Goal: Task Accomplishment & Management: Use online tool/utility

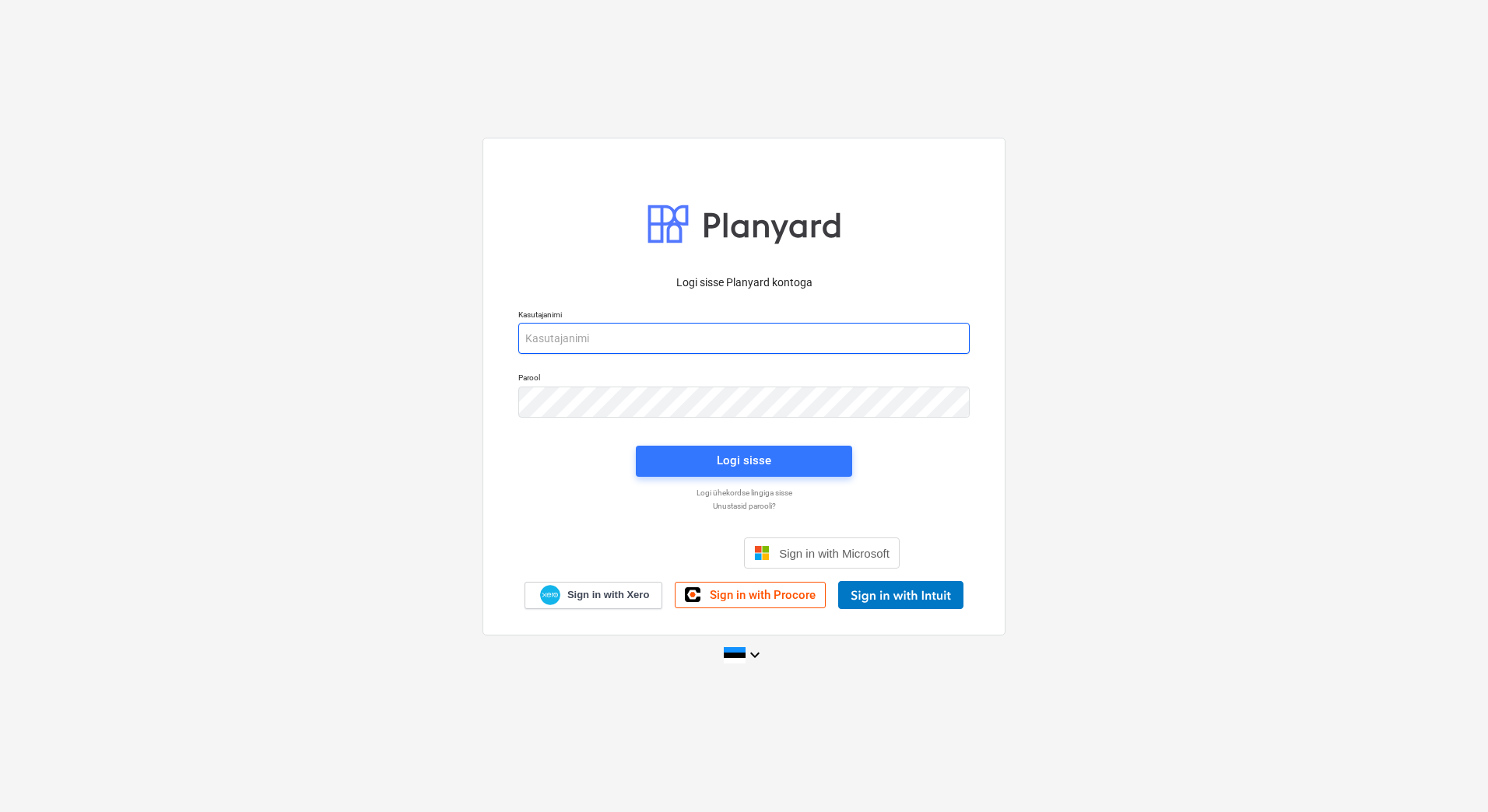
click at [857, 332] on input "email" at bounding box center [744, 338] width 452 height 31
type input "[EMAIL_ADDRESS][DOMAIN_NAME]"
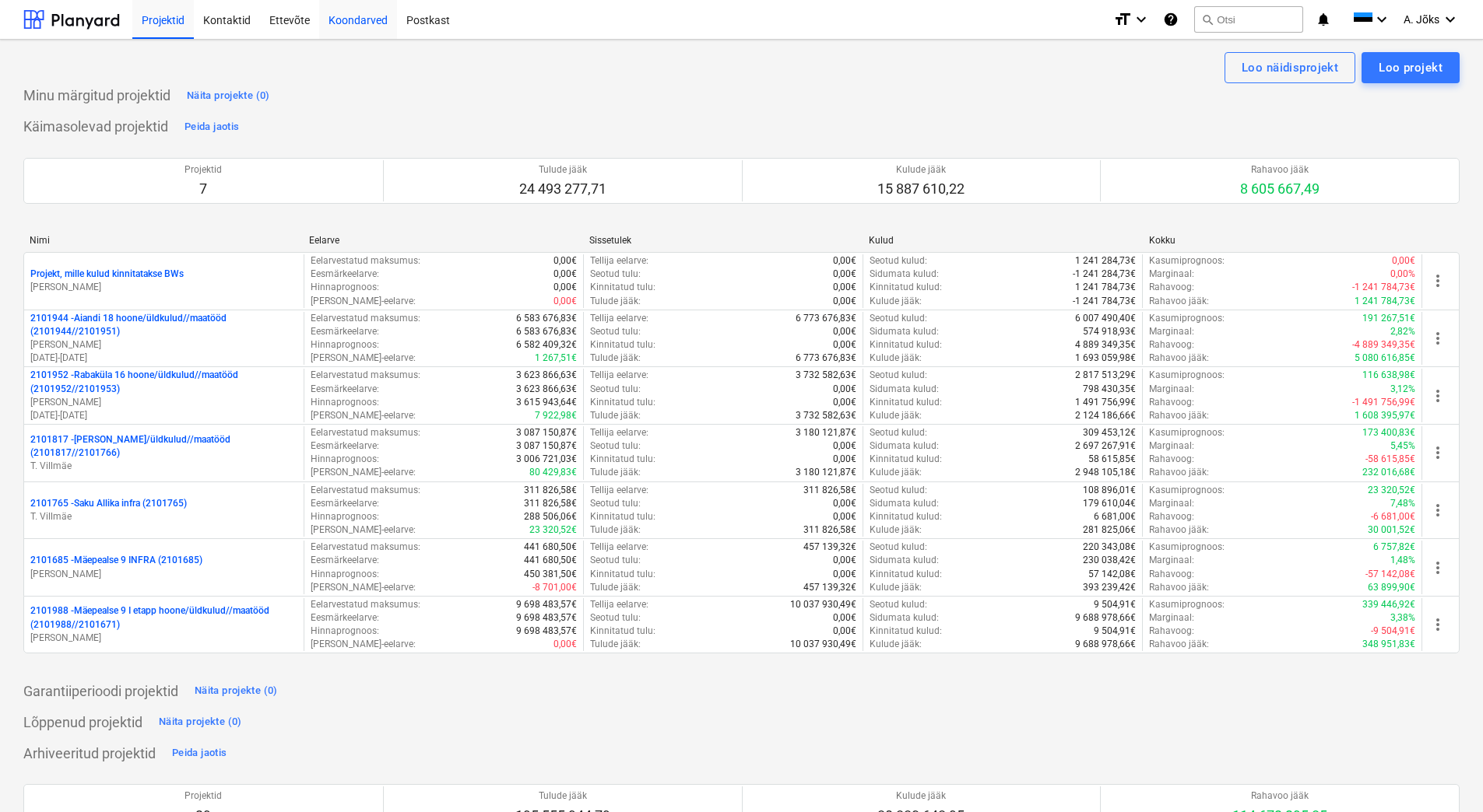
click at [365, 24] on div "Koondarved" at bounding box center [359, 19] width 78 height 40
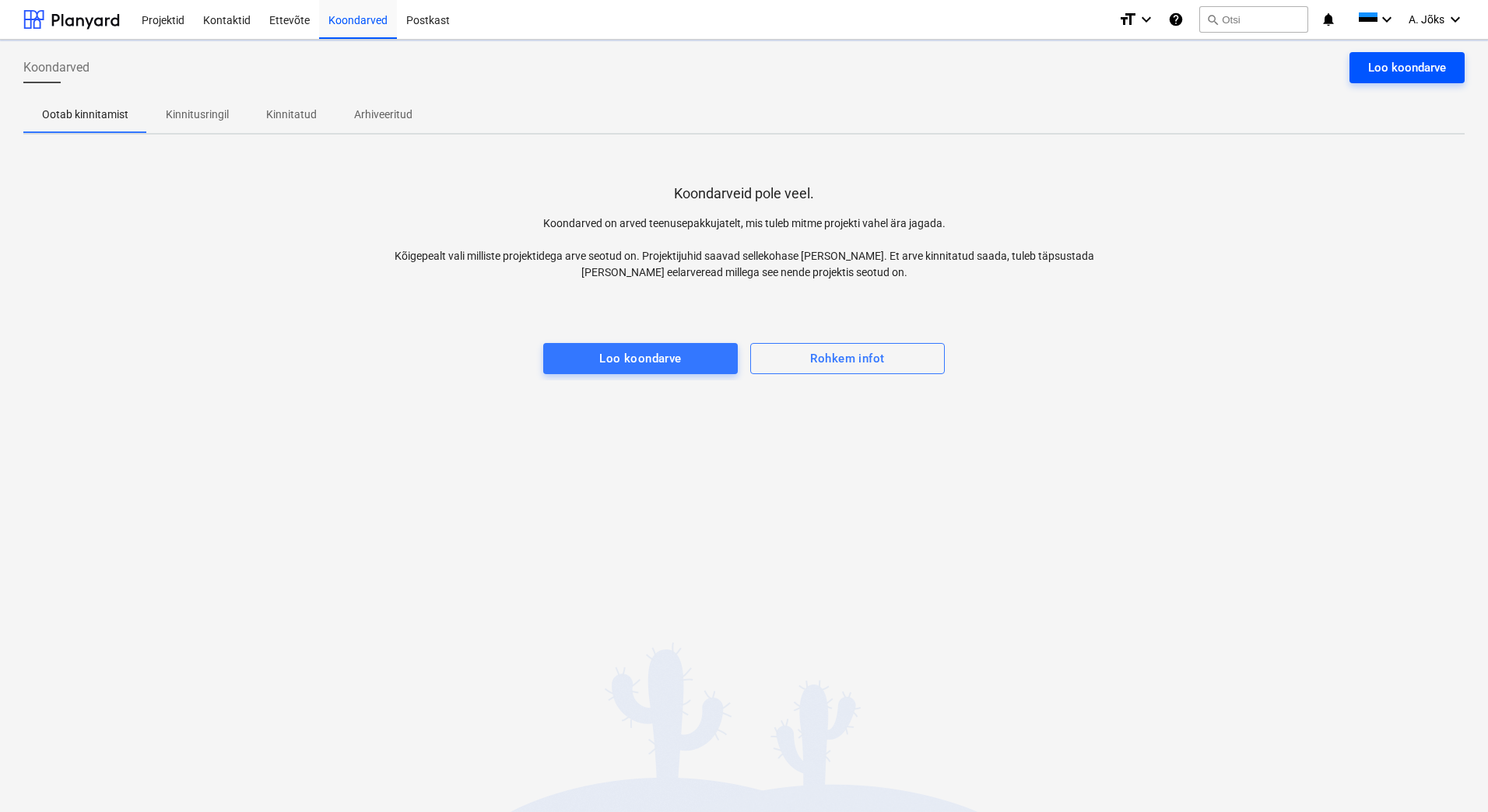
click at [1422, 68] on div "Loo koondarve" at bounding box center [1407, 68] width 78 height 20
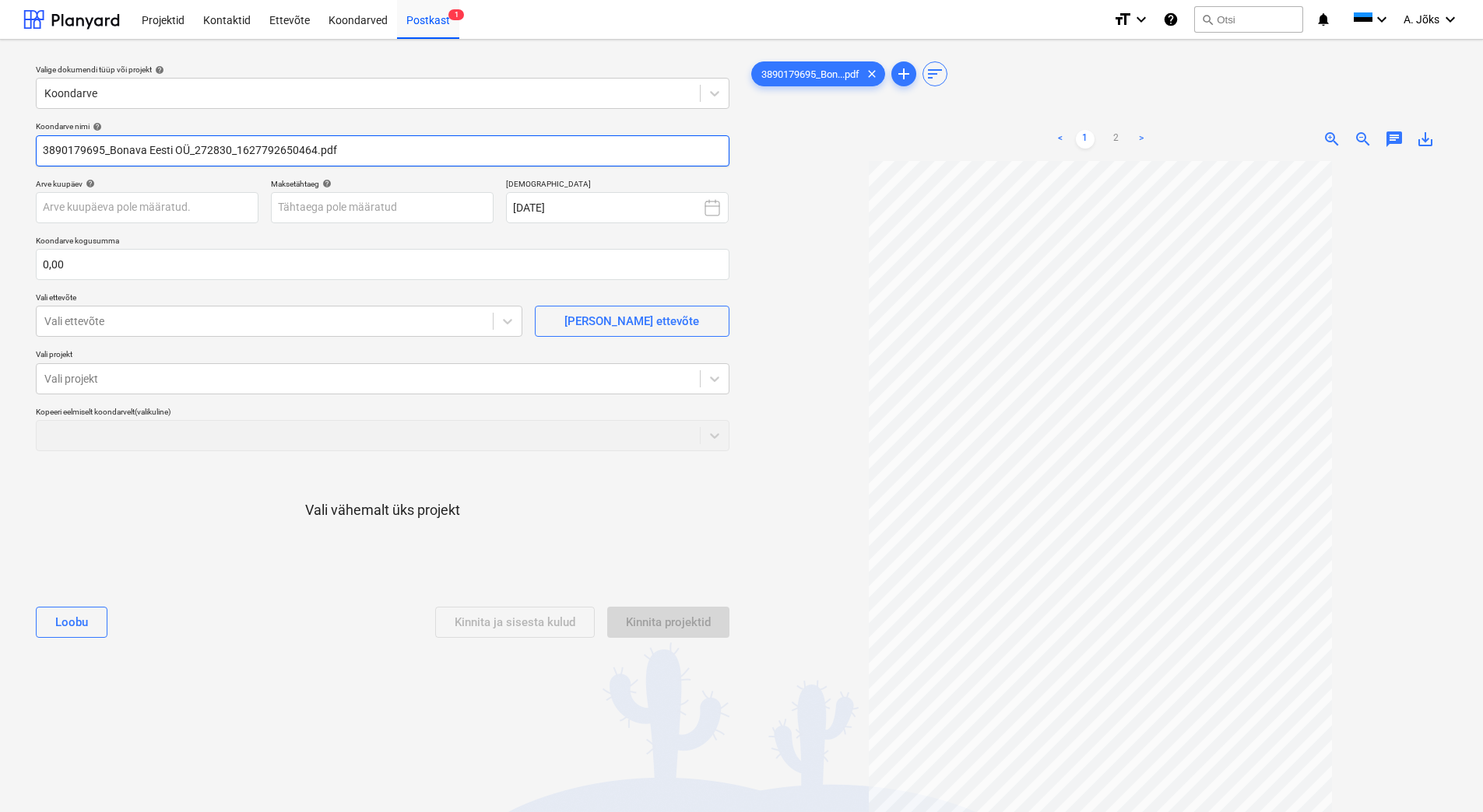
click at [42, 155] on input "3890179695_Bonava Eesti OÜ_272830_1627792650464.pdf" at bounding box center [382, 150] width 693 height 31
paste input "[PERSON_NAME] Eesti AS"
drag, startPoint x: 435, startPoint y: 150, endPoint x: 229, endPoint y: 155, distance: 206.1
click at [229, 155] on input "[PERSON_NAME] Eesti AS arve 3890179695_Bonava Eesti OÜ_272830_1627792650464.pdf" at bounding box center [382, 150] width 693 height 31
type input "[PERSON_NAME] Eesti AS arve 3890179695.pdf"
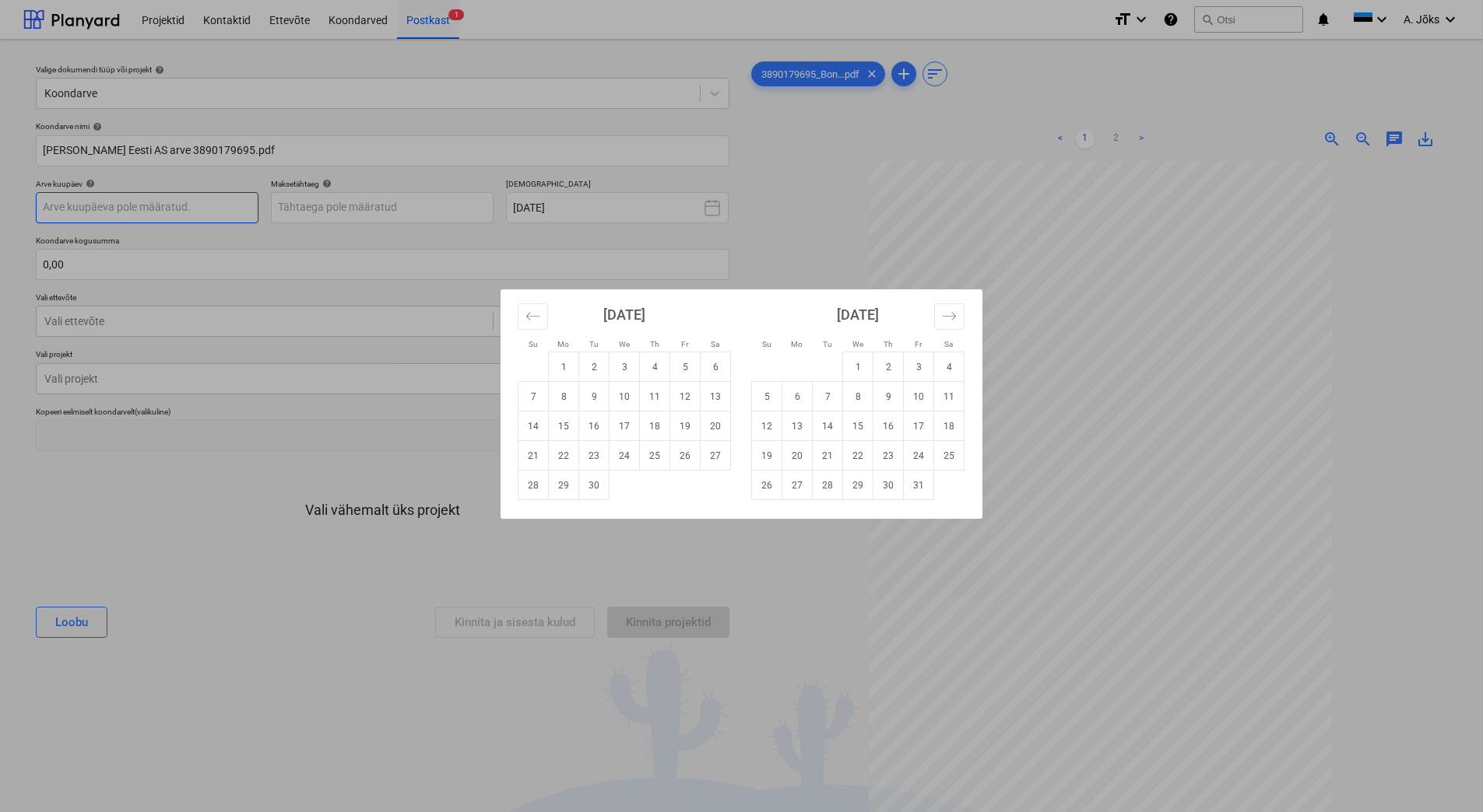
click at [222, 203] on body "Projektid Kontaktid Ettevõte Koondarved Postkast 1 format_size keyboard_arrow_d…" at bounding box center [741, 406] width 1483 height 812
click at [575, 395] on td "8" at bounding box center [564, 396] width 30 height 29
type input "[DATE]"
click at [392, 207] on body "Projektid Kontaktid Ettevõte Koondarved Postkast 1 format_size keyboard_arrow_d…" at bounding box center [741, 406] width 1483 height 812
click at [850, 399] on td "8" at bounding box center [858, 396] width 30 height 29
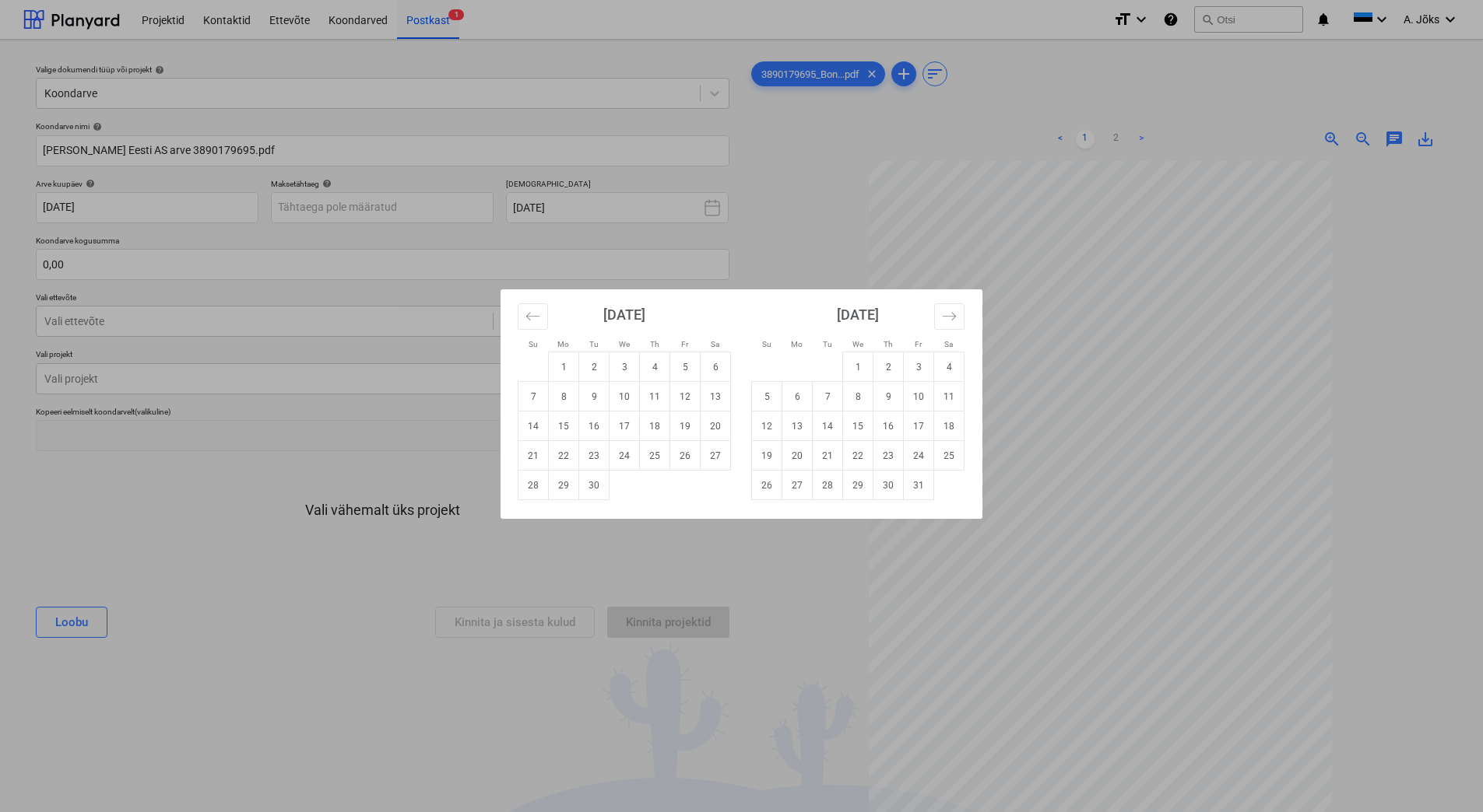
type input "[DATE]"
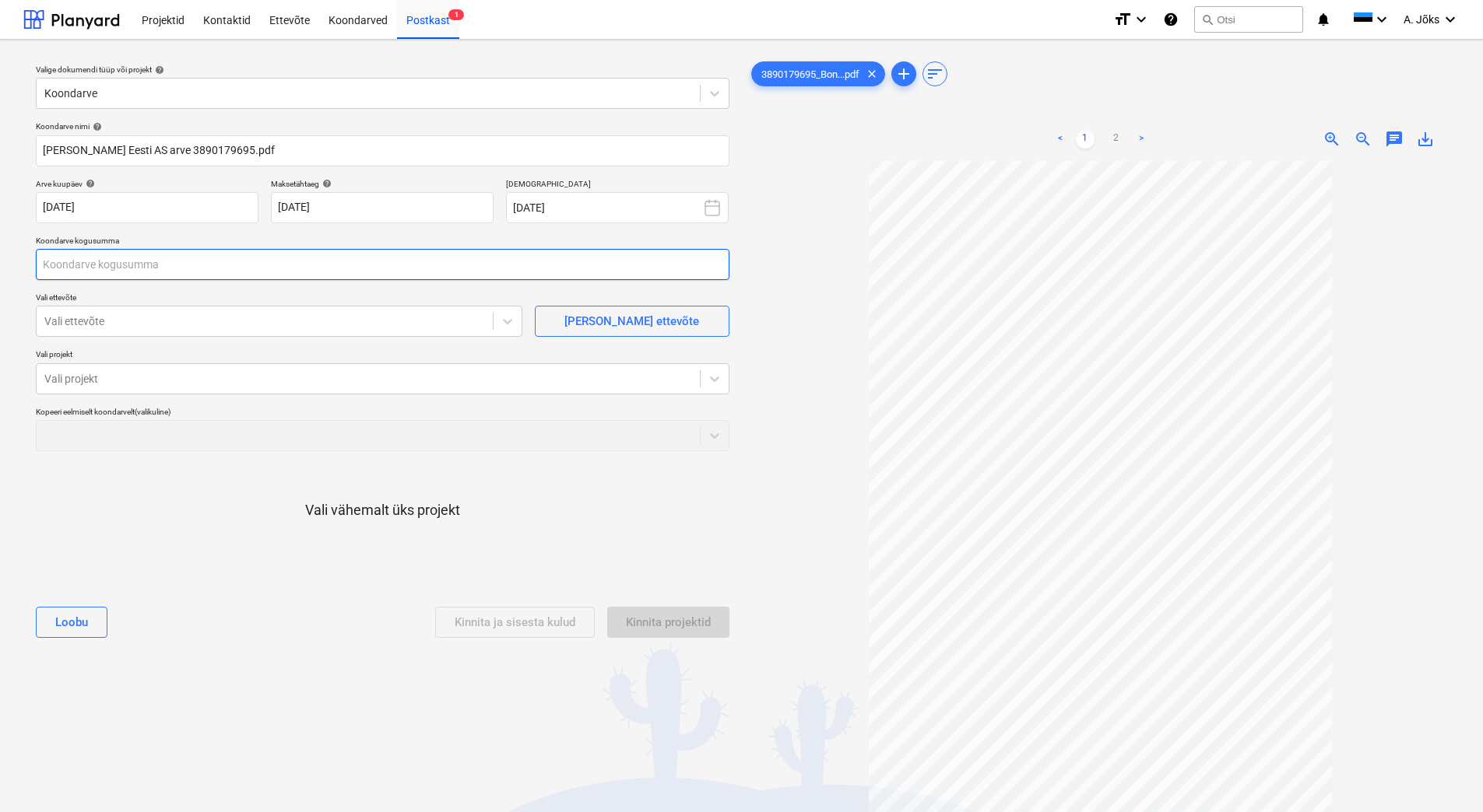
click at [231, 275] on input "text" at bounding box center [382, 264] width 693 height 31
type input "14 860,51"
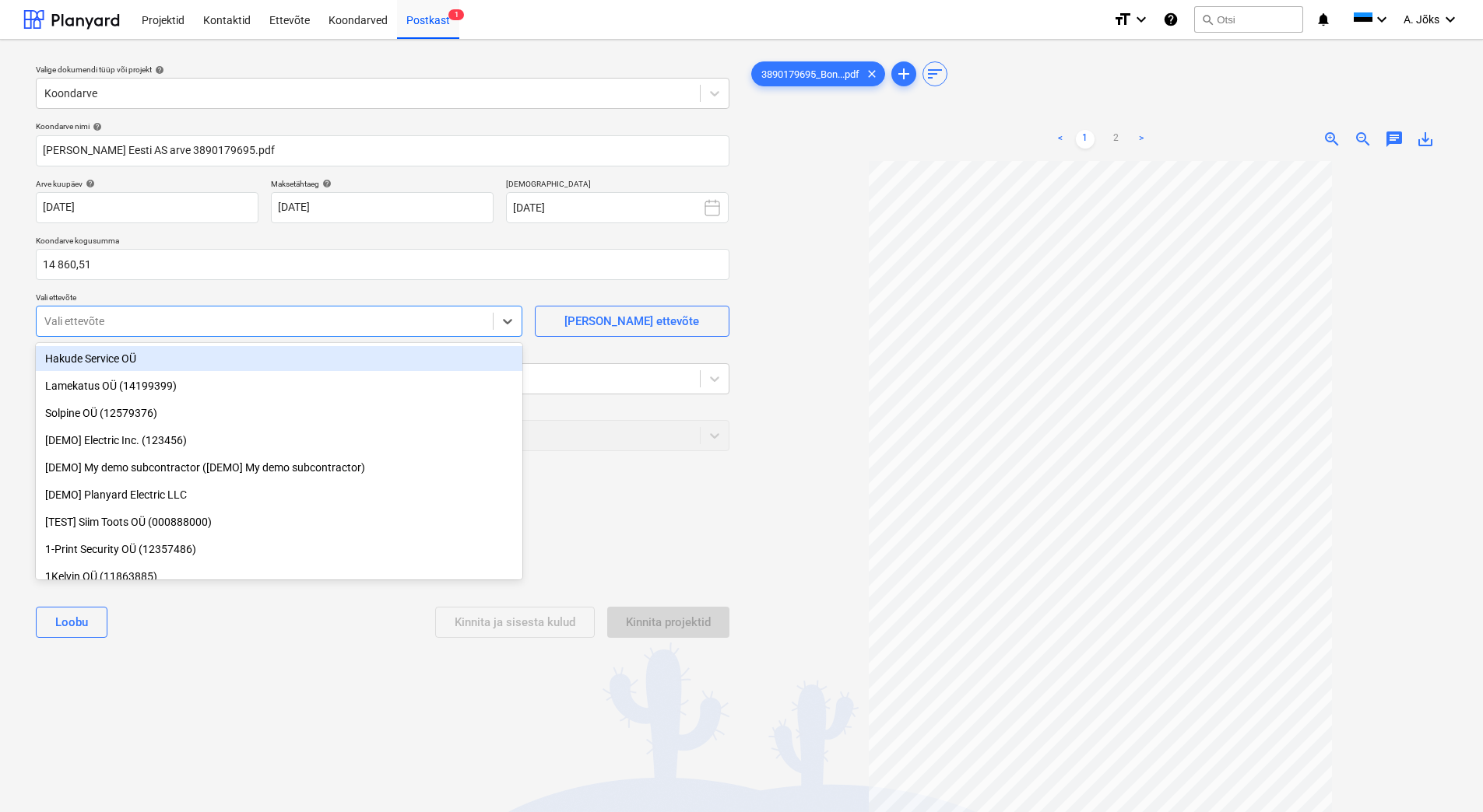
click at [152, 316] on div at bounding box center [264, 321] width 440 height 15
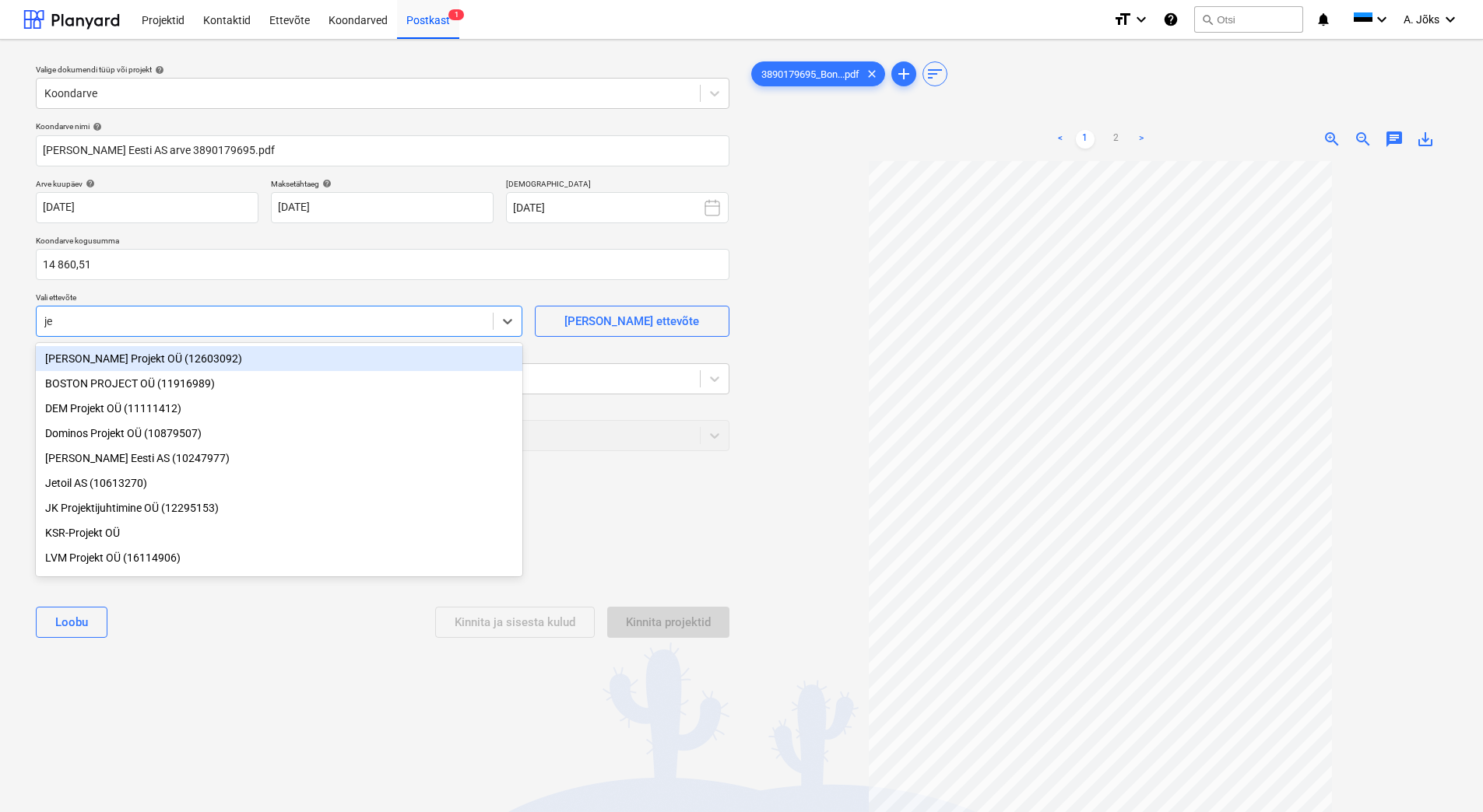
type input "jel"
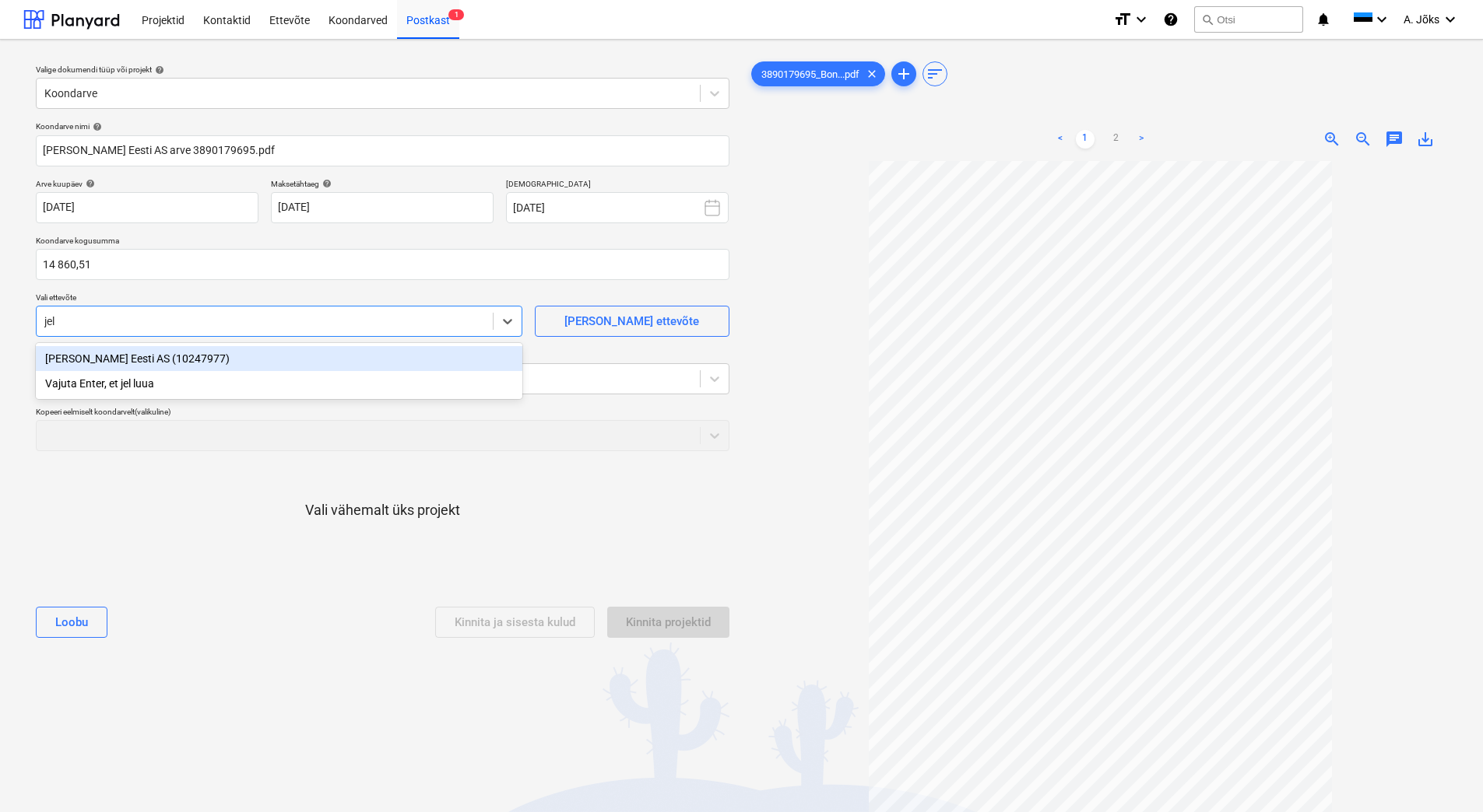
click at [134, 364] on div "[PERSON_NAME] Eesti AS (10247977)" at bounding box center [279, 358] width 486 height 25
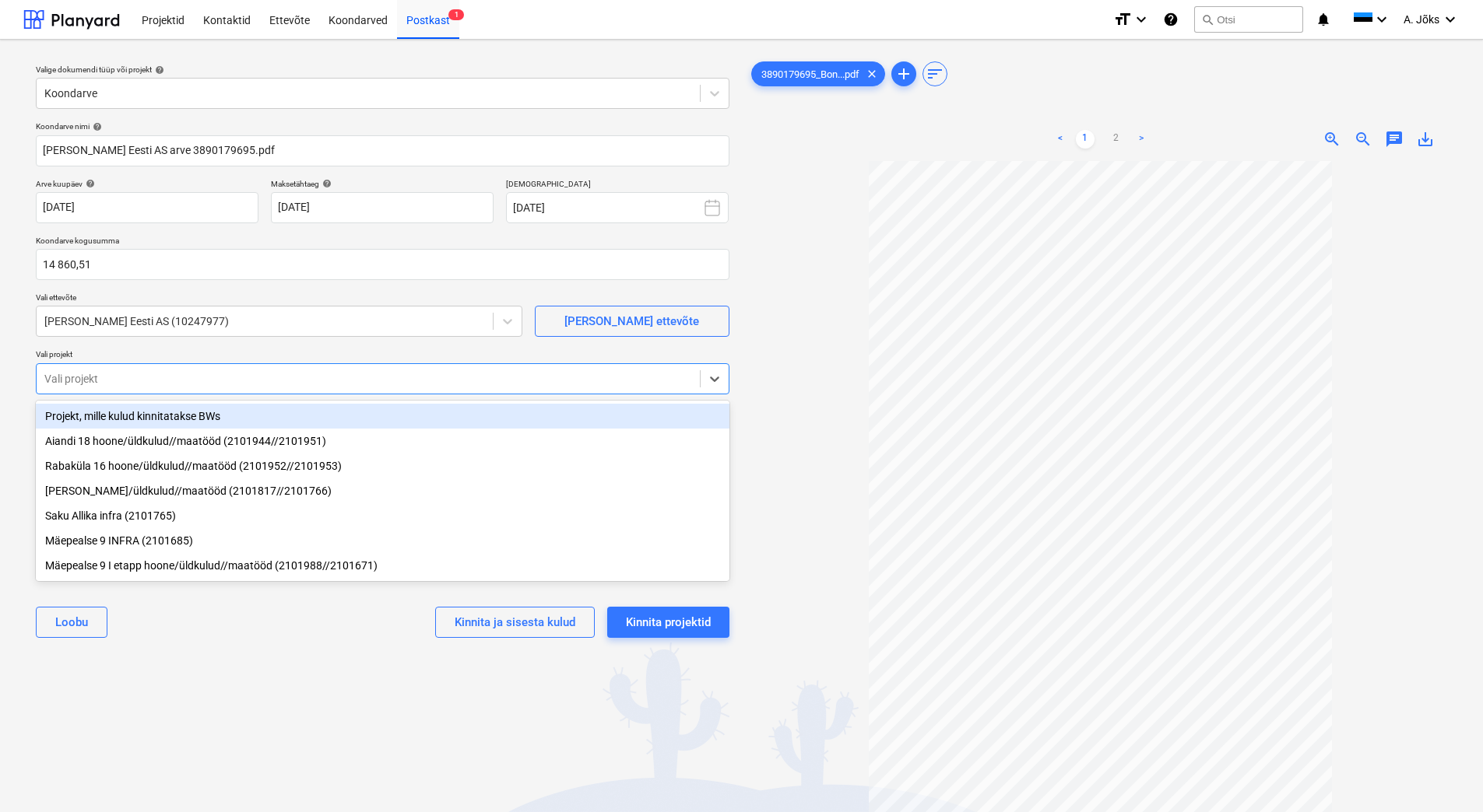
click at [130, 386] on div at bounding box center [368, 378] width 648 height 15
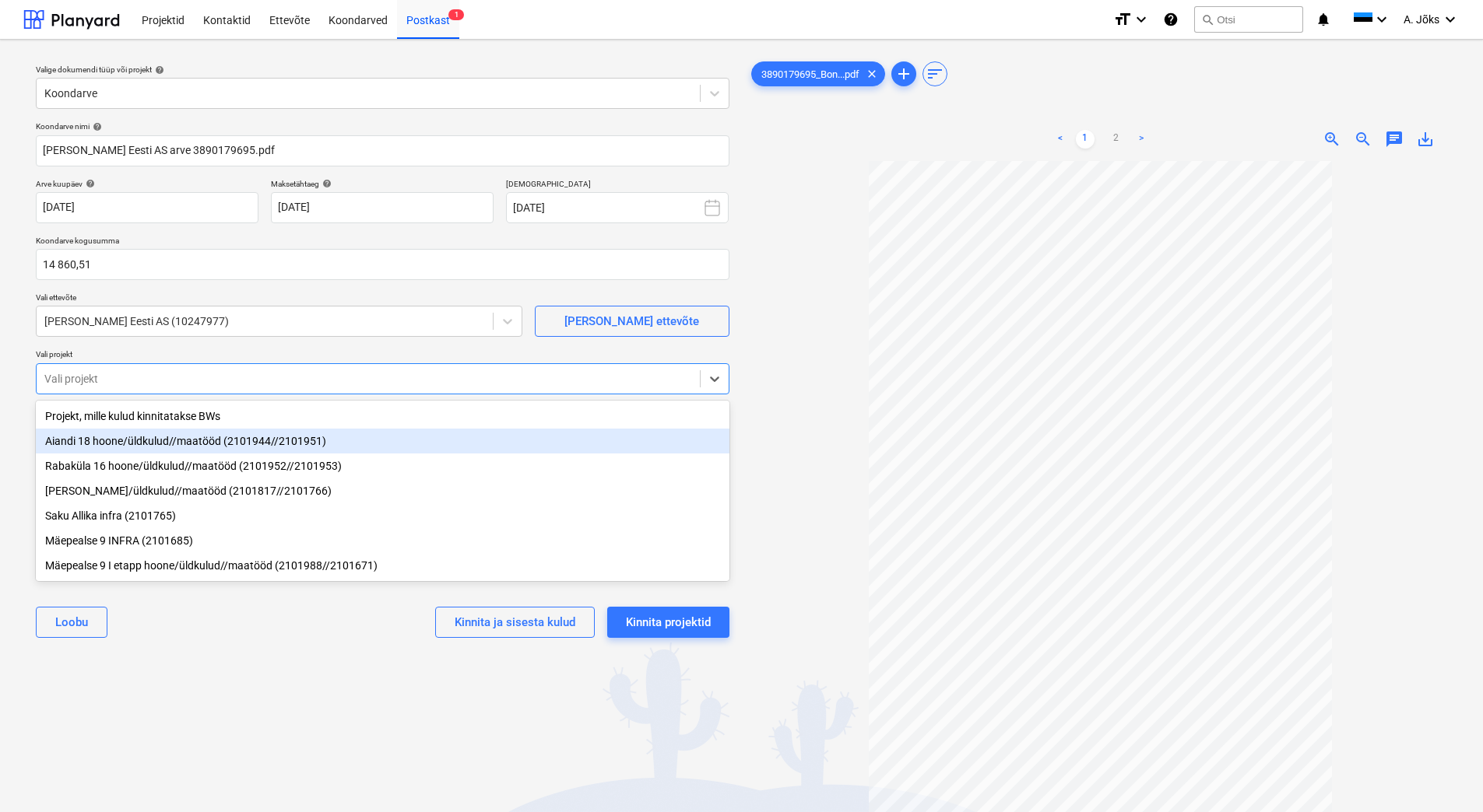
click at [126, 447] on div "Aiandi 18 hoone/üldkulud//maatööd (2101944//2101951)" at bounding box center [382, 441] width 693 height 25
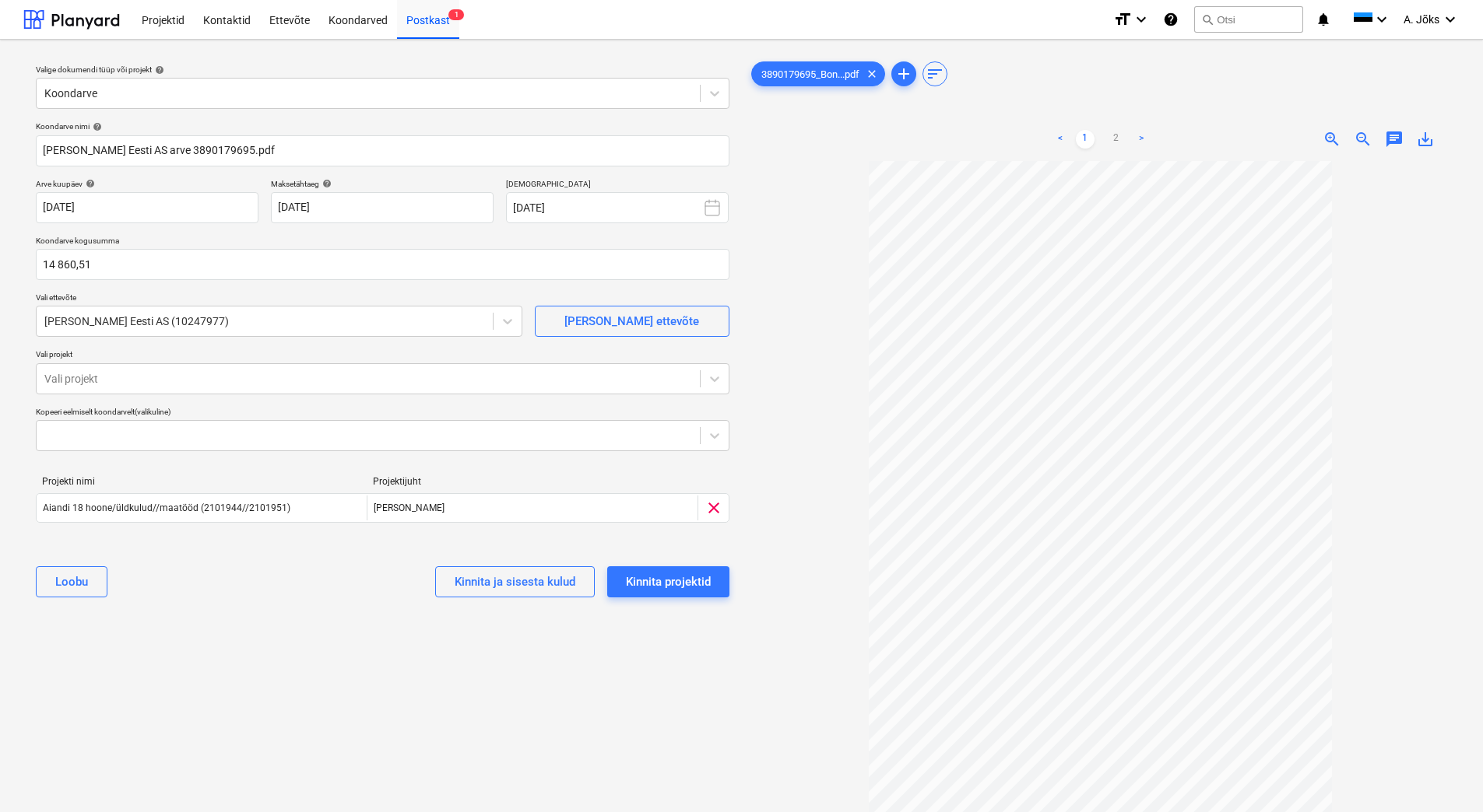
drag, startPoint x: 229, startPoint y: 708, endPoint x: 50, endPoint y: 482, distance: 288.3
click at [229, 708] on div "Valige dokumendi tüüp või projekt help Koondarve Koondarve nimi help [PERSON_NA…" at bounding box center [382, 494] width 718 height 884
click at [1115, 135] on link "2" at bounding box center [1117, 140] width 19 height 19
click at [659, 572] on div "Kinnita projektid" at bounding box center [668, 581] width 85 height 20
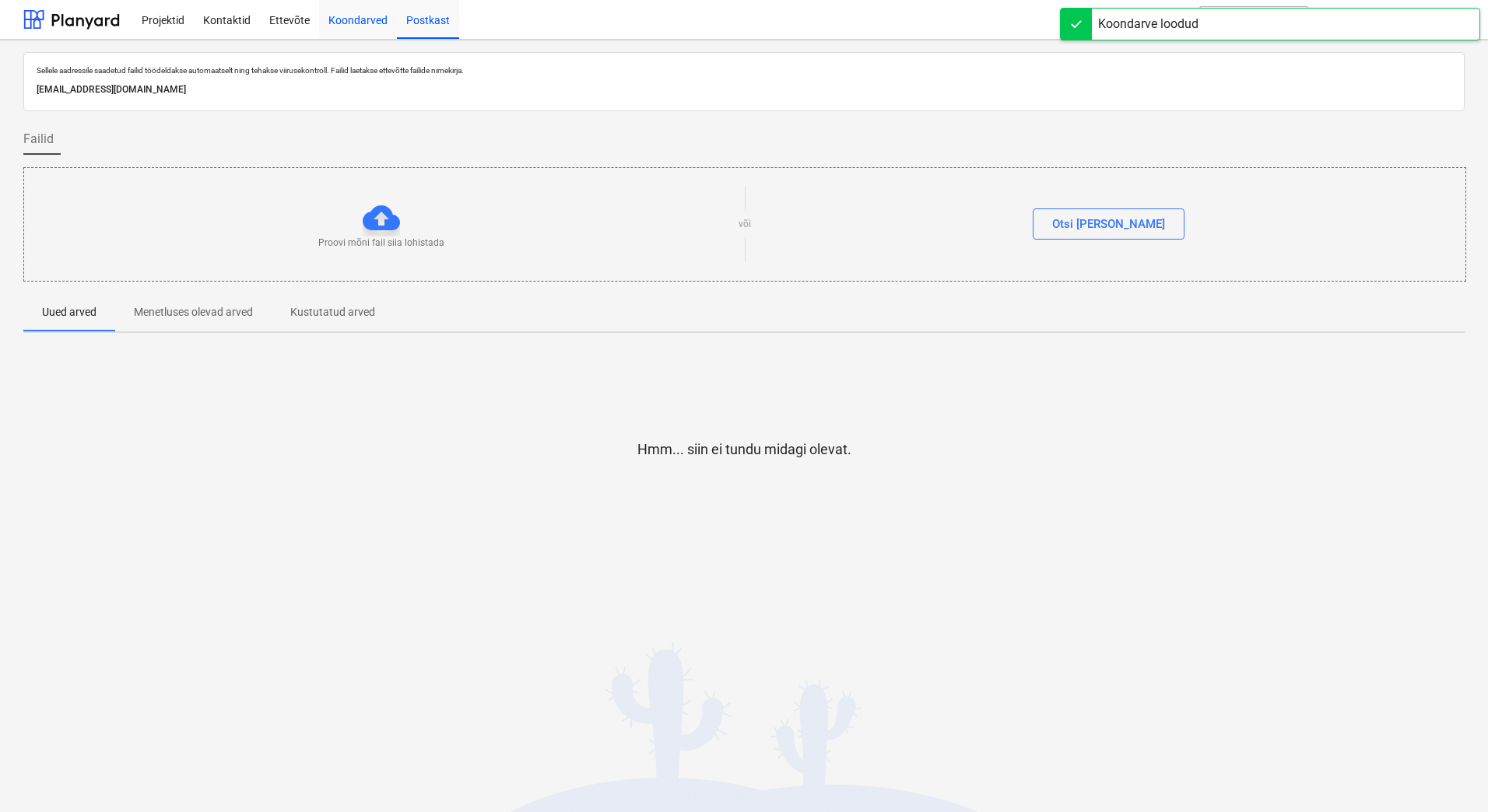
drag, startPoint x: 358, startPoint y: 17, endPoint x: 354, endPoint y: 27, distance: 10.8
click at [358, 17] on div "Koondarved" at bounding box center [358, 19] width 78 height 40
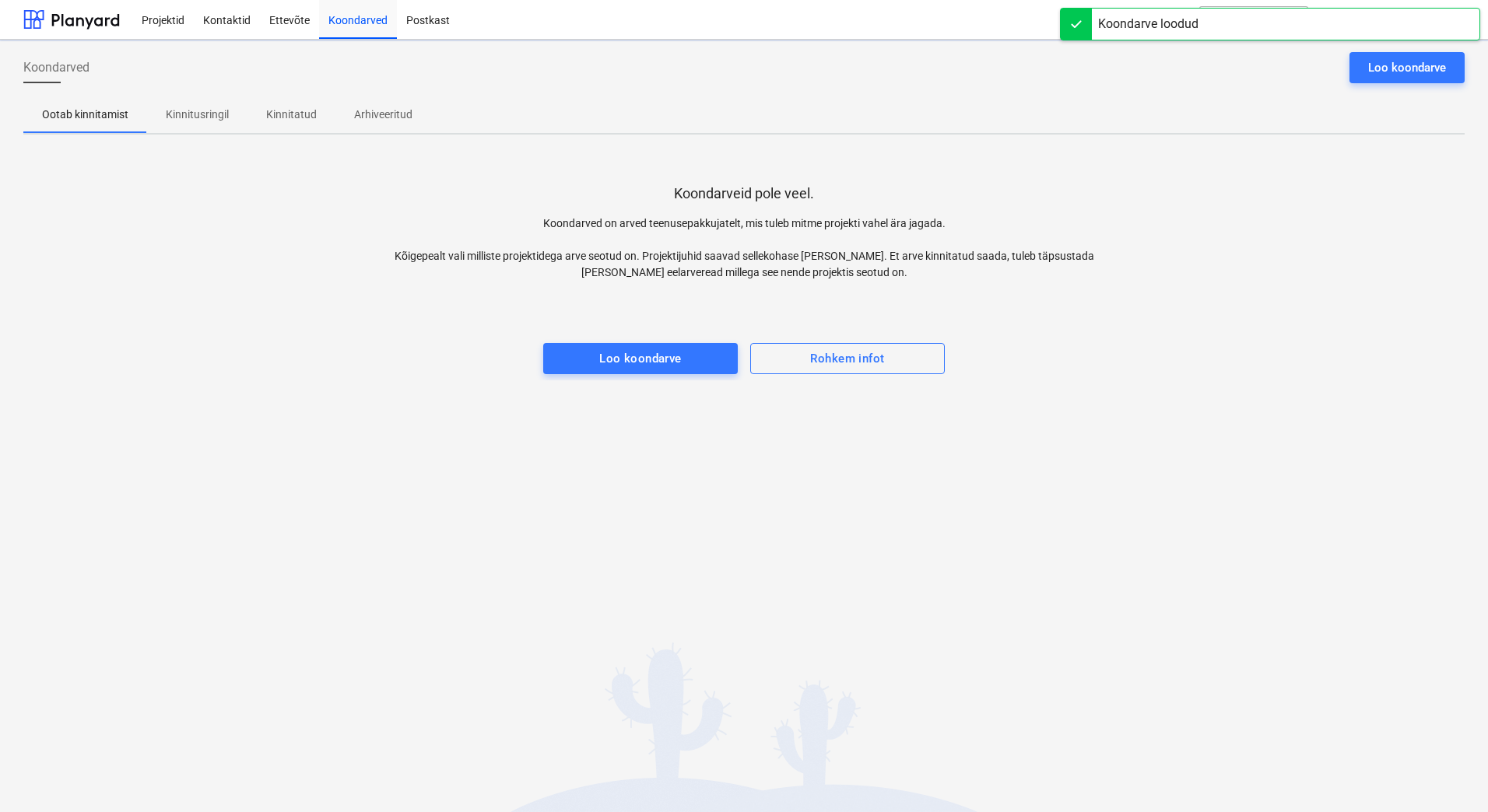
click at [203, 114] on p "Kinnitusringil" at bounding box center [197, 114] width 63 height 16
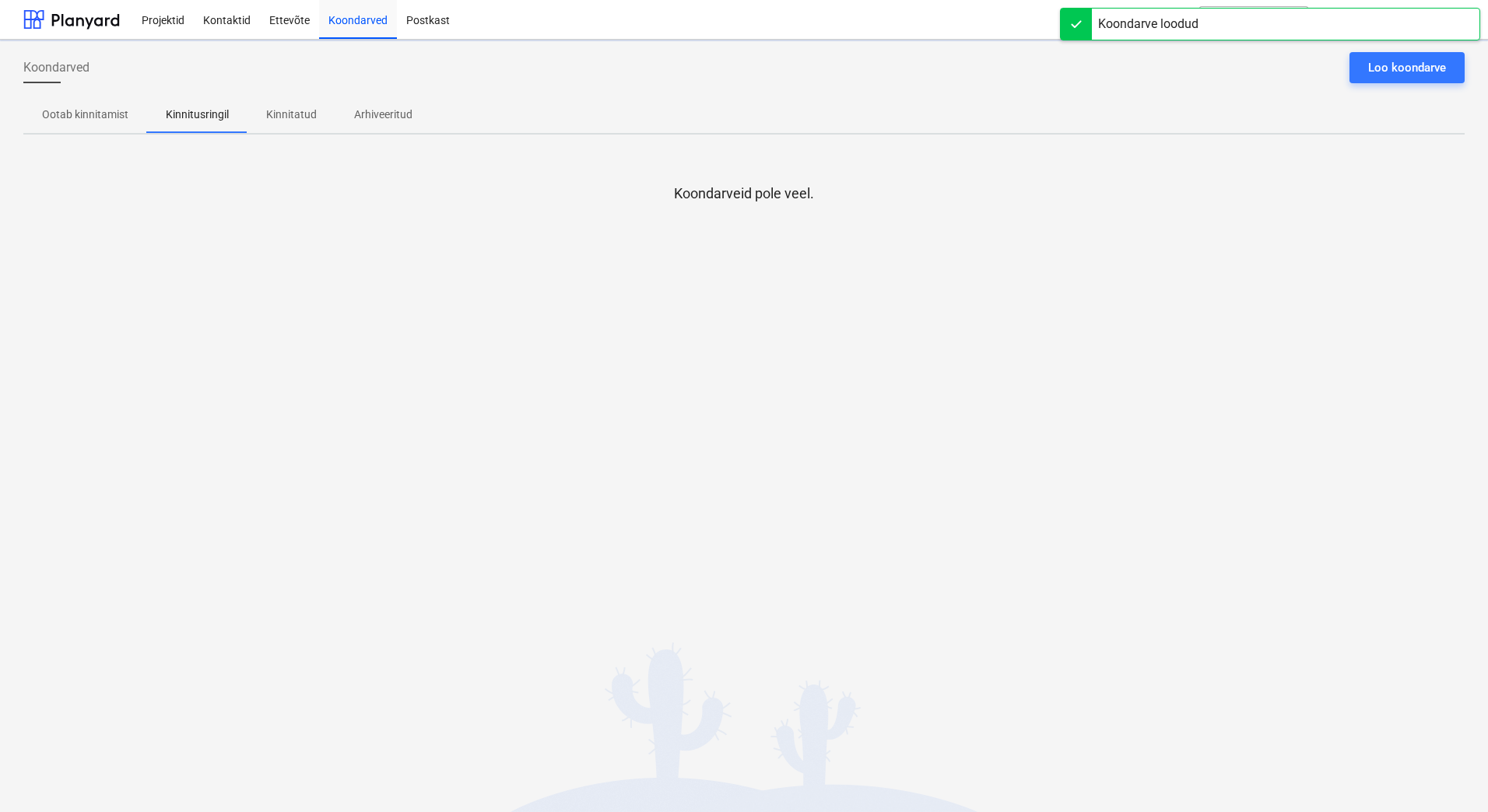
click at [223, 416] on div "Koondarved Loo koondarve Ootab kinnitamist Kinnitusringil Kinnitatud Arhiveerit…" at bounding box center [744, 426] width 1488 height 773
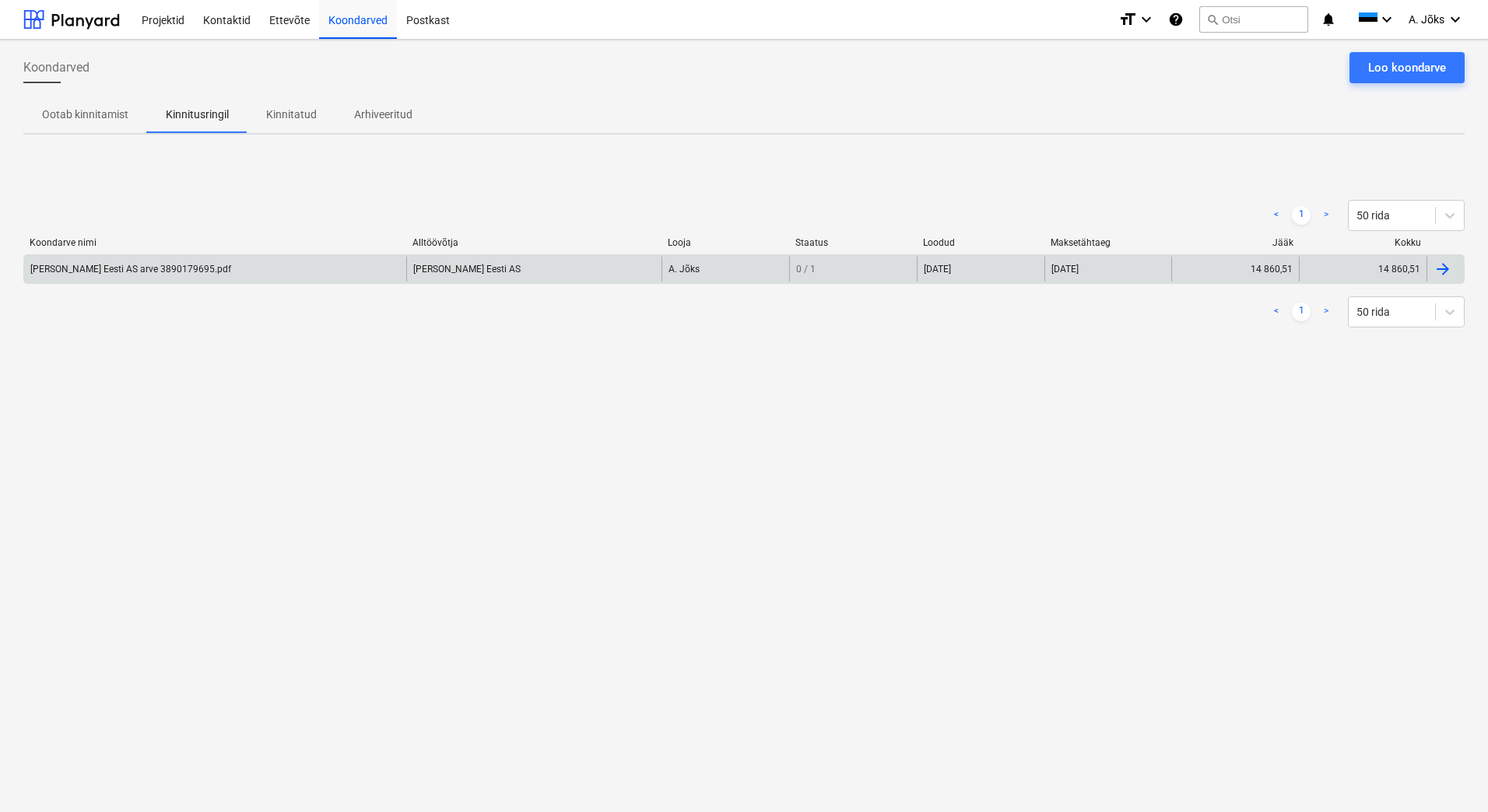
click at [191, 278] on div "[PERSON_NAME] Eesti AS arve 3890179695.pdf" at bounding box center [215, 269] width 382 height 25
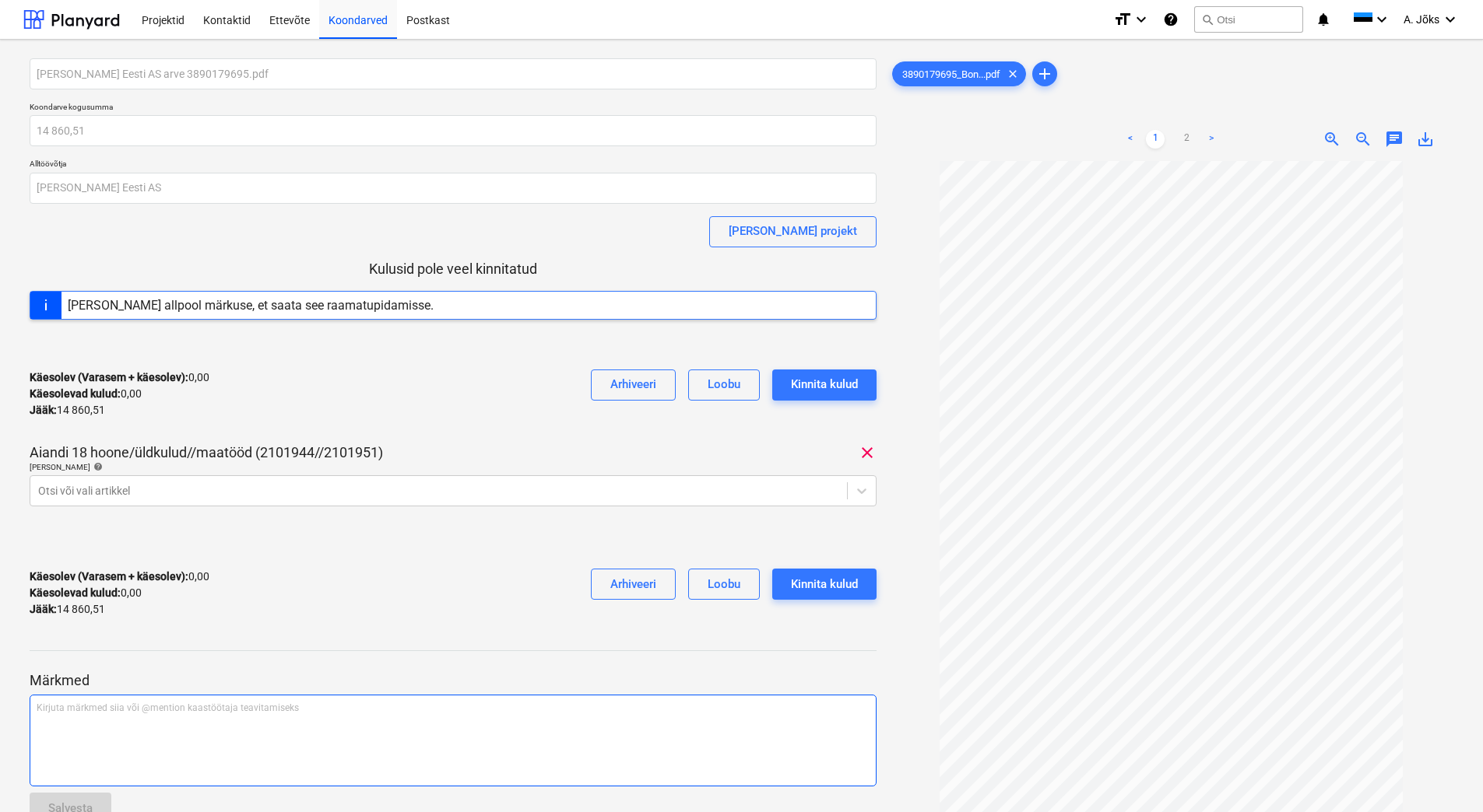
click at [189, 728] on div "Kirjuta märkmed siia või @mention kaastöötaja teavitamiseks ﻿" at bounding box center [453, 741] width 847 height 92
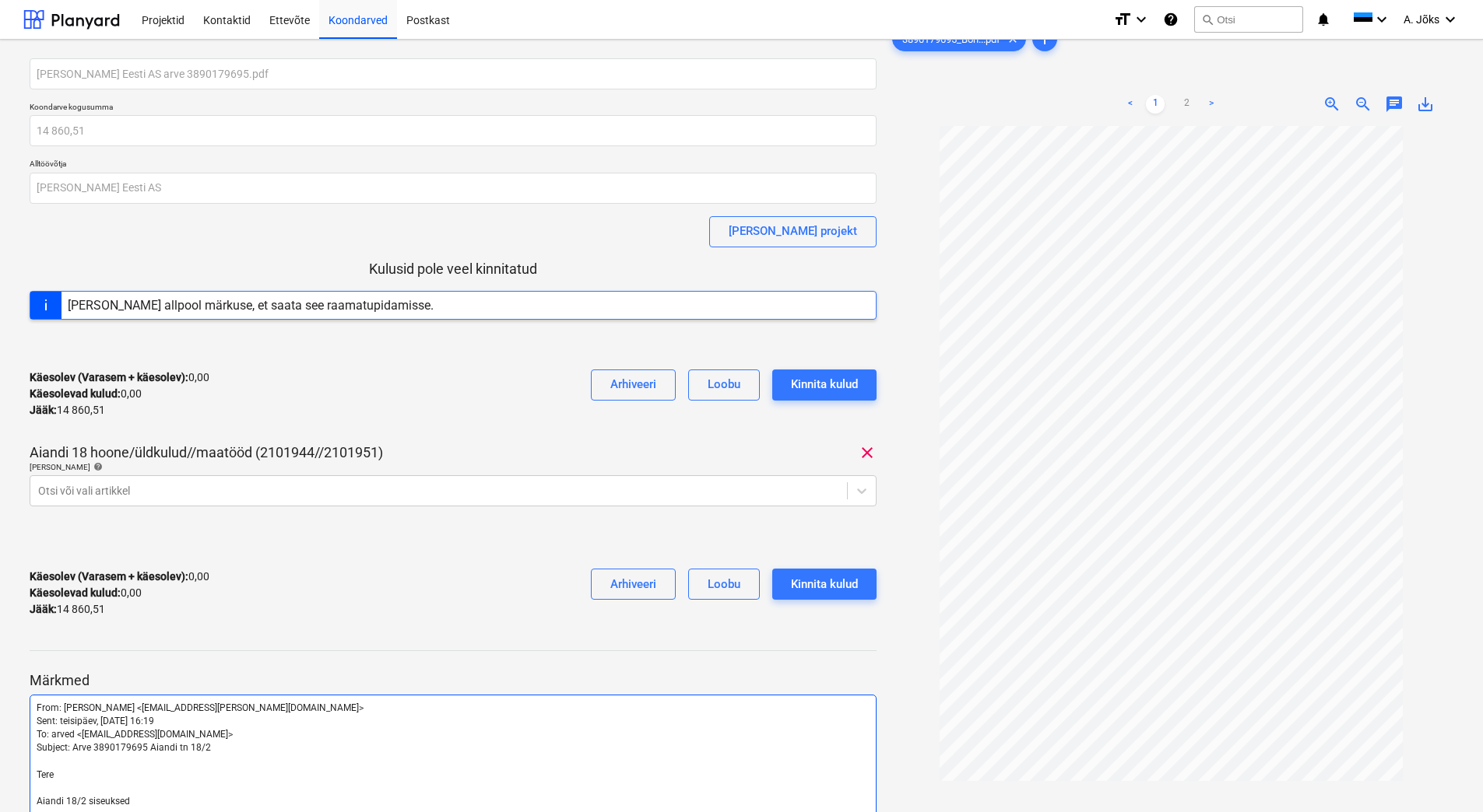
scroll to position [191, 0]
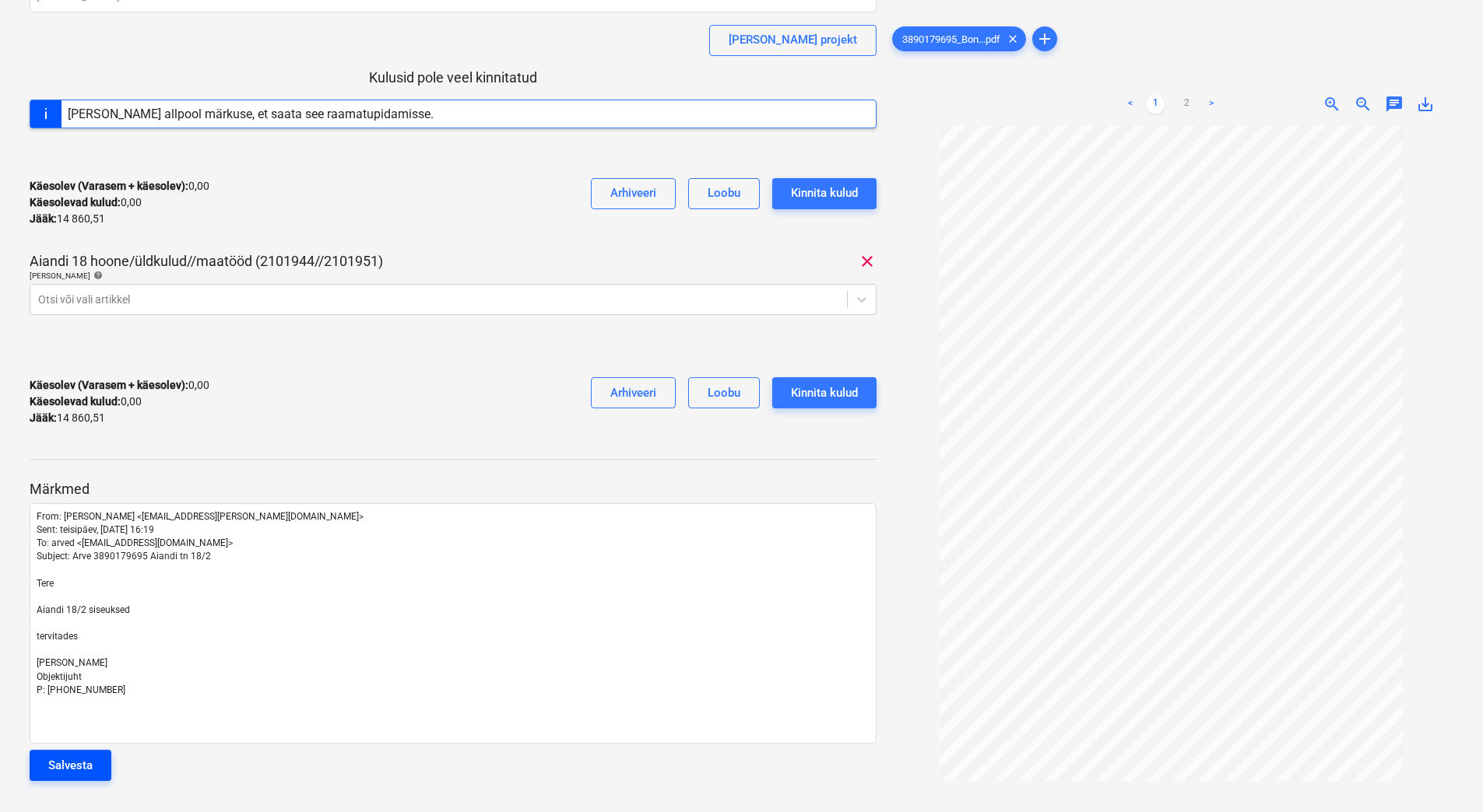
click at [83, 767] on div "Salvesta" at bounding box center [70, 765] width 45 height 20
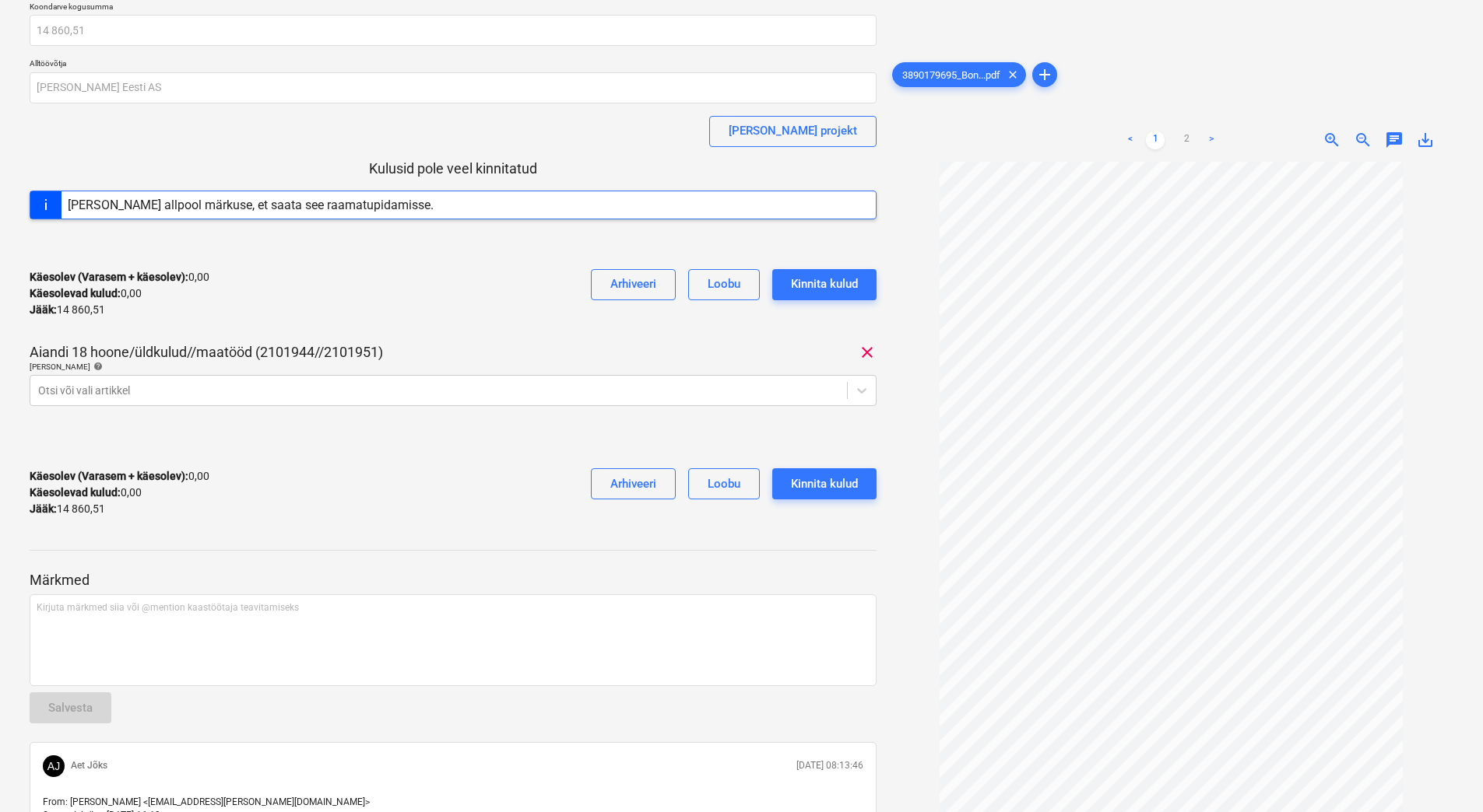
scroll to position [0, 0]
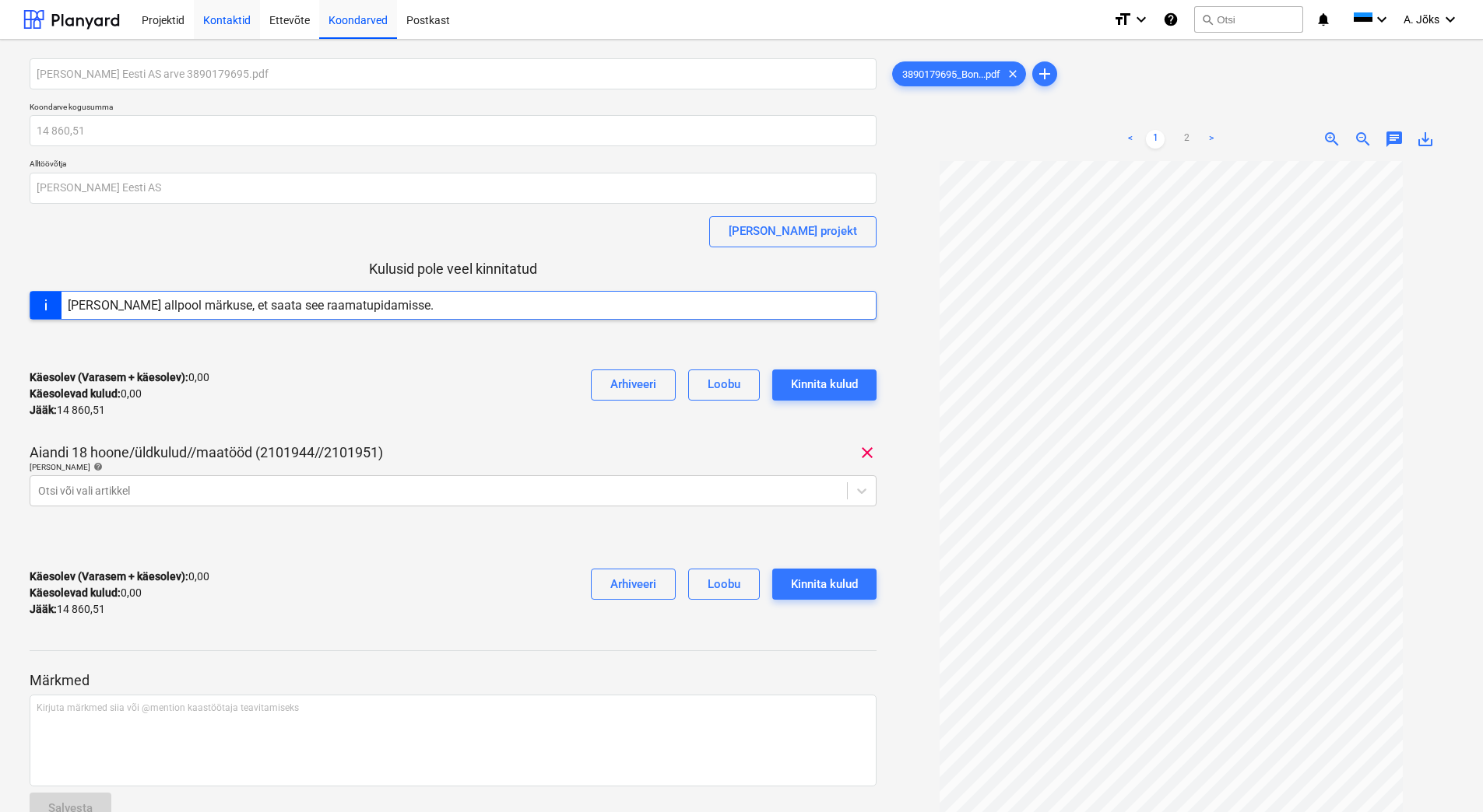
click at [360, 24] on div "Koondarved" at bounding box center [359, 19] width 78 height 40
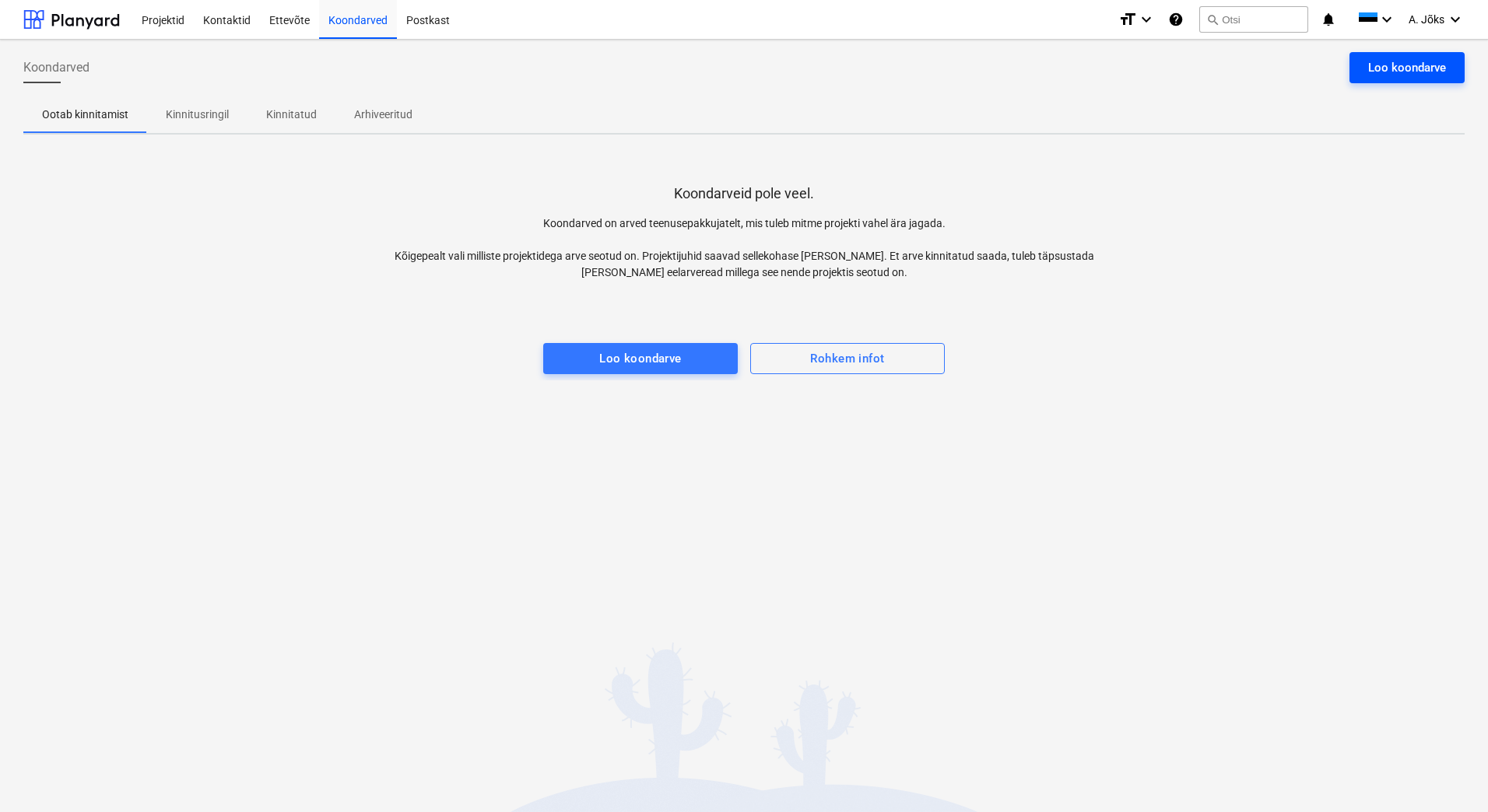
click at [1375, 68] on div "Loo koondarve" at bounding box center [1407, 68] width 78 height 20
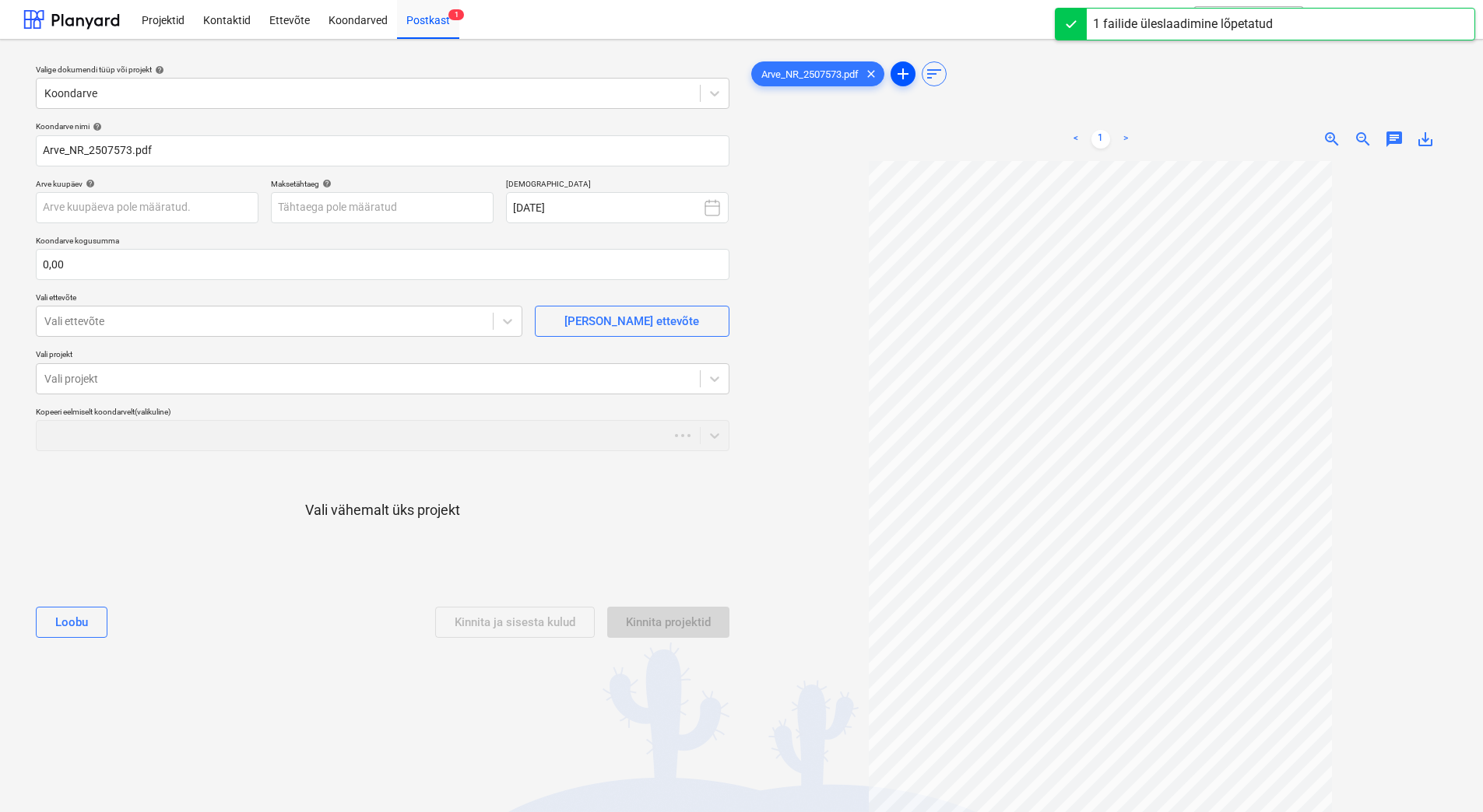
click at [915, 75] on span "add" at bounding box center [903, 74] width 25 height 19
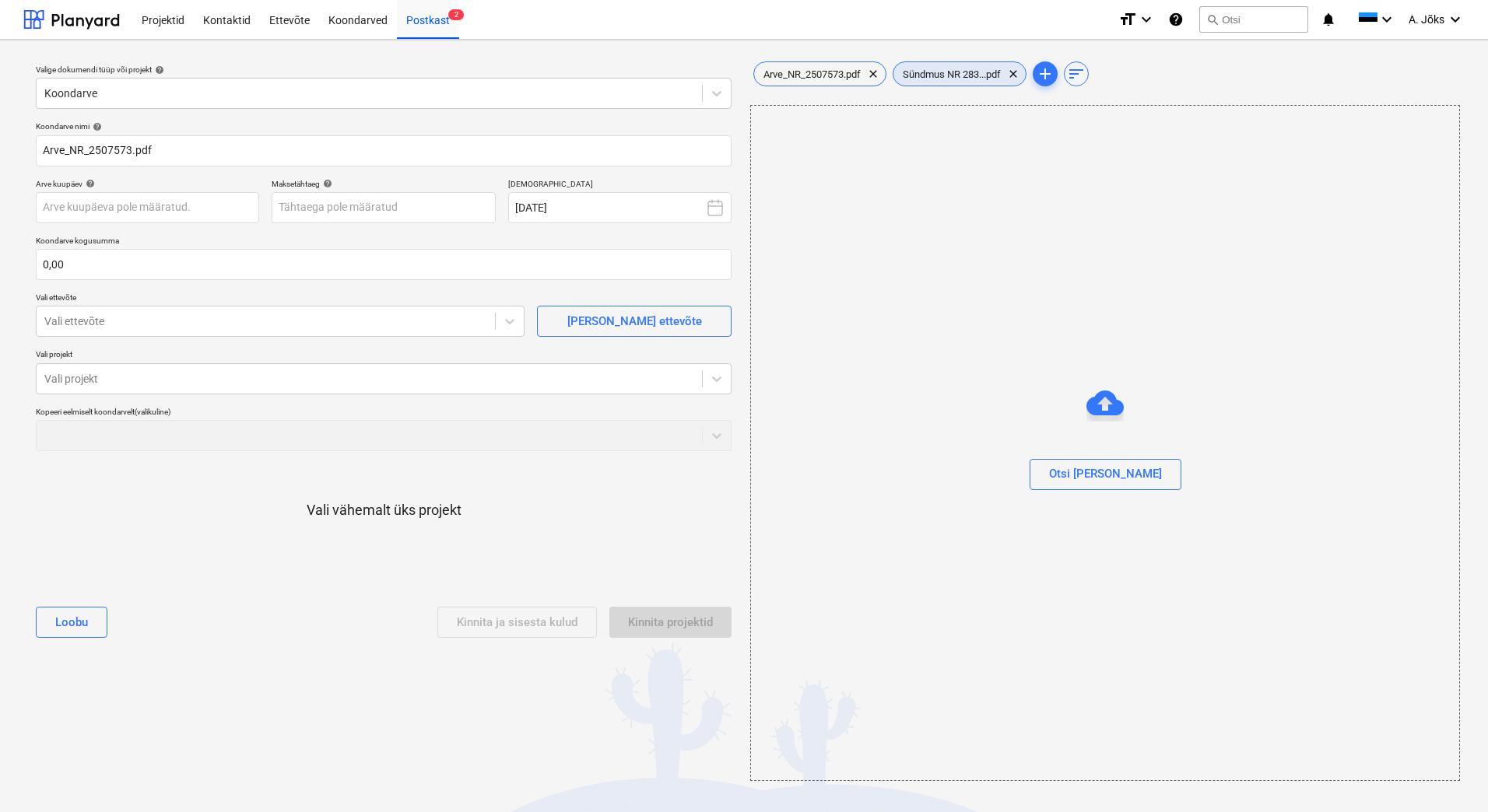
click at [978, 68] on span "Sündmus NR 283...pdf" at bounding box center [951, 74] width 117 height 11
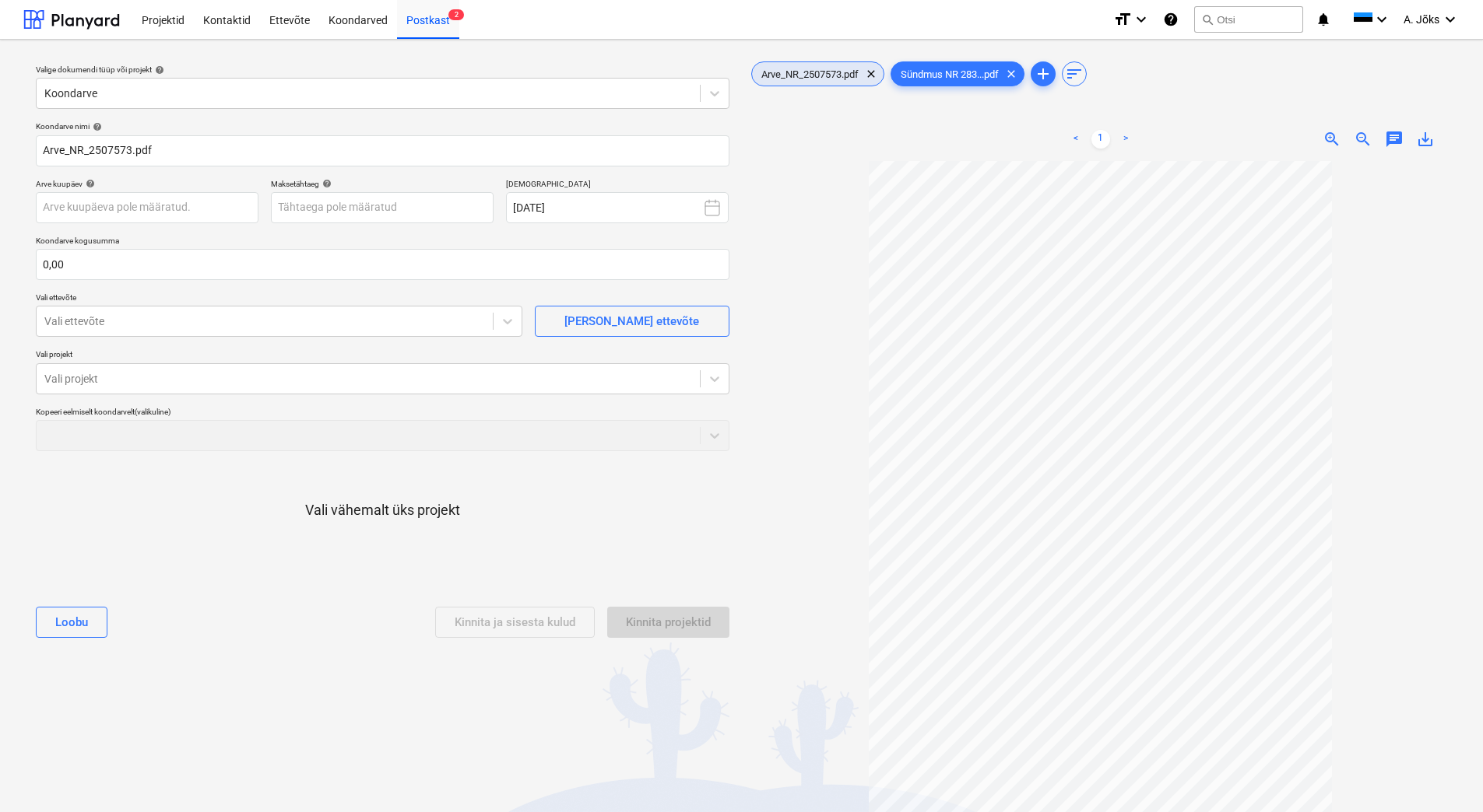
click at [836, 70] on span "Arve_NR_2507573.pdf" at bounding box center [810, 74] width 116 height 11
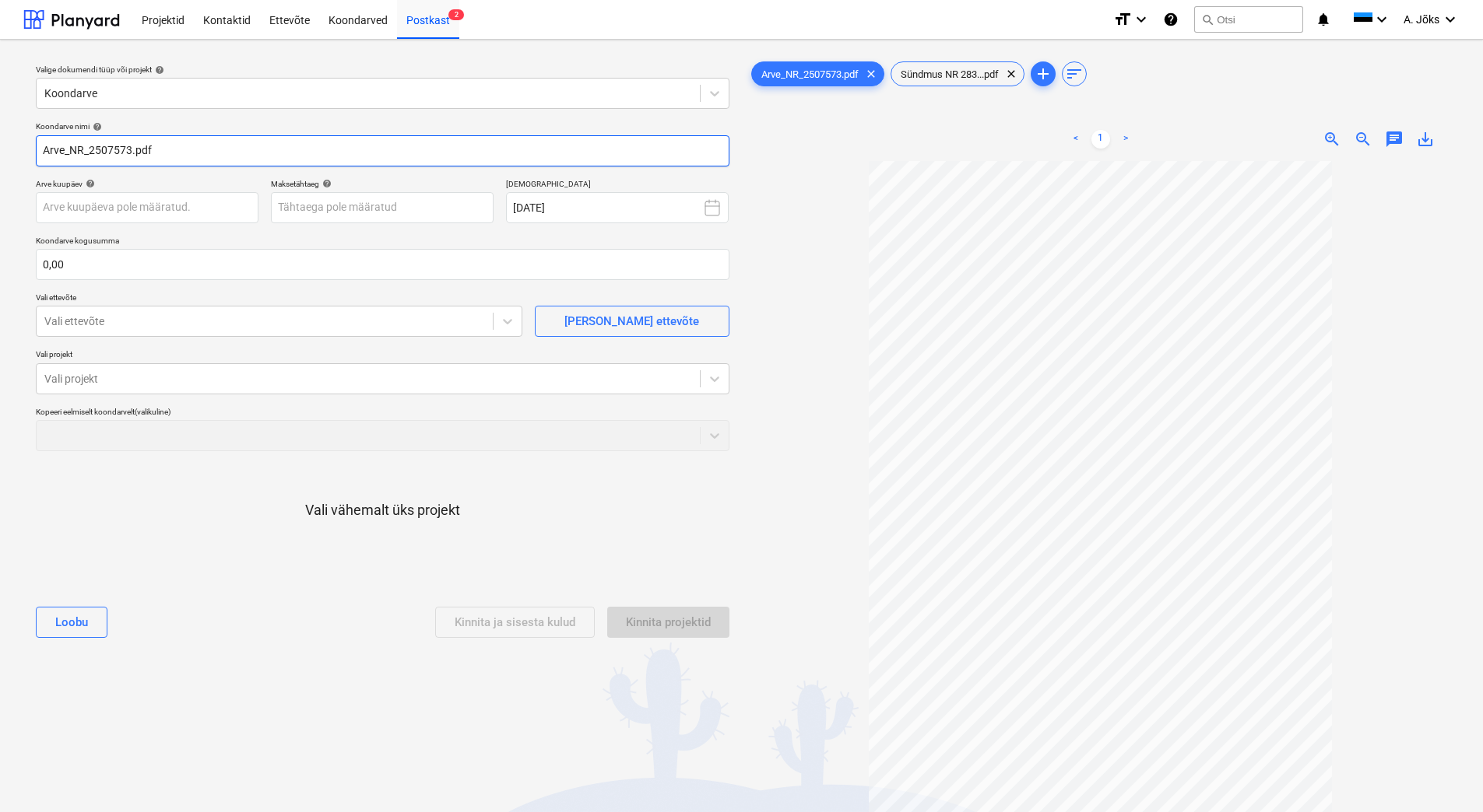
drag, startPoint x: 88, startPoint y: 149, endPoint x: -15, endPoint y: 142, distance: 103.2
click at [0, 142] on html "Projektid Kontaktid Ettevõte Koondarved Postkast 2 format_size keyboard_arrow_d…" at bounding box center [741, 406] width 1483 height 812
paste input "Rapid Security OÜ"
type input "Rapid Security OU arve 2507573.pdf"
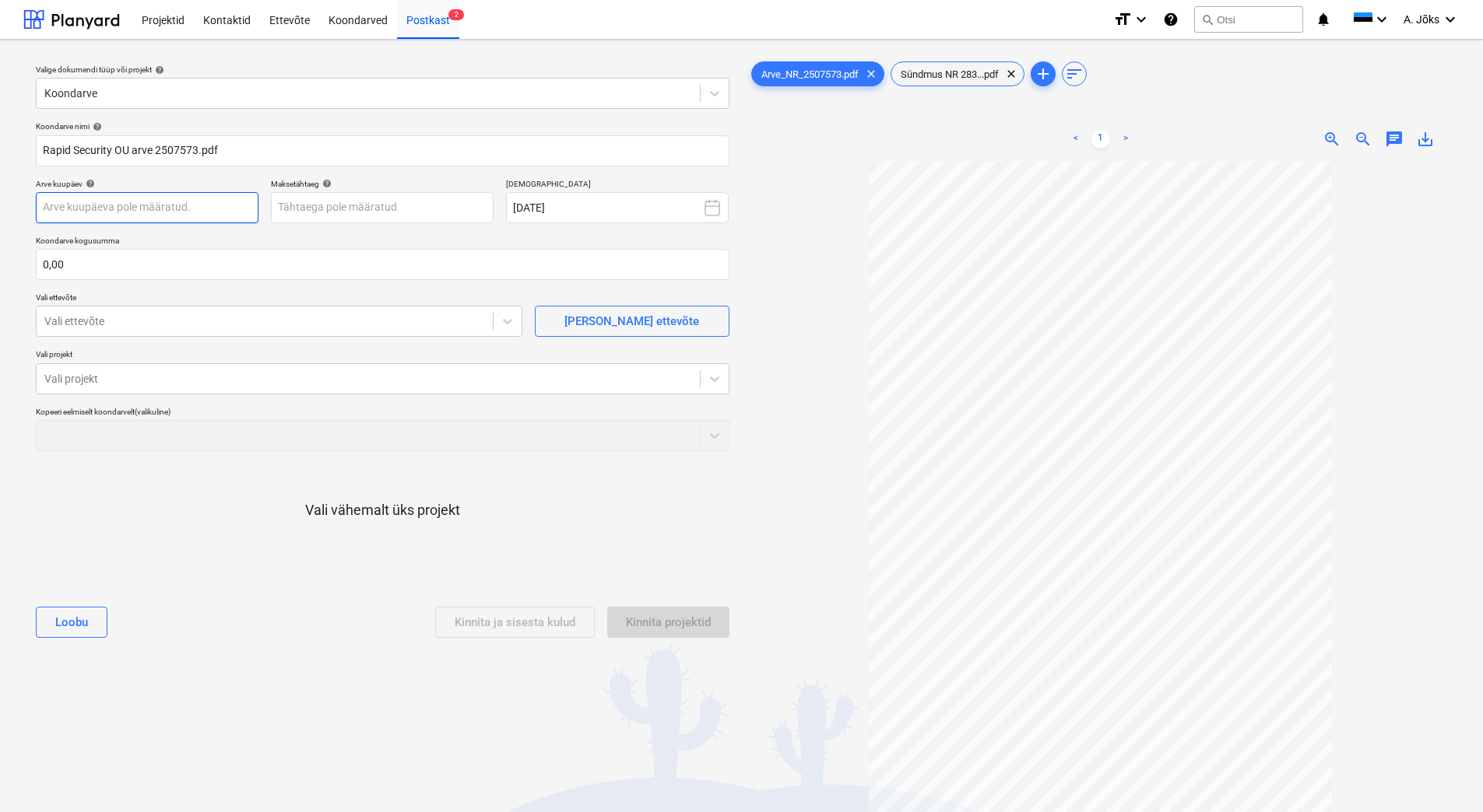
click at [153, 205] on body "Projektid Kontaktid Ettevõte Koondarved Postkast 2 format_size keyboard_arrow_d…" at bounding box center [741, 406] width 1483 height 812
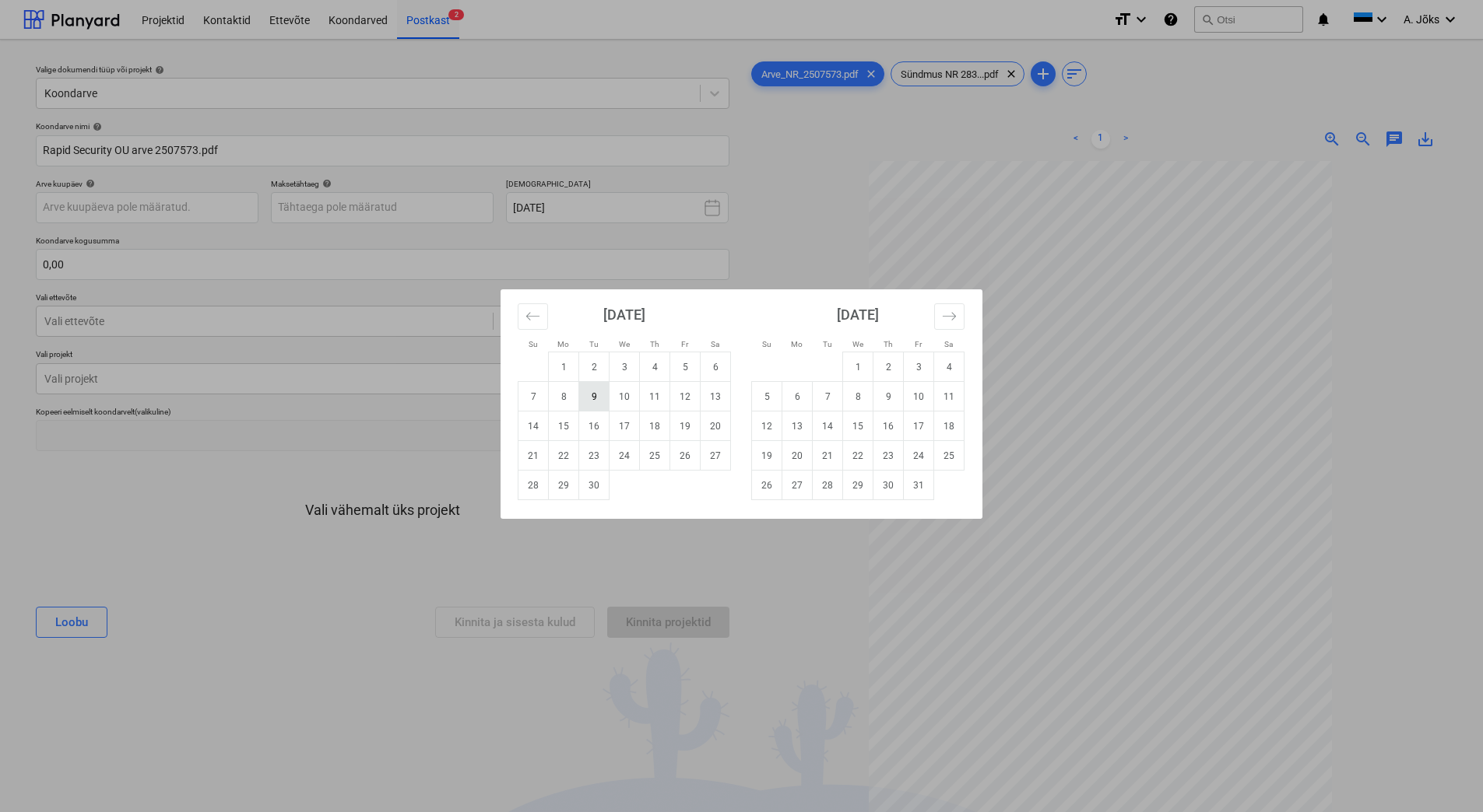
click at [585, 400] on td "9" at bounding box center [595, 396] width 30 height 29
type input "[DATE]"
click at [446, 212] on body "Projektid Kontaktid Ettevõte Koondarved Postkast 2 format_size keyboard_arrow_d…" at bounding box center [741, 406] width 1483 height 812
click at [898, 400] on td "9" at bounding box center [888, 396] width 30 height 29
type input "[DATE]"
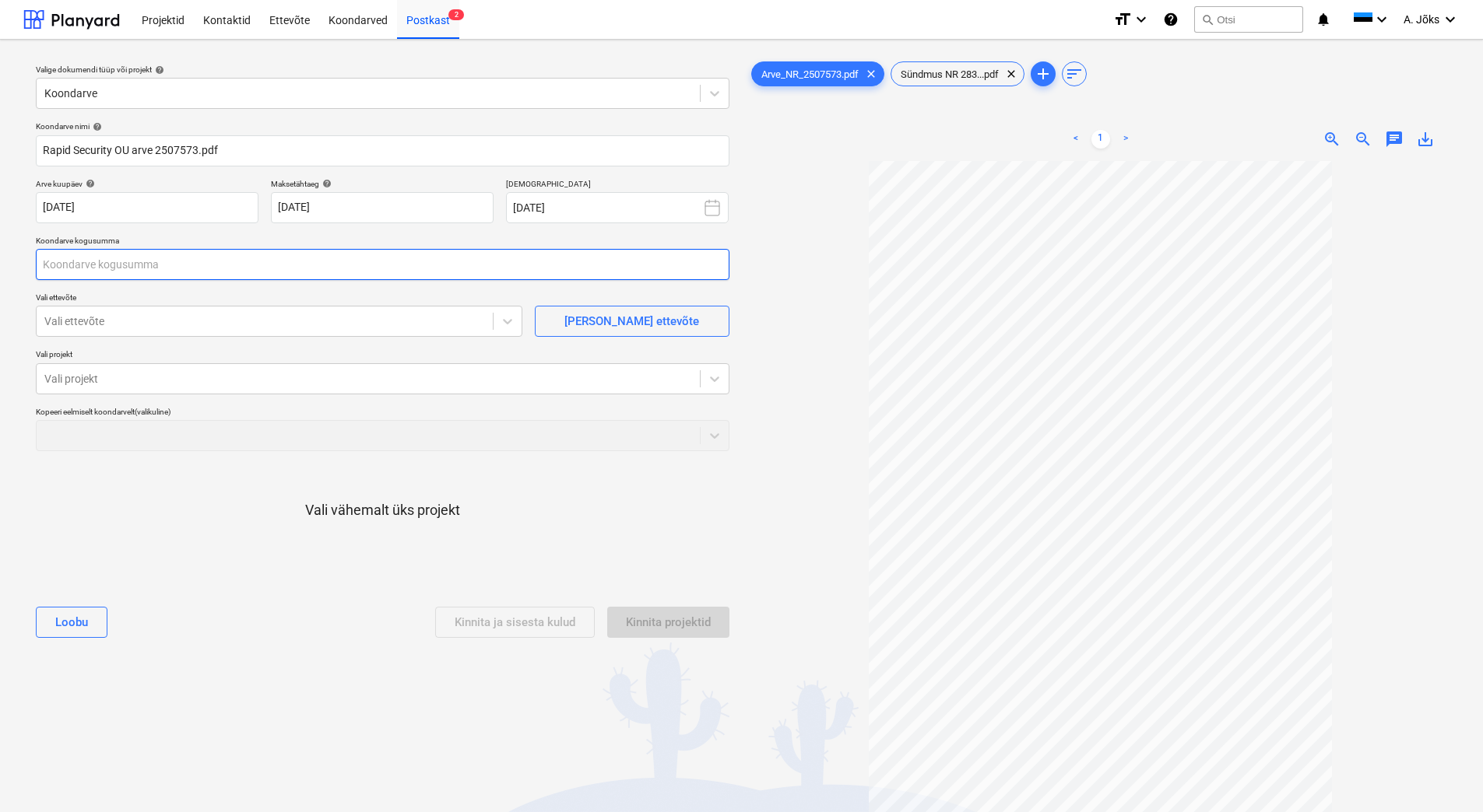
click at [257, 271] on input "text" at bounding box center [382, 264] width 693 height 31
type input "117,96"
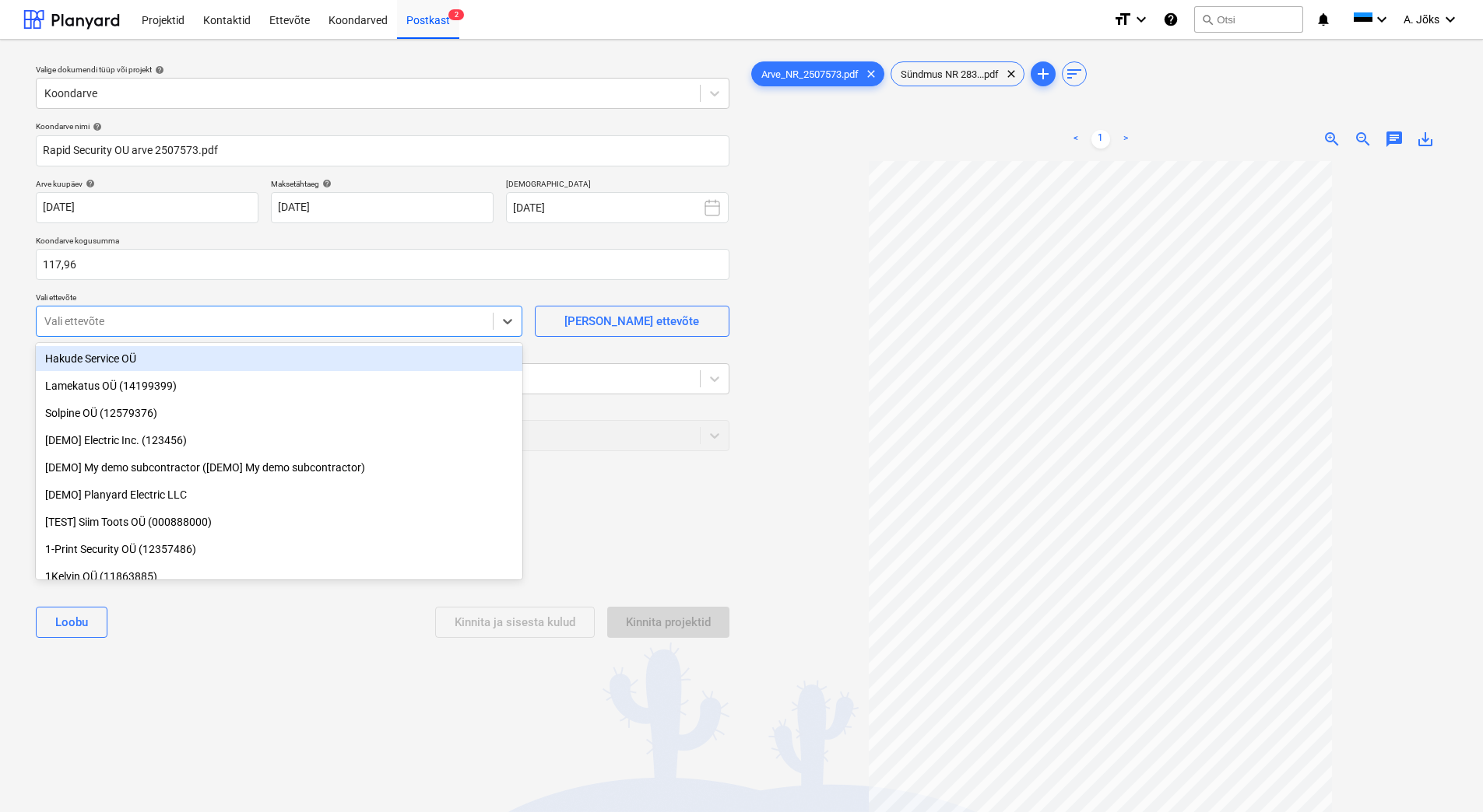
click at [125, 317] on div at bounding box center [264, 321] width 440 height 15
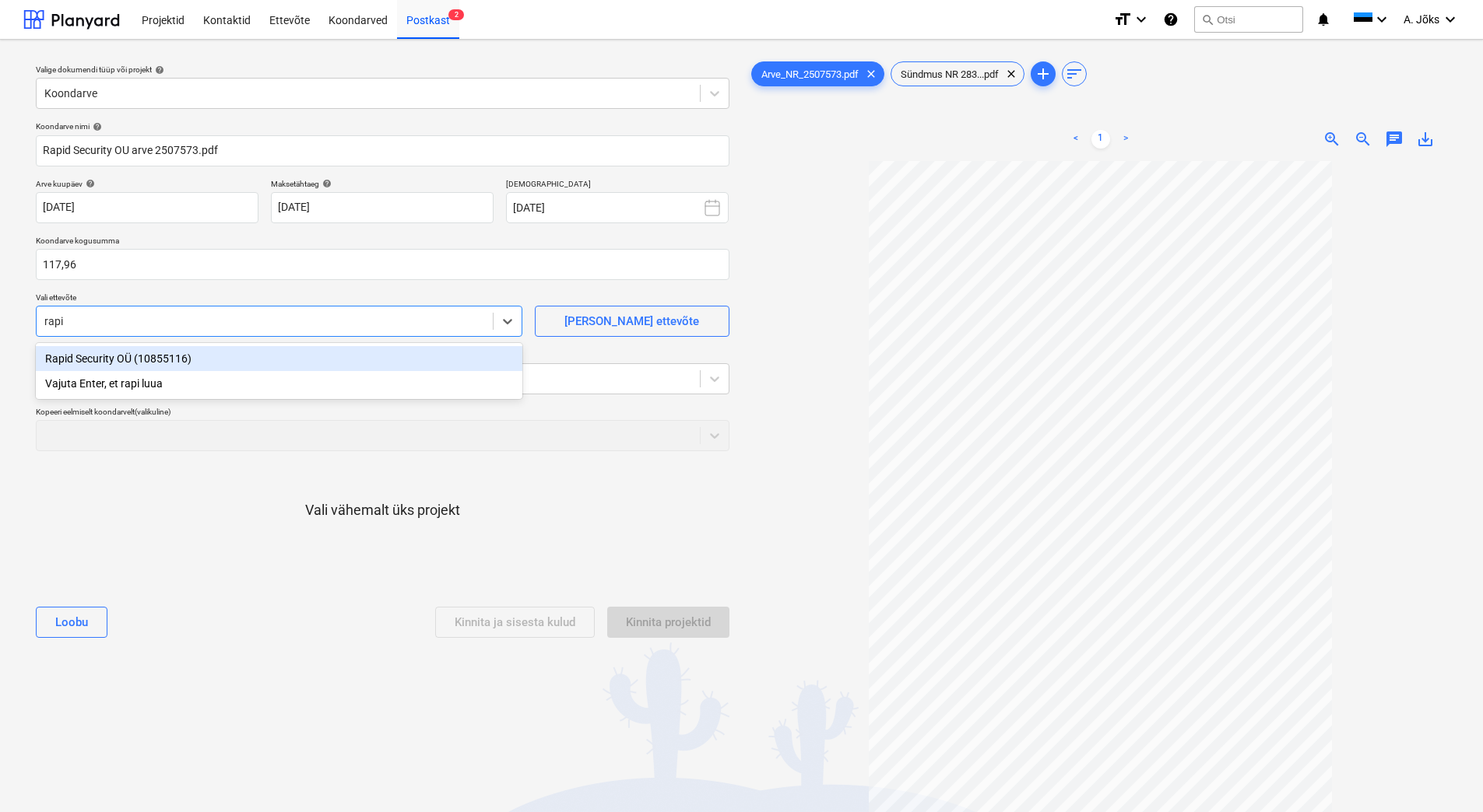
type input "rapid"
click at [144, 354] on div "Rapid Security OÜ (10855116)" at bounding box center [279, 358] width 486 height 25
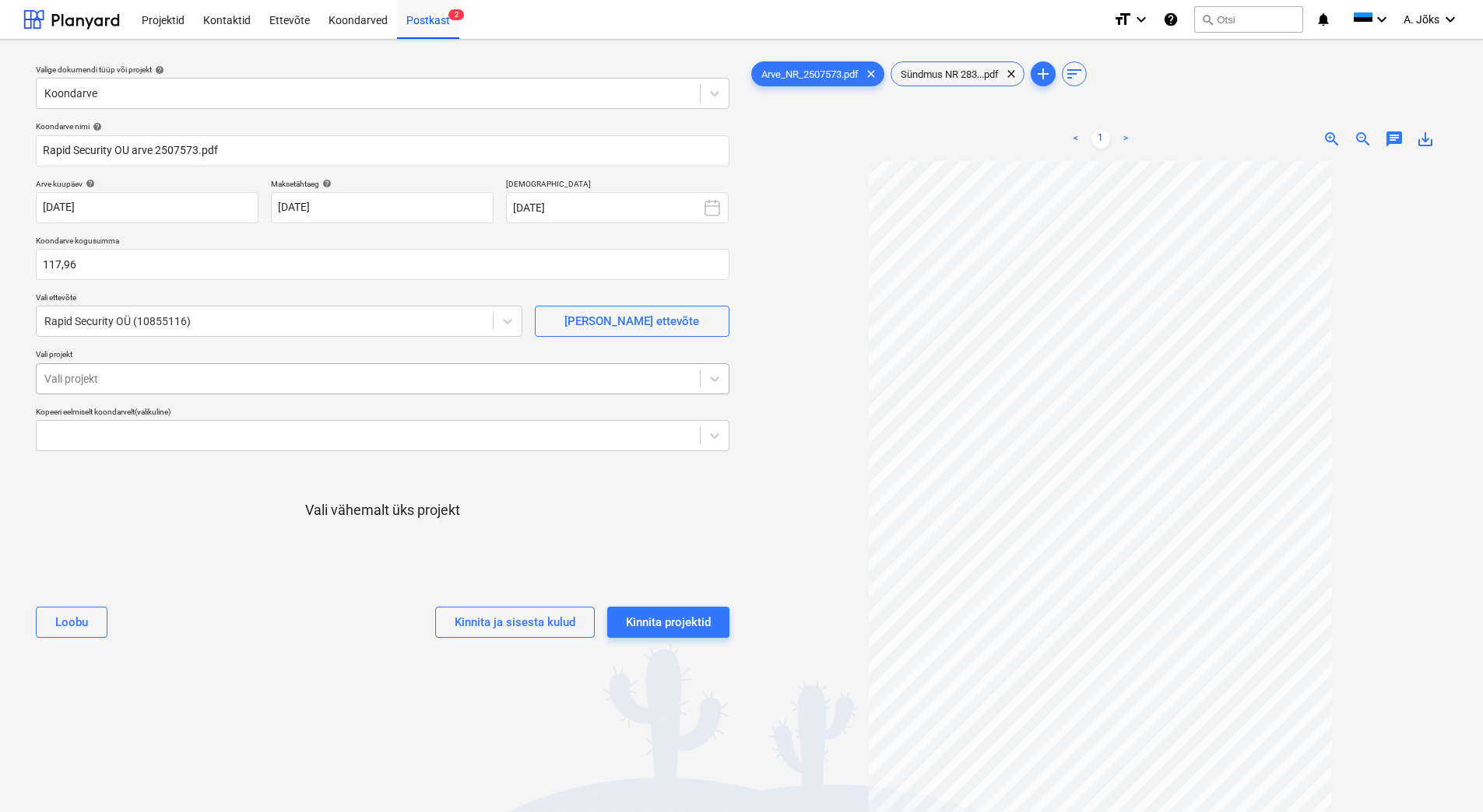
click at [173, 375] on div at bounding box center [368, 378] width 648 height 15
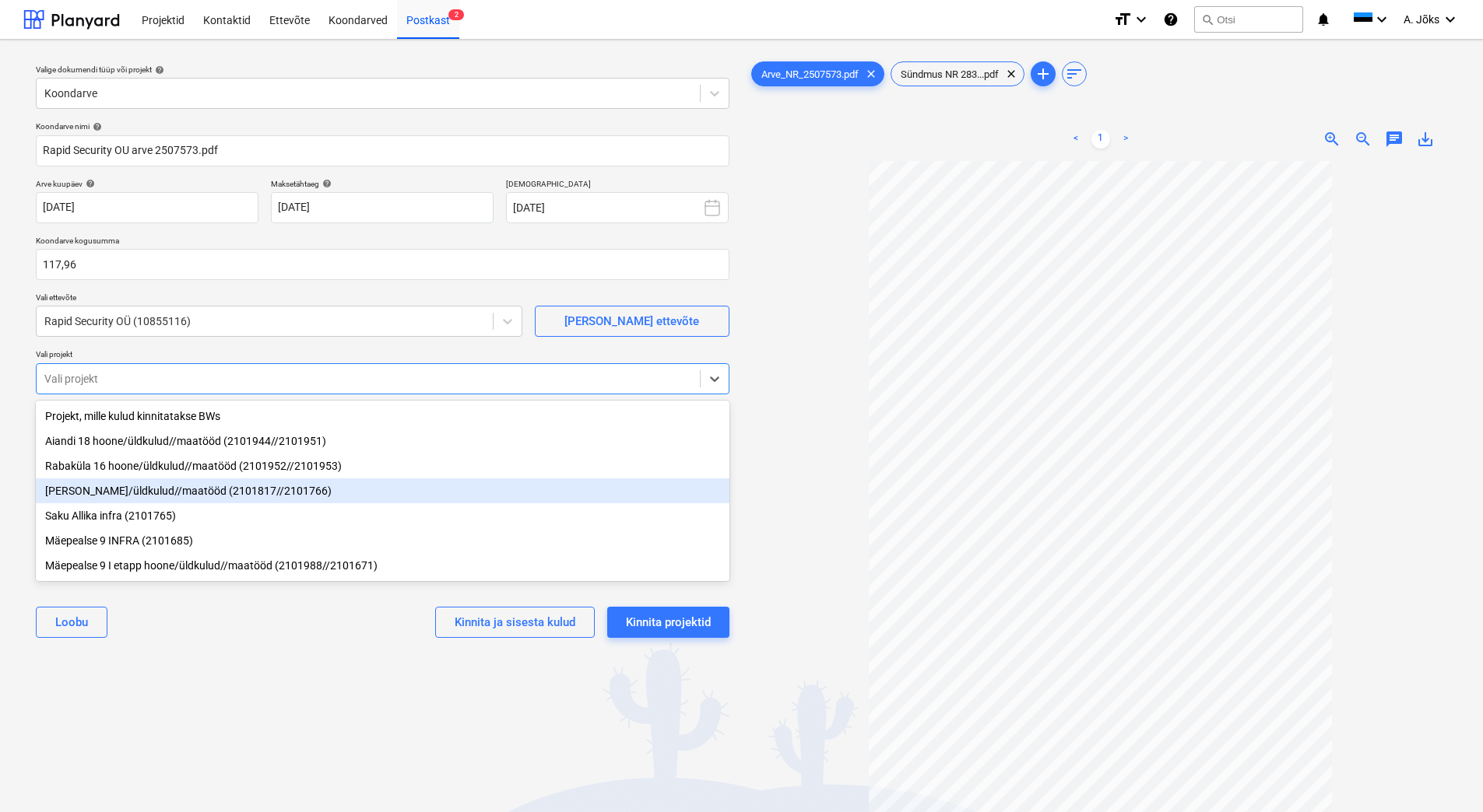
click at [107, 493] on div "[PERSON_NAME]/üldkulud//maatööd (2101817//2101766)" at bounding box center [382, 491] width 693 height 25
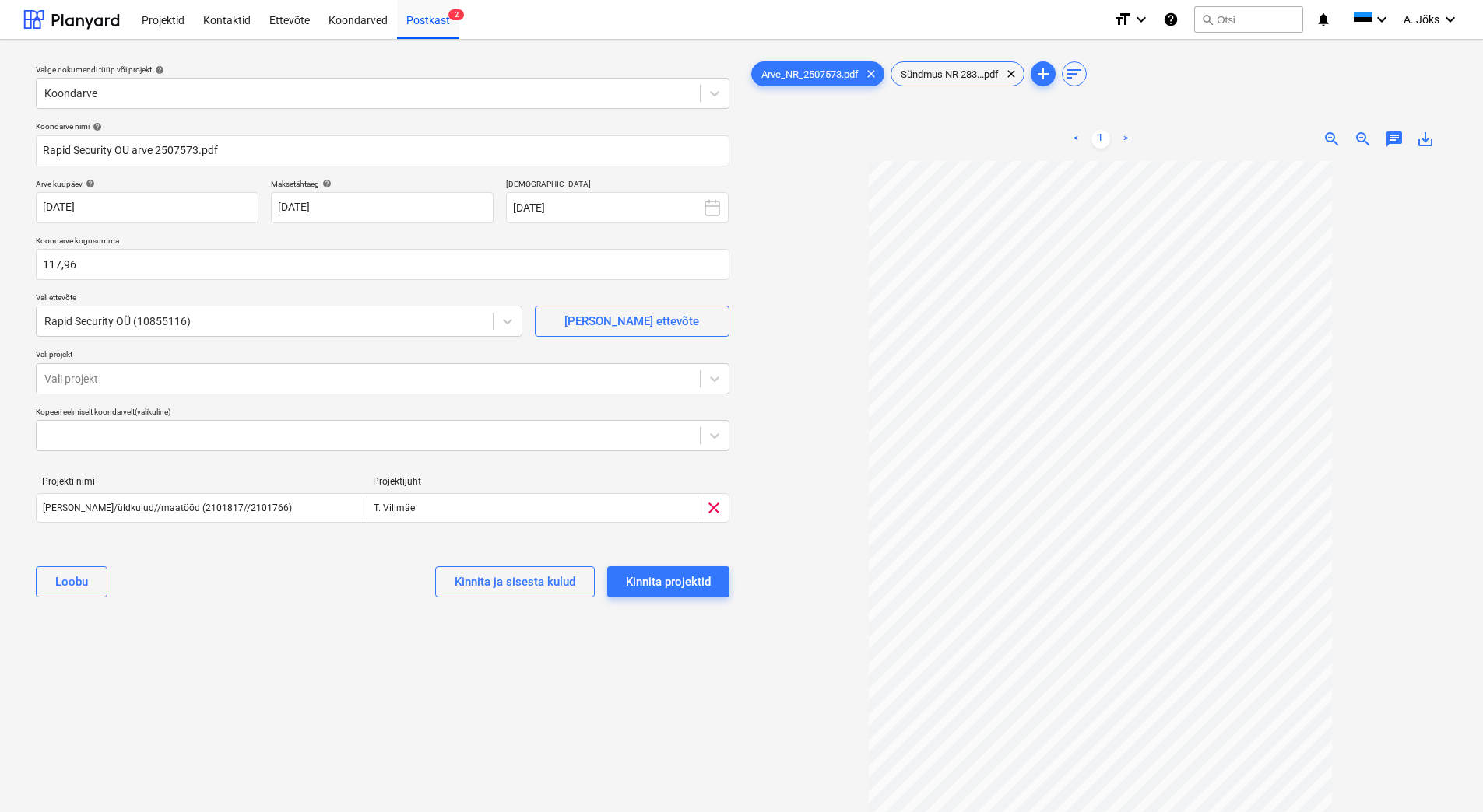
click at [207, 634] on div "Valige dokumendi tüüp või projekt help Koondarve Koondarve nimi help Rapid Secu…" at bounding box center [382, 494] width 718 height 884
click at [670, 580] on div "Kinnita projektid" at bounding box center [668, 581] width 85 height 20
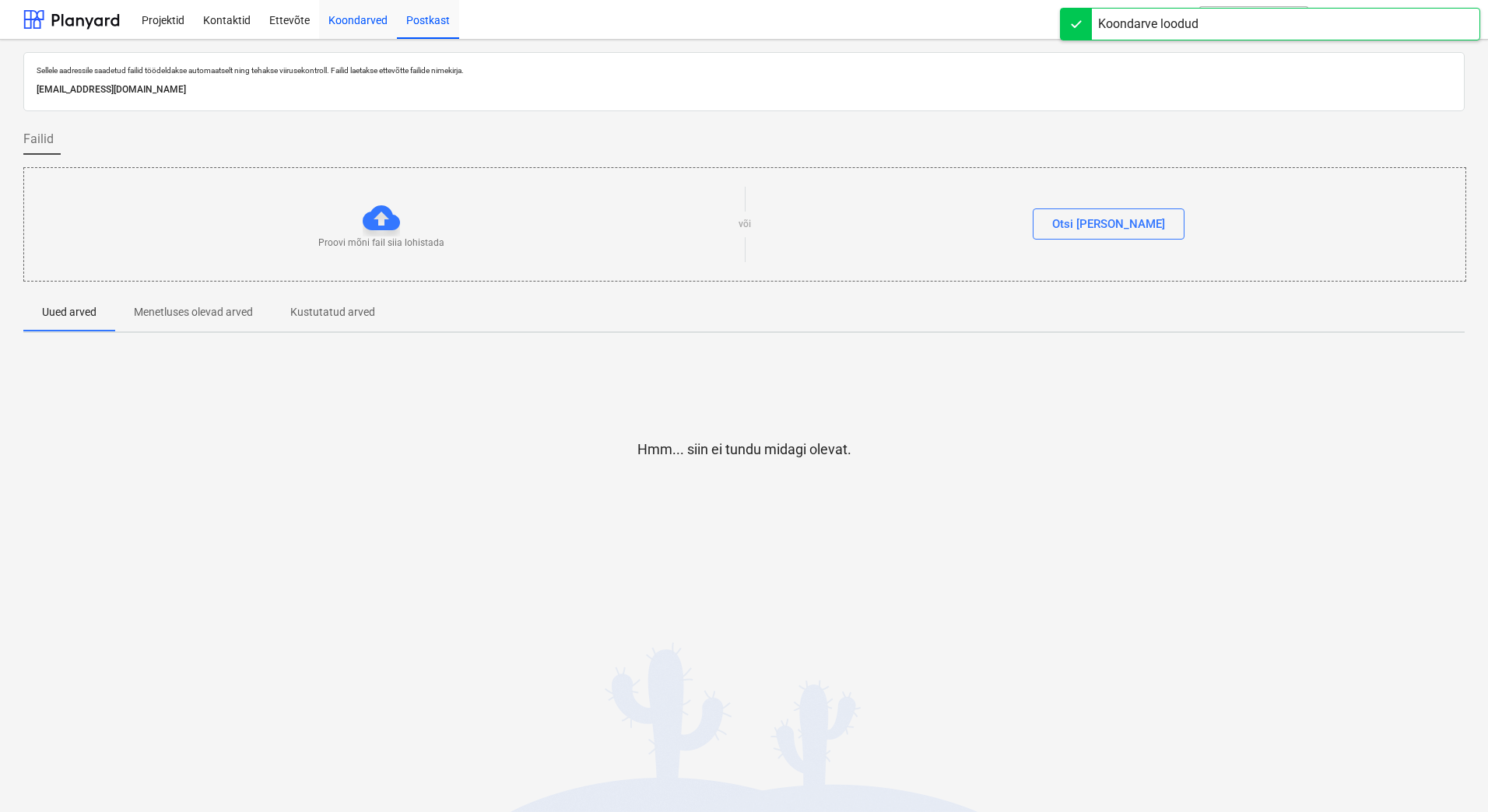
click at [362, 15] on div "Koondarved" at bounding box center [358, 19] width 78 height 40
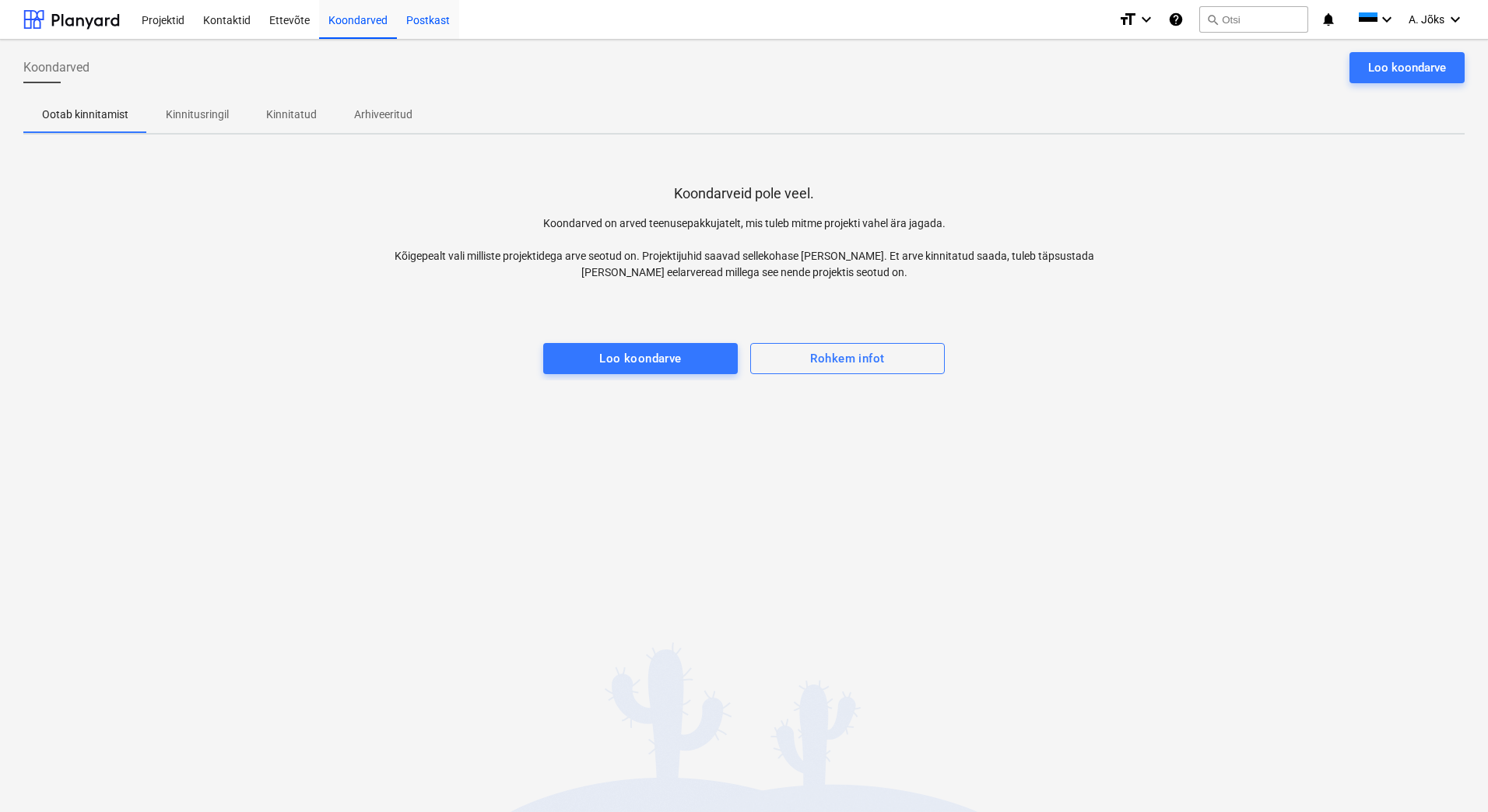
click at [432, 23] on div "Postkast" at bounding box center [427, 19] width 62 height 40
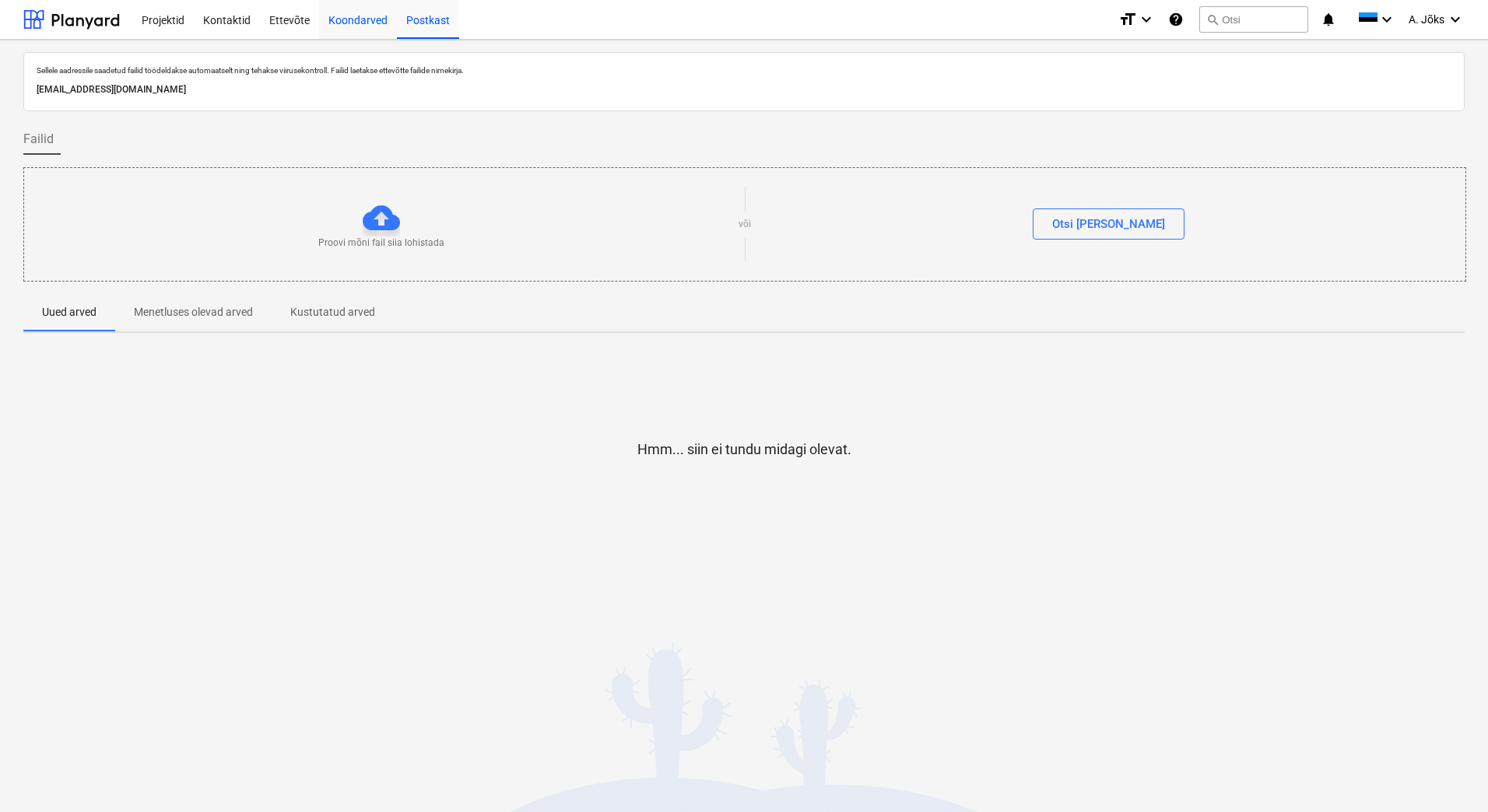
click at [367, 20] on div "Koondarved" at bounding box center [358, 19] width 78 height 40
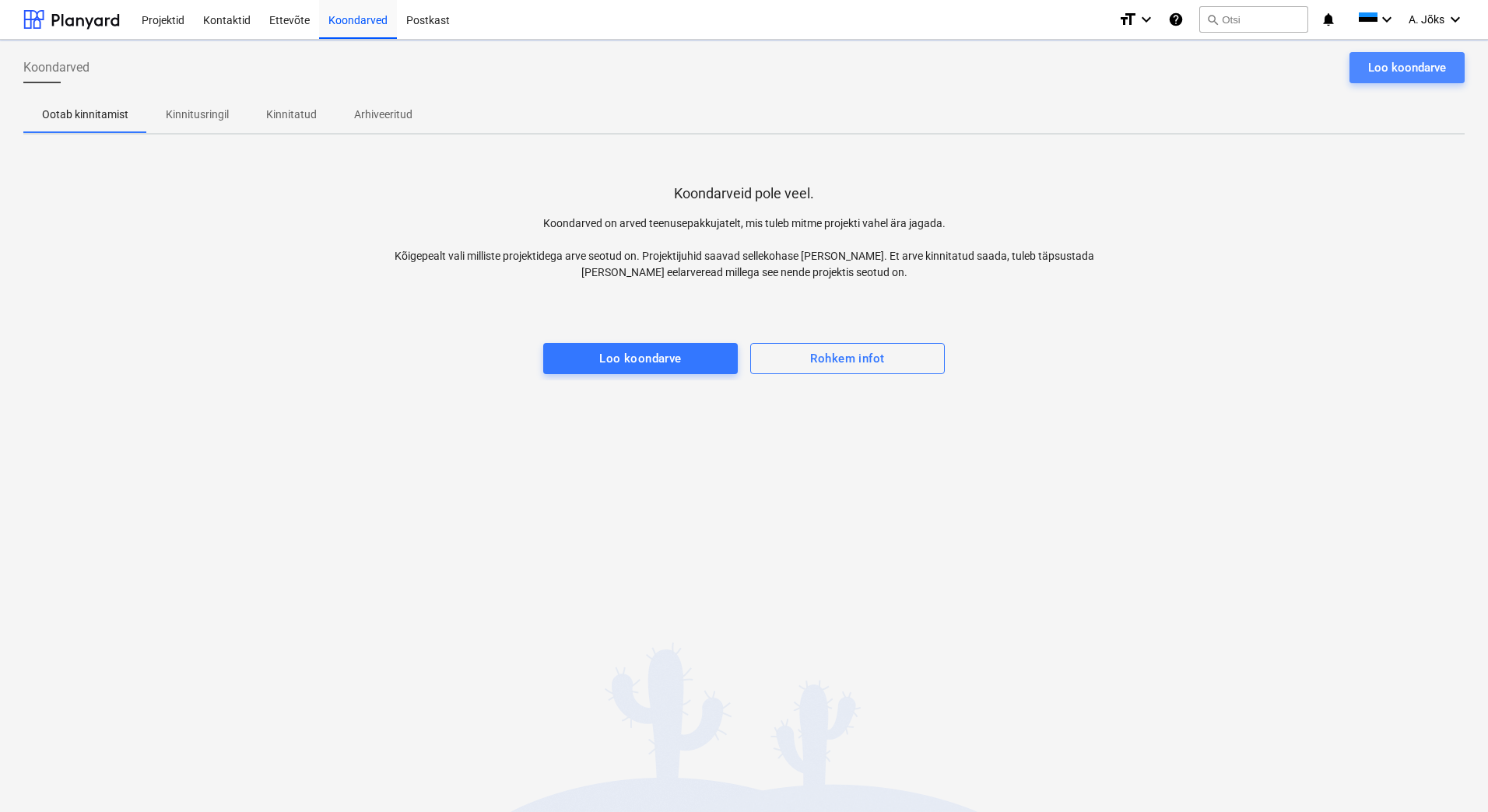
click at [1411, 71] on div "Loo koondarve" at bounding box center [1407, 68] width 78 height 20
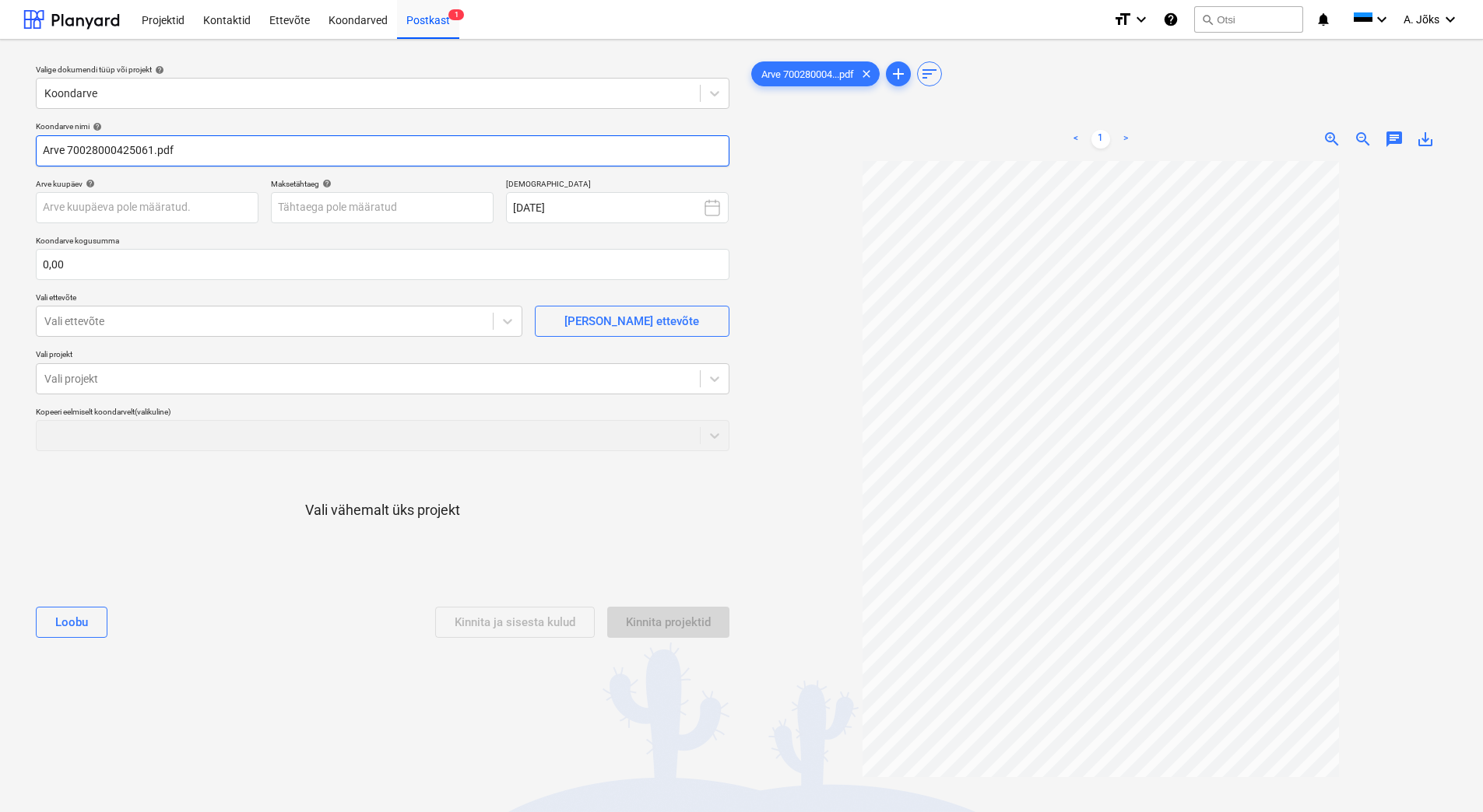
click at [49, 147] on input "Arve 70028000425061.pdf" at bounding box center [382, 150] width 693 height 31
paste input "Tallinna Jäätmete Taaskasutuskeskus"
click at [99, 152] on input "Tallinna Jäätmete Taaskasutuskeskus arve 70028000425061.pdf" at bounding box center [382, 150] width 693 height 31
type input "Tallinna Jaatmete Taaskasutuskeskus arve 70028000425061.pdf"
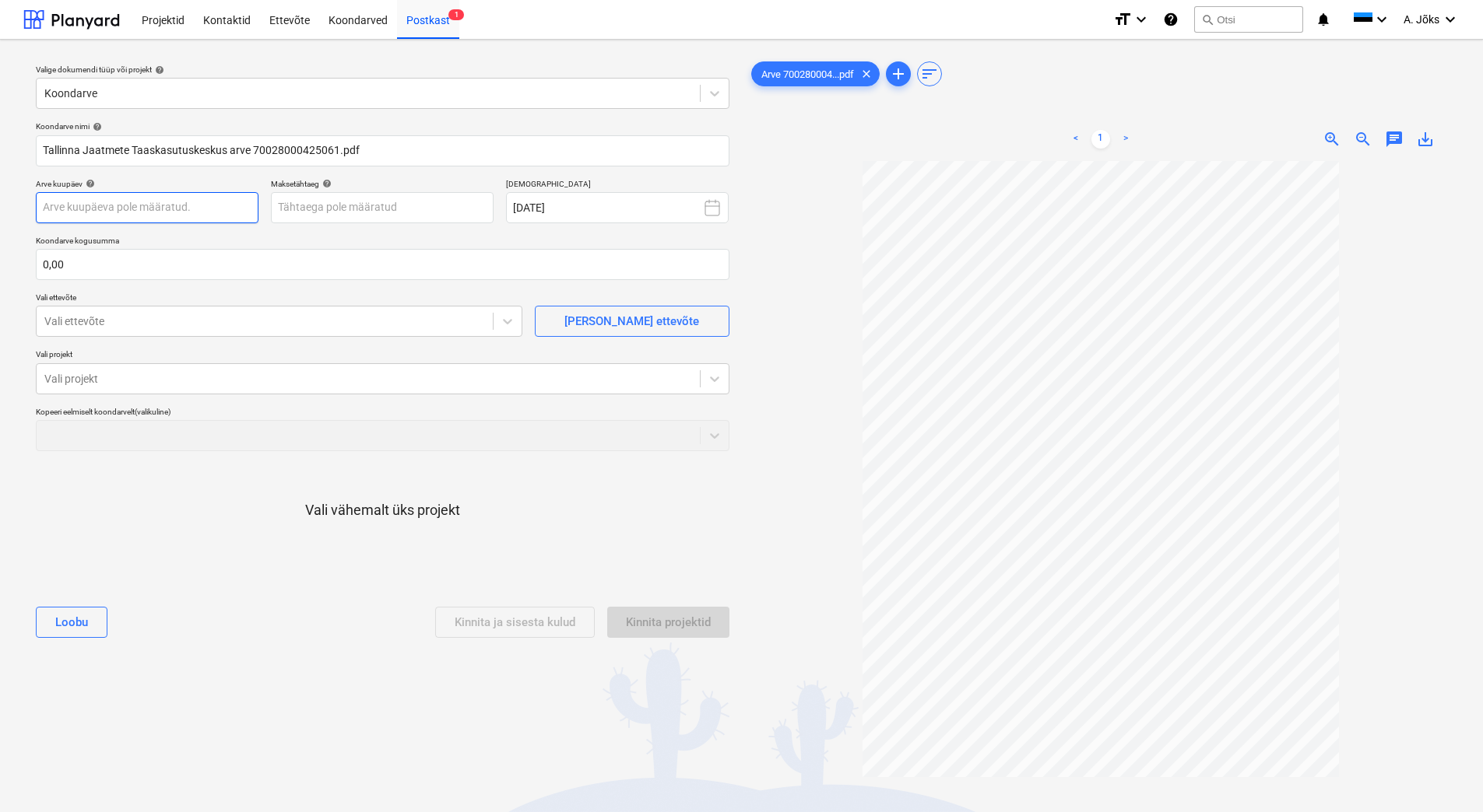
click at [182, 213] on body "Projektid Kontaktid Ettevõte Koondarved Postkast 1 format_size keyboard_arrow_d…" at bounding box center [741, 406] width 1483 height 812
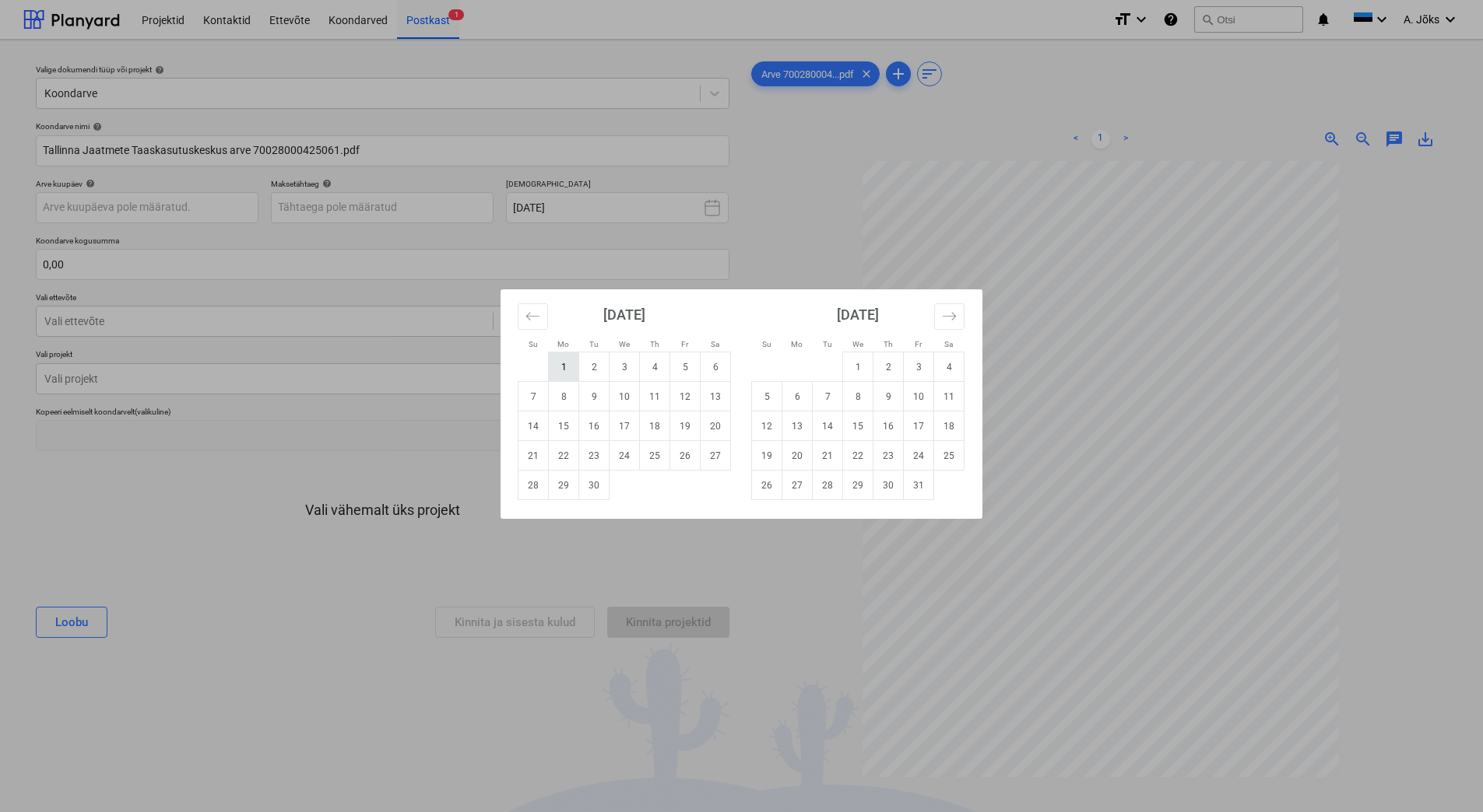
click at [560, 361] on td "1" at bounding box center [564, 367] width 30 height 29
type input "[DATE]"
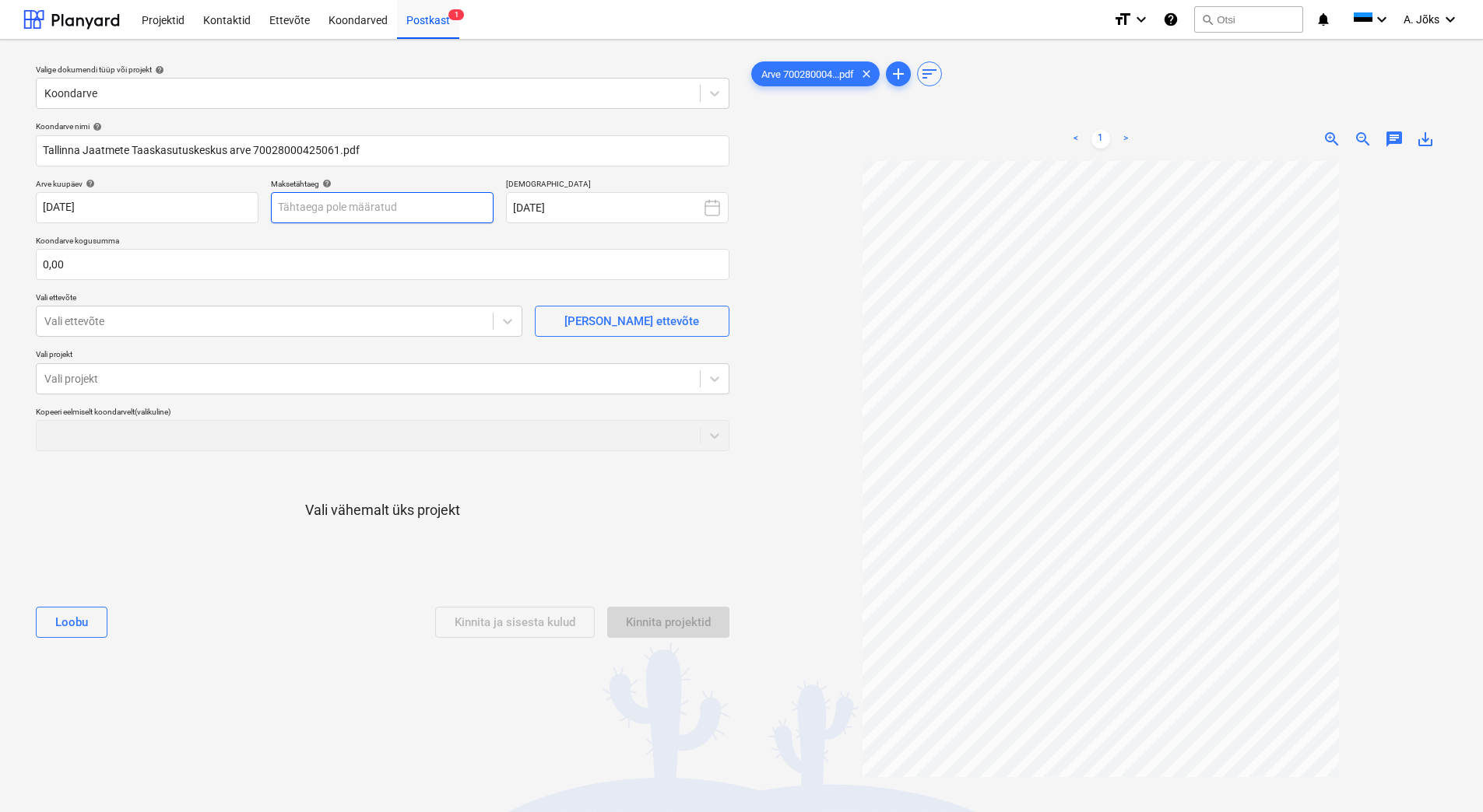
click at [322, 210] on body "Projektid Kontaktid Ettevõte Koondarved Postkast 1 format_size keyboard_arrow_d…" at bounding box center [741, 406] width 1483 height 812
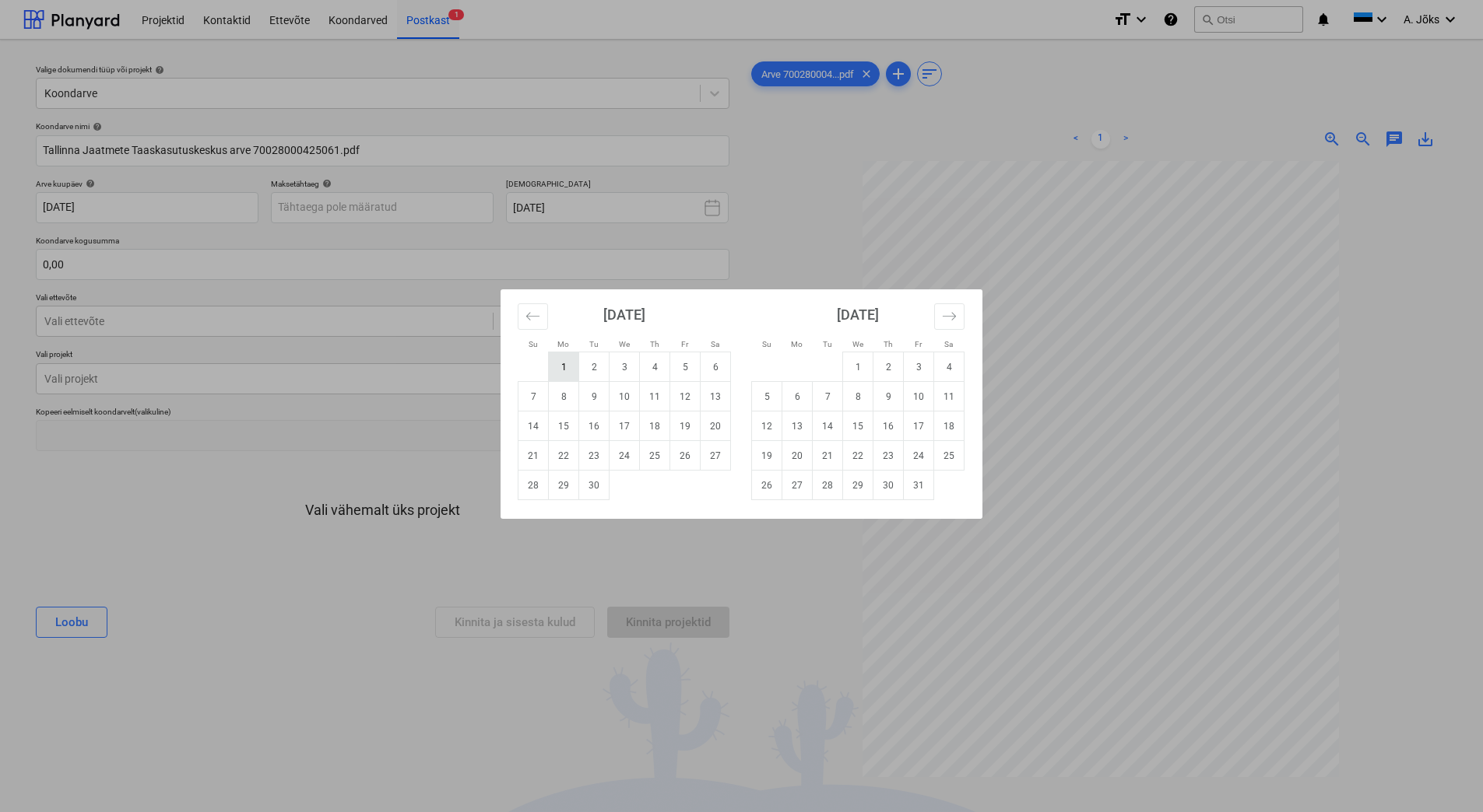
click at [559, 361] on td "1" at bounding box center [564, 367] width 30 height 29
type input "[DATE]"
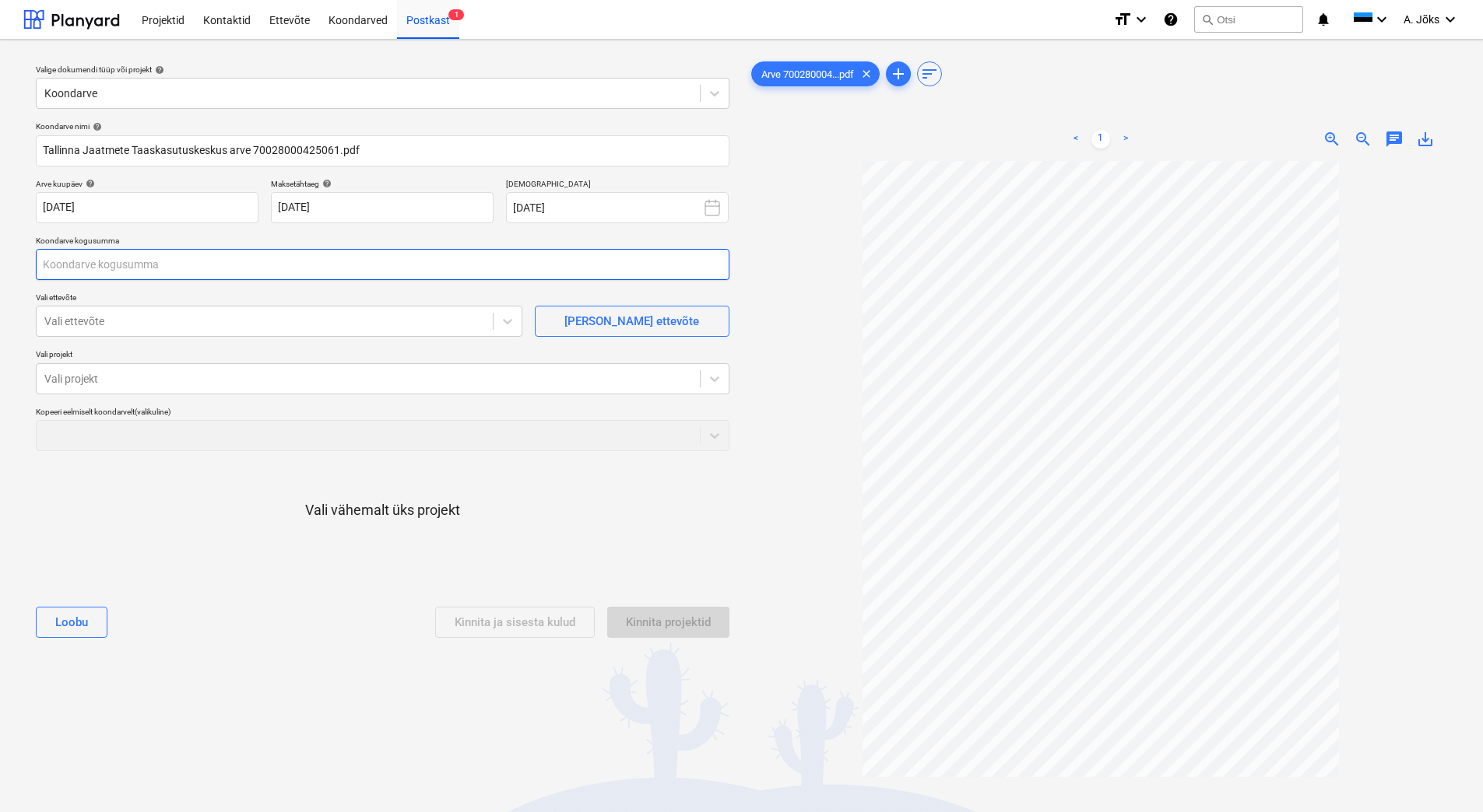
click at [195, 257] on input "text" at bounding box center [382, 264] width 693 height 31
type input "0,00"
click at [140, 276] on input "text" at bounding box center [382, 264] width 693 height 31
type input "6,98"
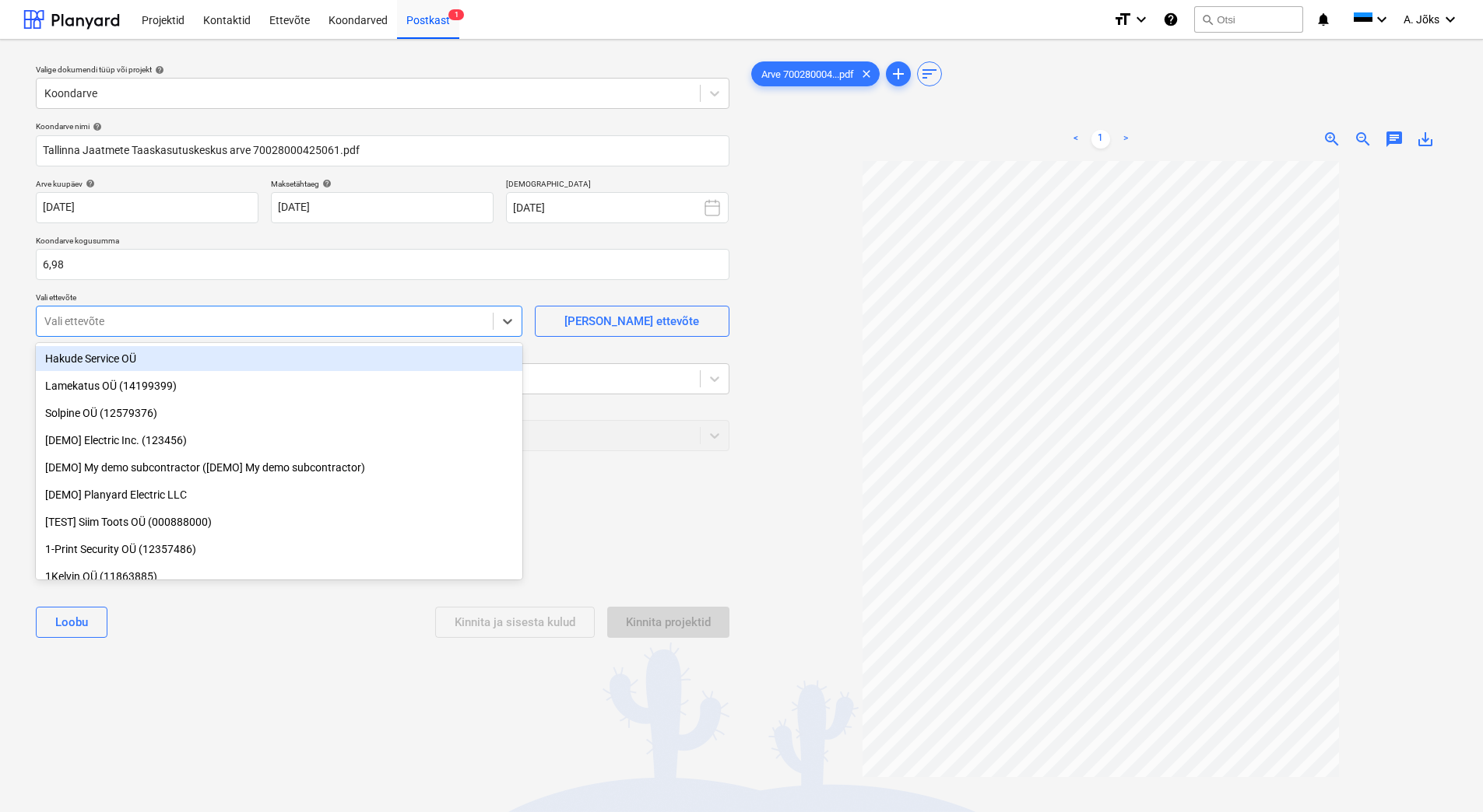
click at [88, 324] on div at bounding box center [264, 321] width 440 height 15
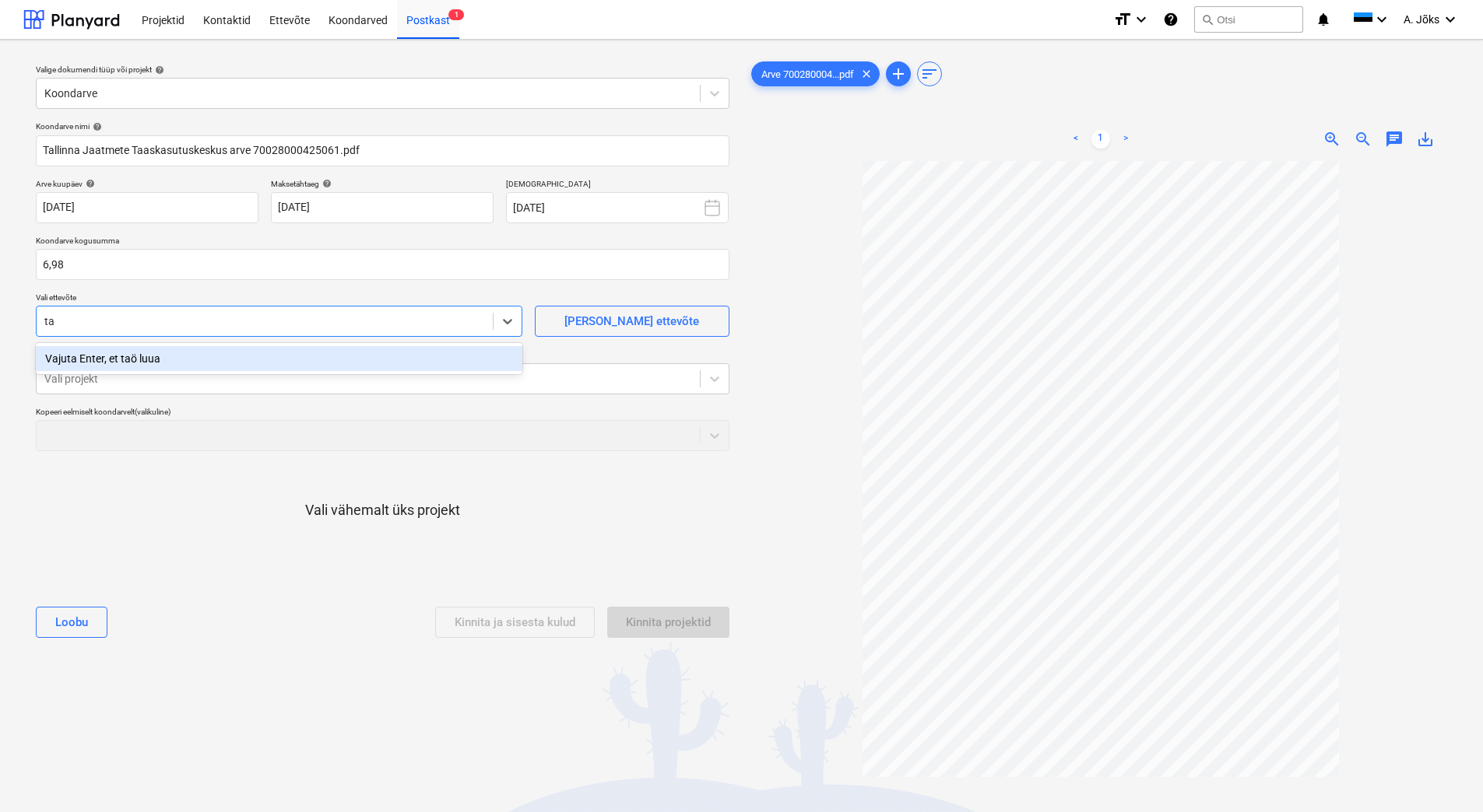
type input "t"
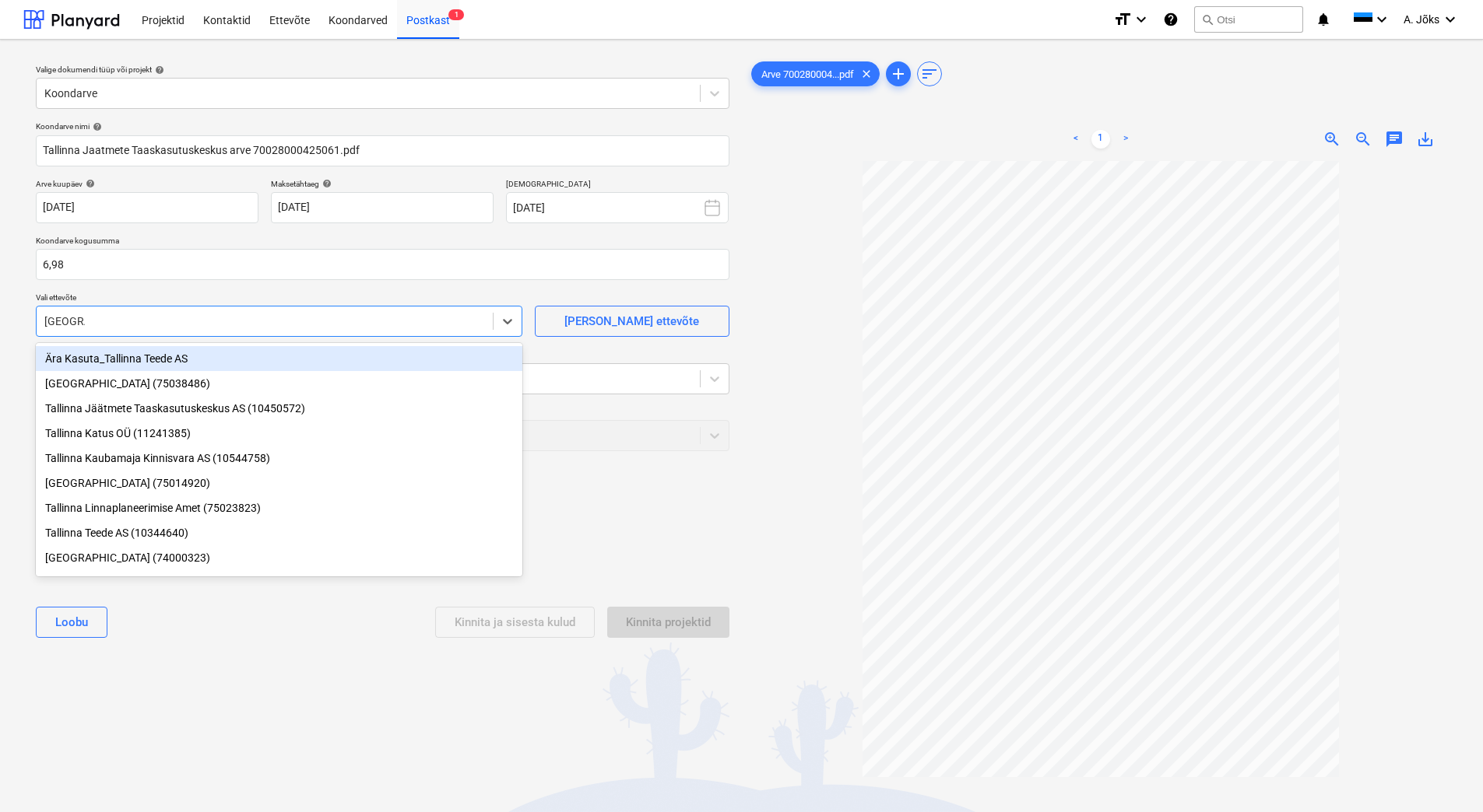
type input "tallinna j"
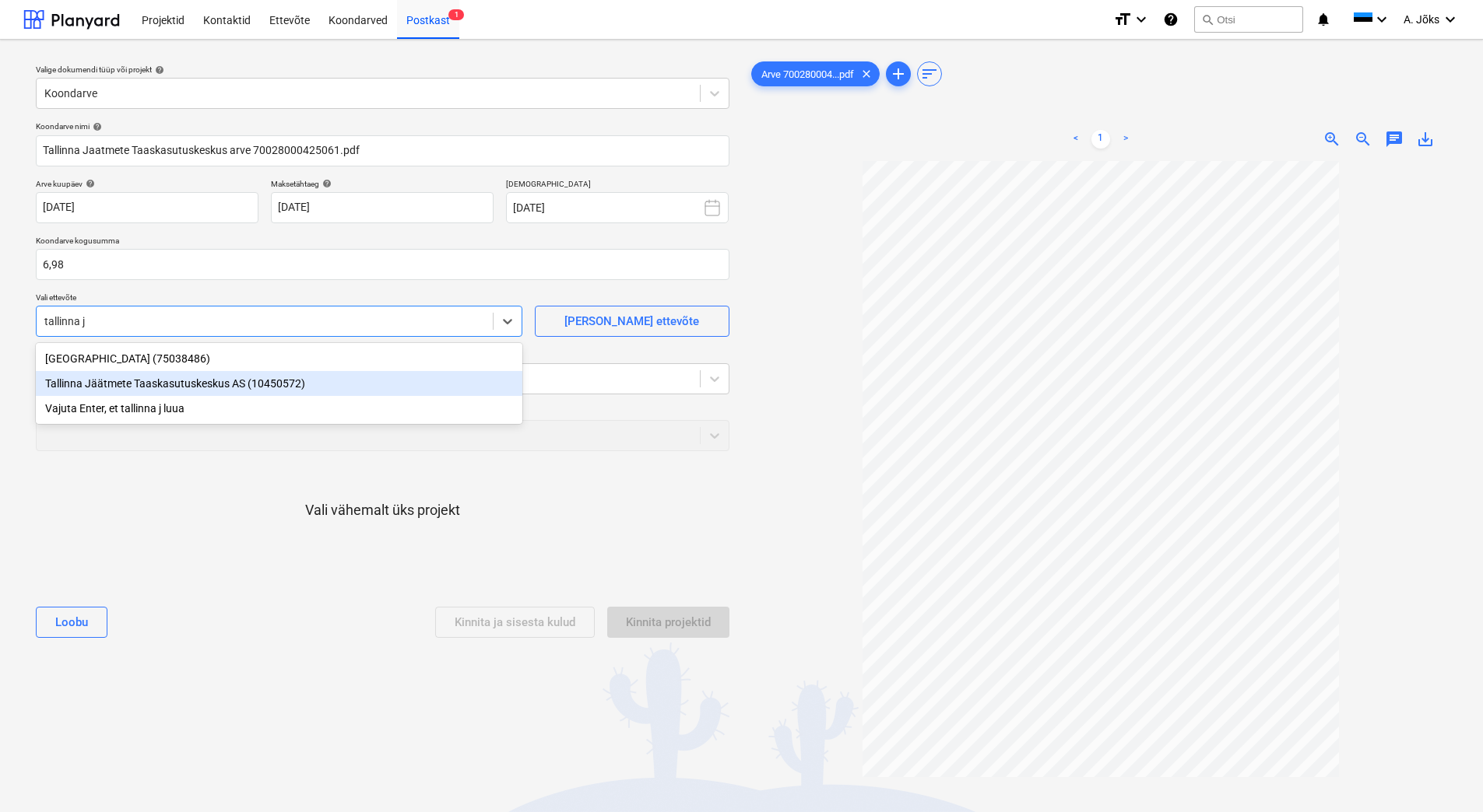
click at [156, 388] on div "Tallinna Jäätmete Taaskasutuskeskus AS (10450572)" at bounding box center [279, 383] width 486 height 25
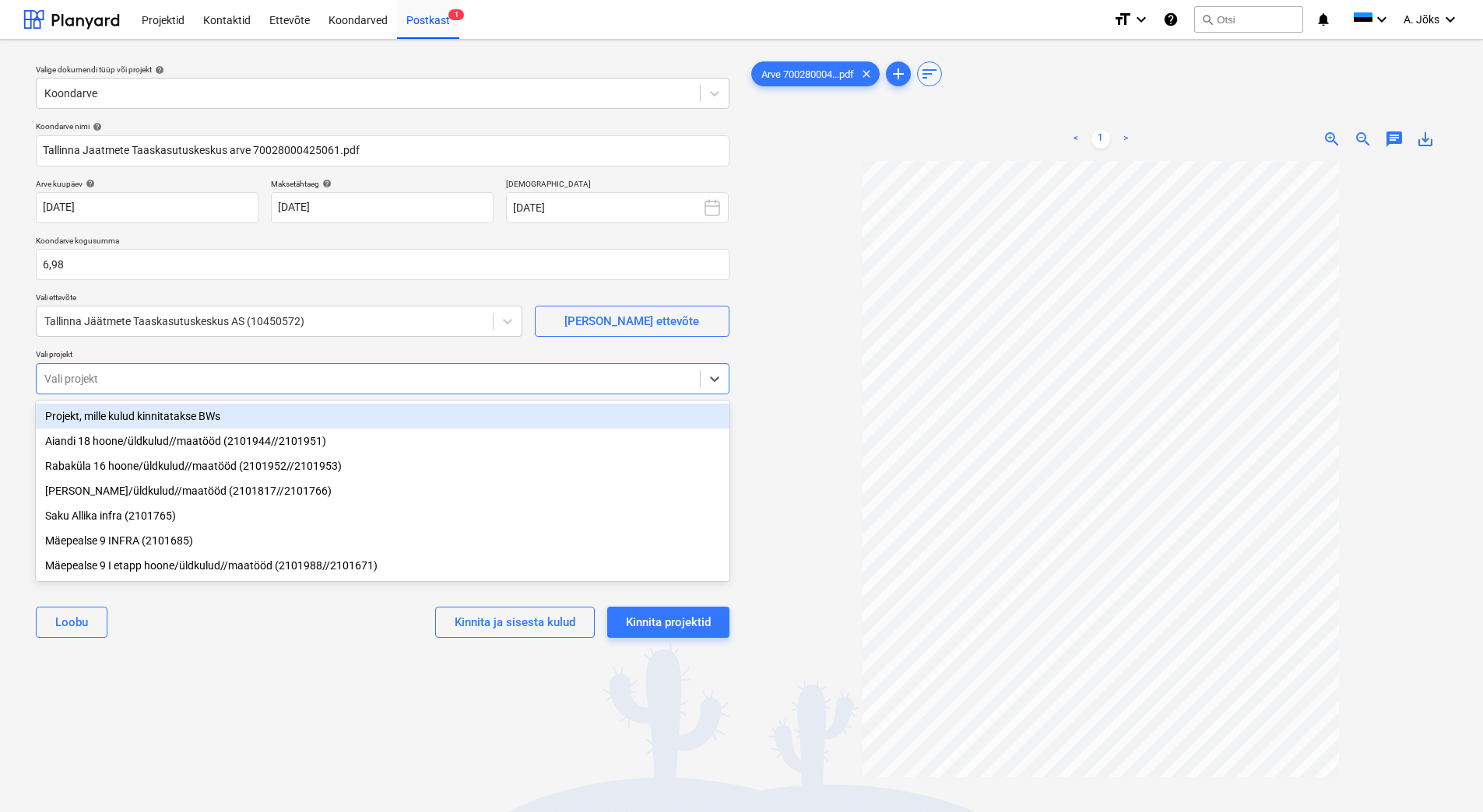
click at [154, 384] on div at bounding box center [368, 378] width 648 height 15
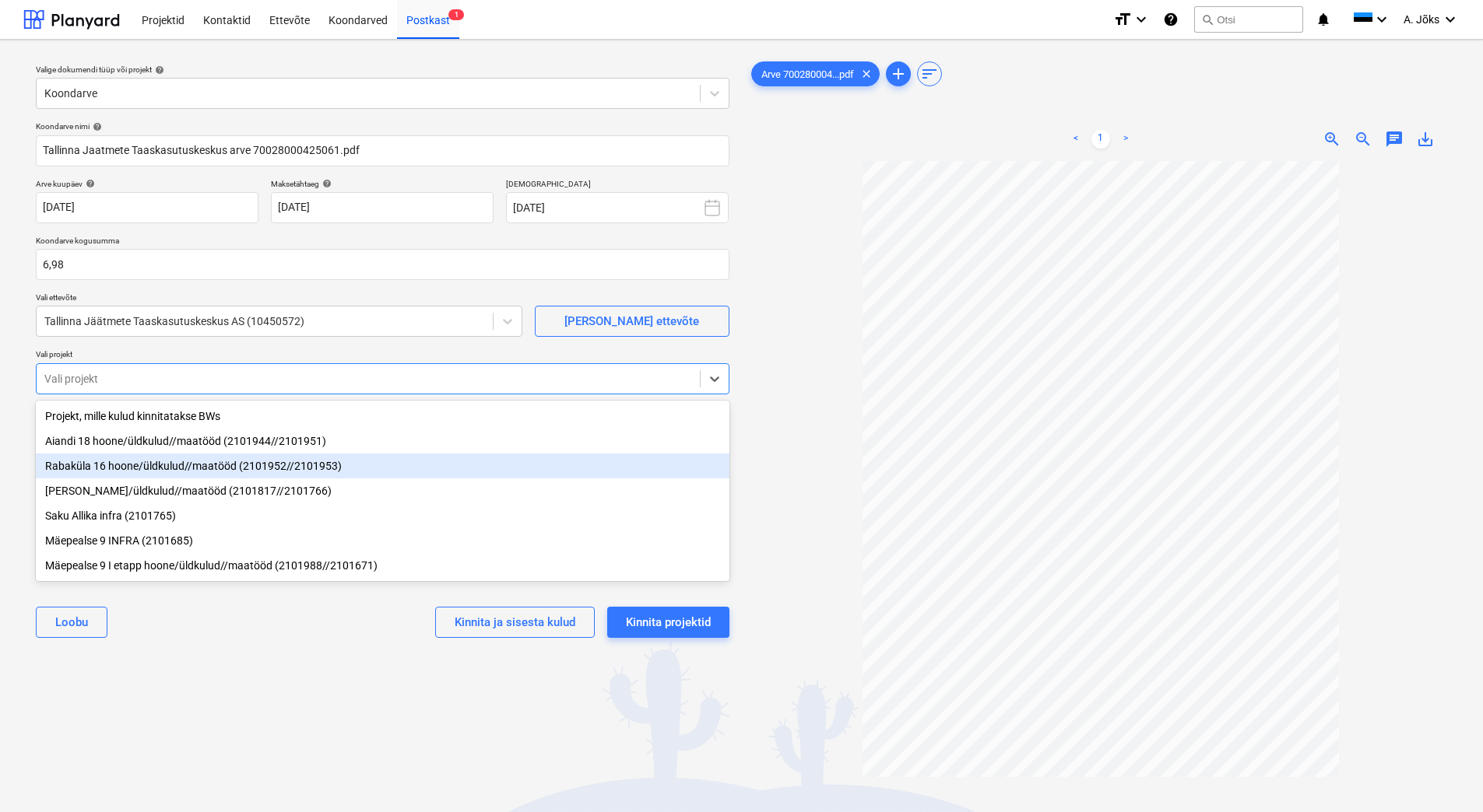
click at [146, 467] on div "Rabaküla 16 hoone/üldkulud//maatööd (2101952//2101953)" at bounding box center [382, 466] width 693 height 25
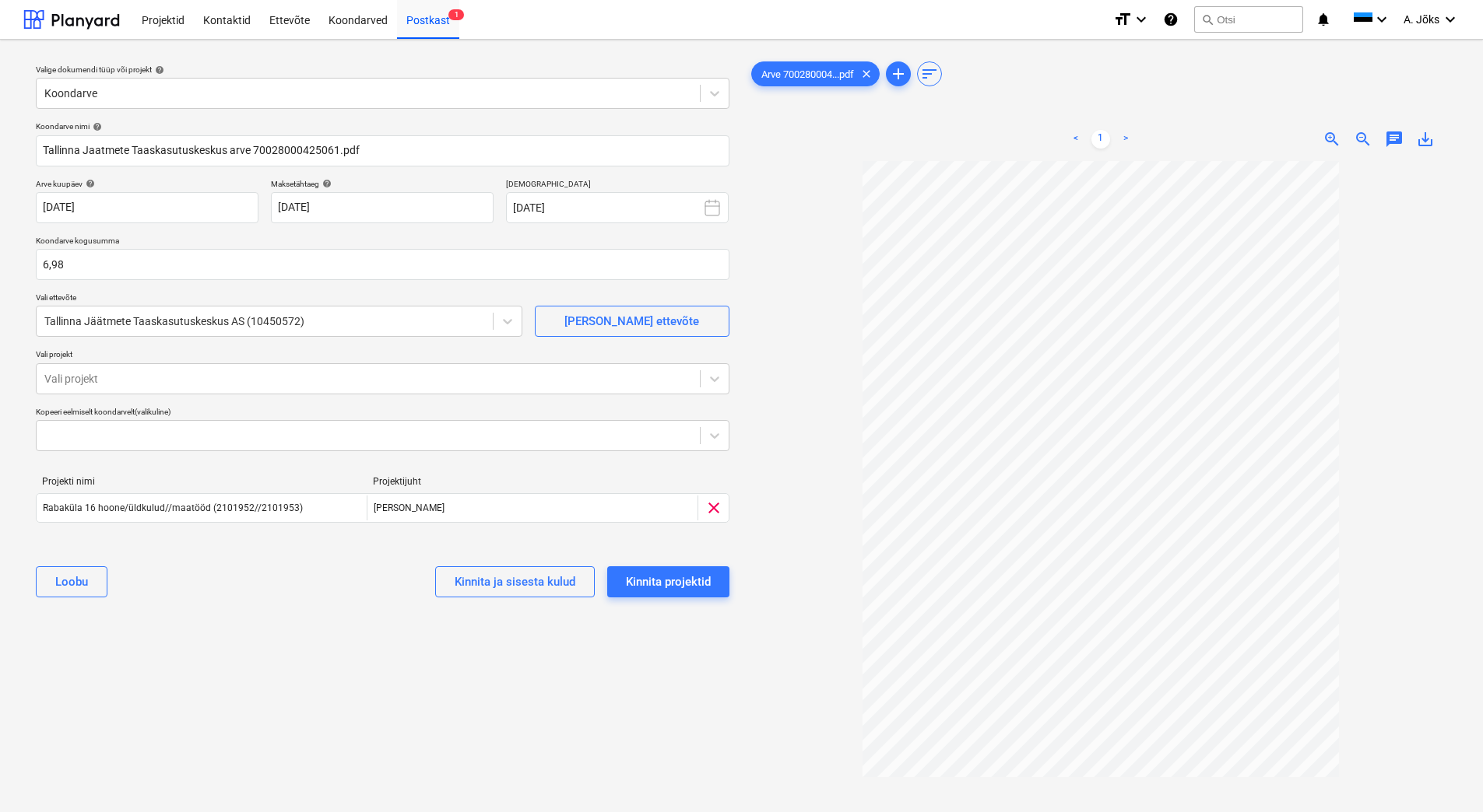
click at [183, 666] on div "Valige dokumendi tüüp või projekt help Koondarve Koondarve nimi help Tallinna J…" at bounding box center [382, 494] width 718 height 884
click at [405, 677] on div "Valige dokumendi tüüp või projekt help Koondarve Koondarve nimi help Tallinna J…" at bounding box center [382, 494] width 718 height 884
click at [676, 582] on div "Kinnita projektid" at bounding box center [668, 581] width 85 height 20
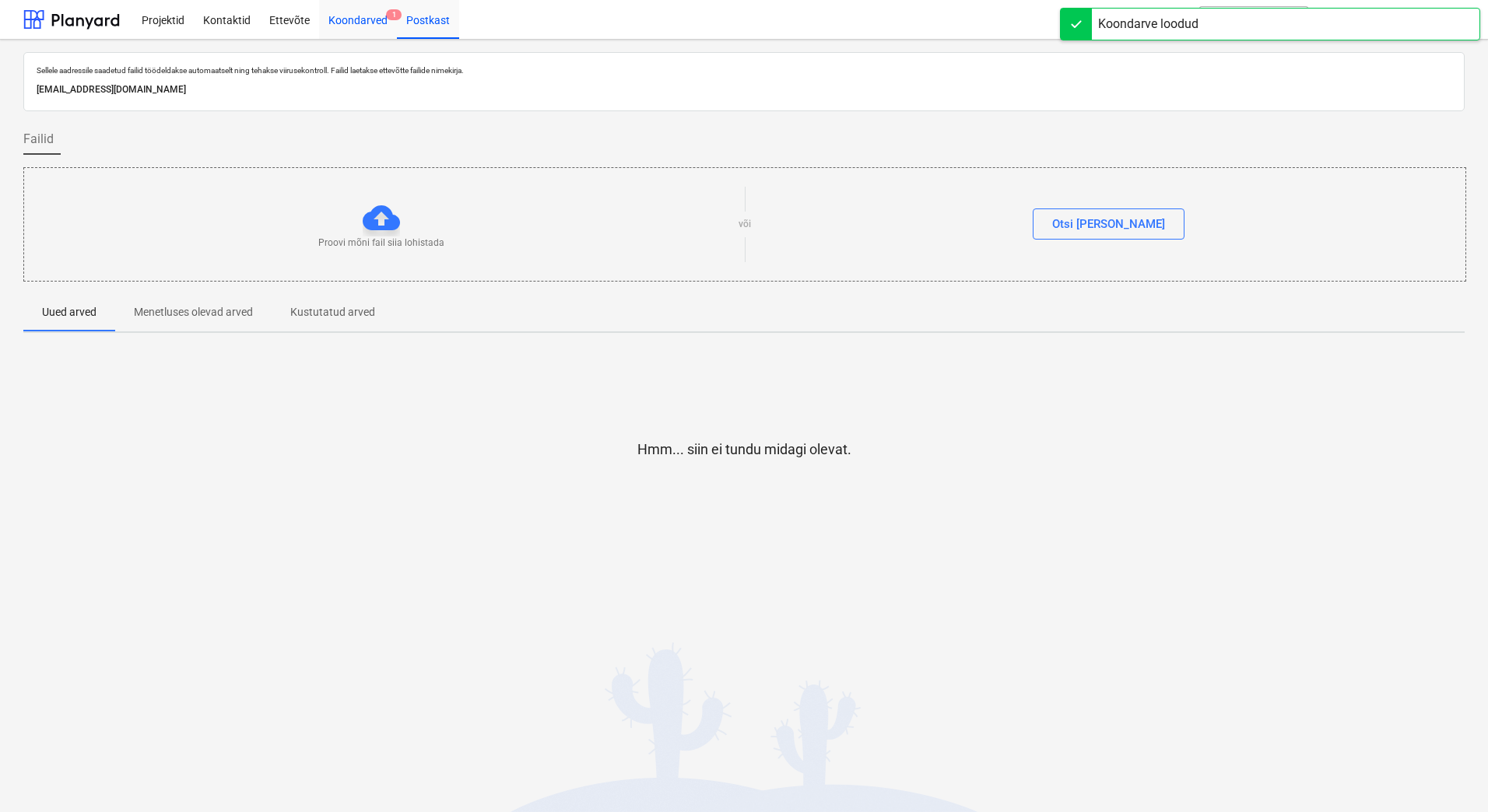
click at [359, 15] on div "Koondarved 1" at bounding box center [358, 19] width 78 height 40
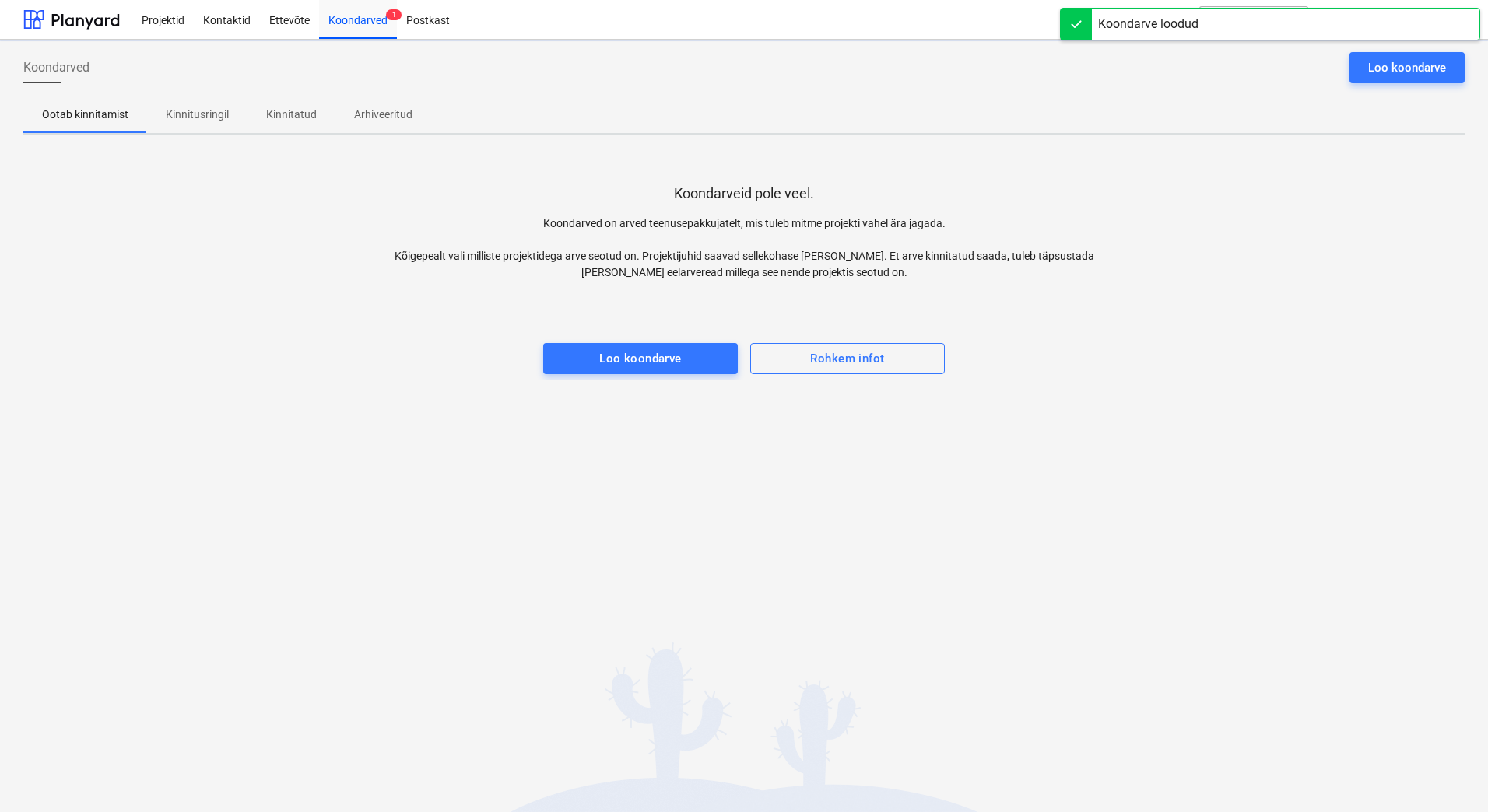
click at [190, 113] on p "Kinnitusringil" at bounding box center [197, 114] width 63 height 16
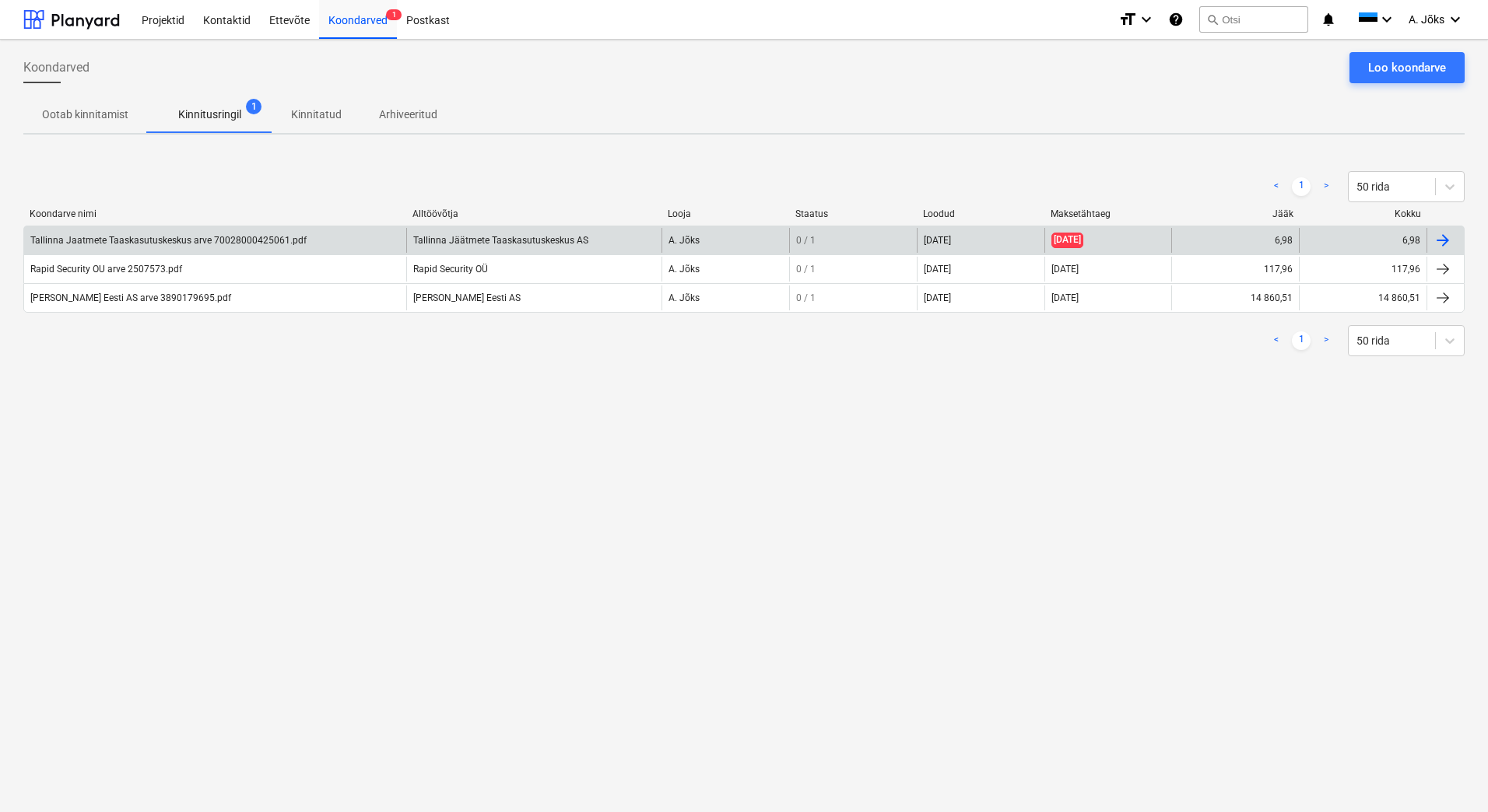
click at [167, 246] on div "Tallinna Jaatmete Taaskasutuskeskus arve 70028000425061.pdf" at bounding box center [215, 241] width 382 height 25
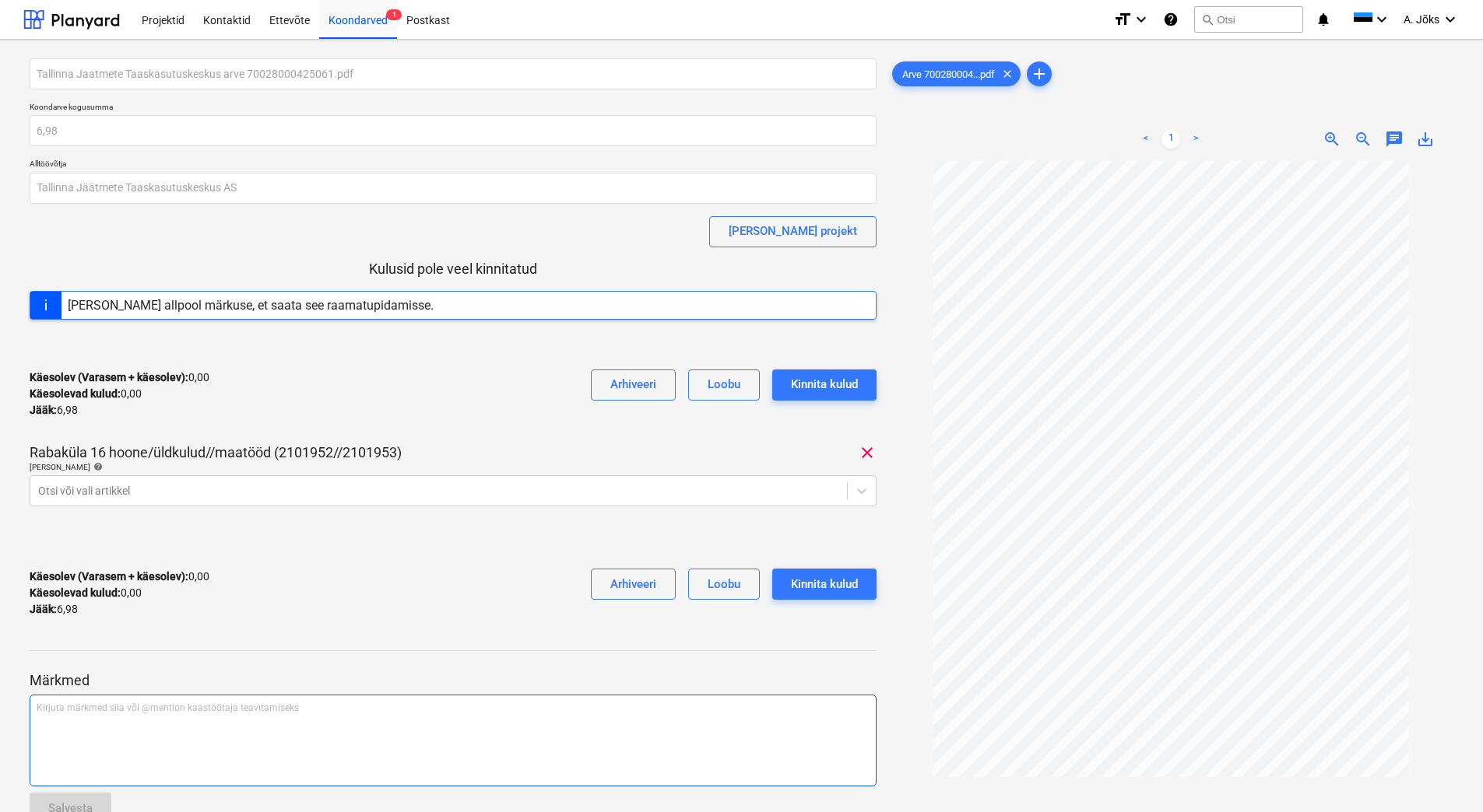
click at [154, 724] on div "Kirjuta märkmed siia või @mention kaastöötaja teavitamiseks ﻿" at bounding box center [453, 741] width 847 height 92
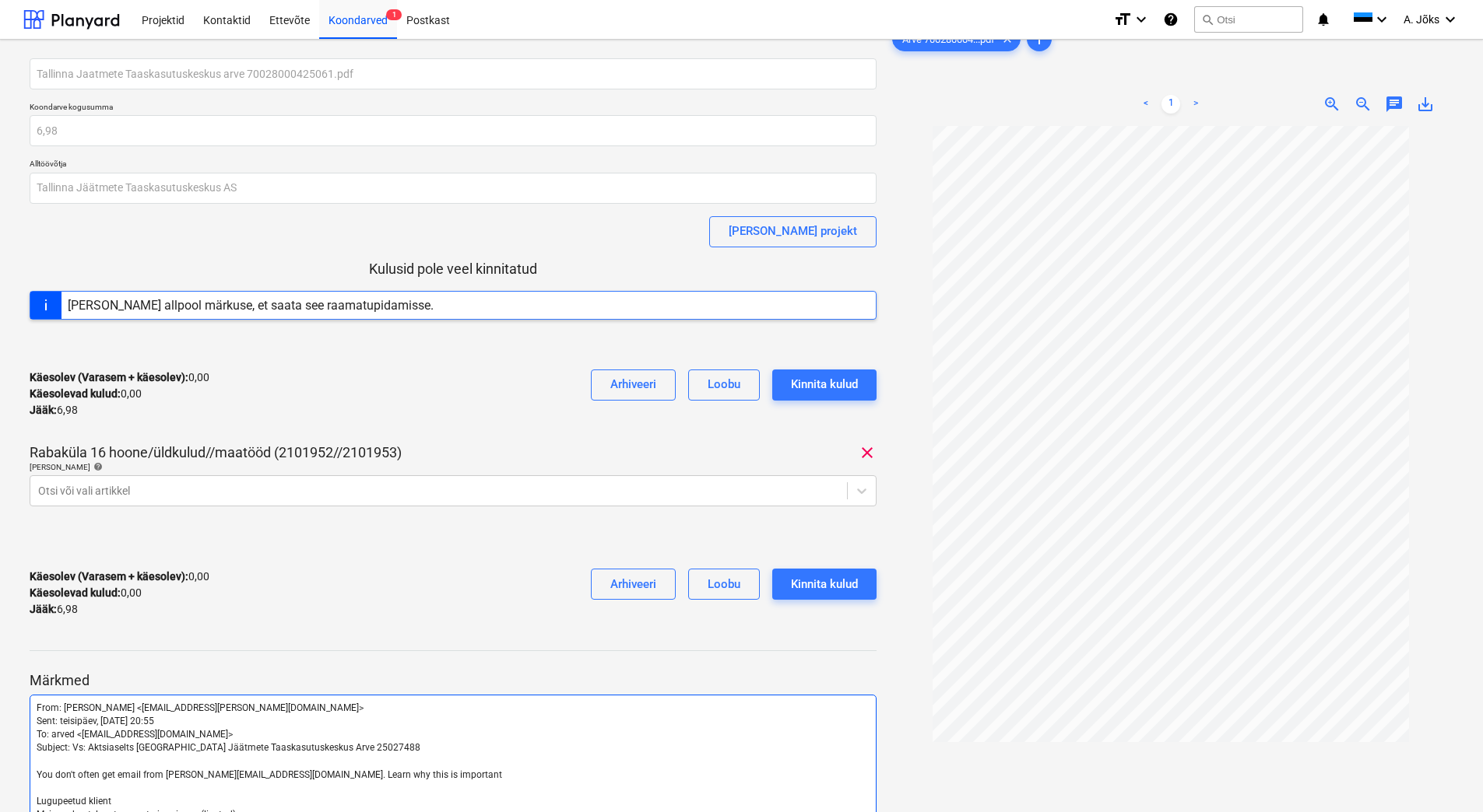
scroll to position [632, 0]
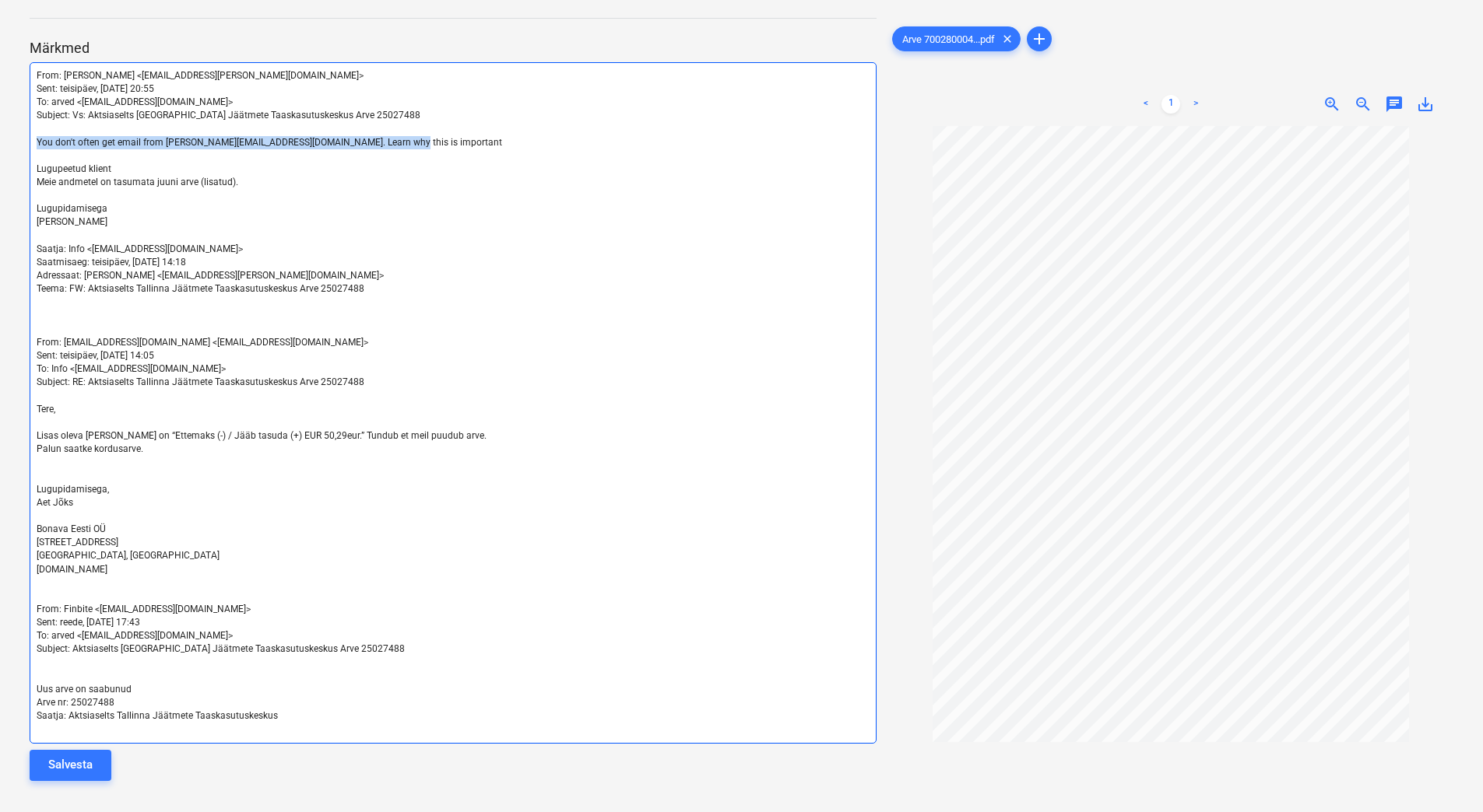
drag, startPoint x: 418, startPoint y: 139, endPoint x: 24, endPoint y: 139, distance: 394.0
click at [24, 139] on div "Tallinna Jaatmete Taaskasutuskeskus arve 70028000425061.pdf Koondarve kogusumma…" at bounding box center [453, 110] width 859 height 1381
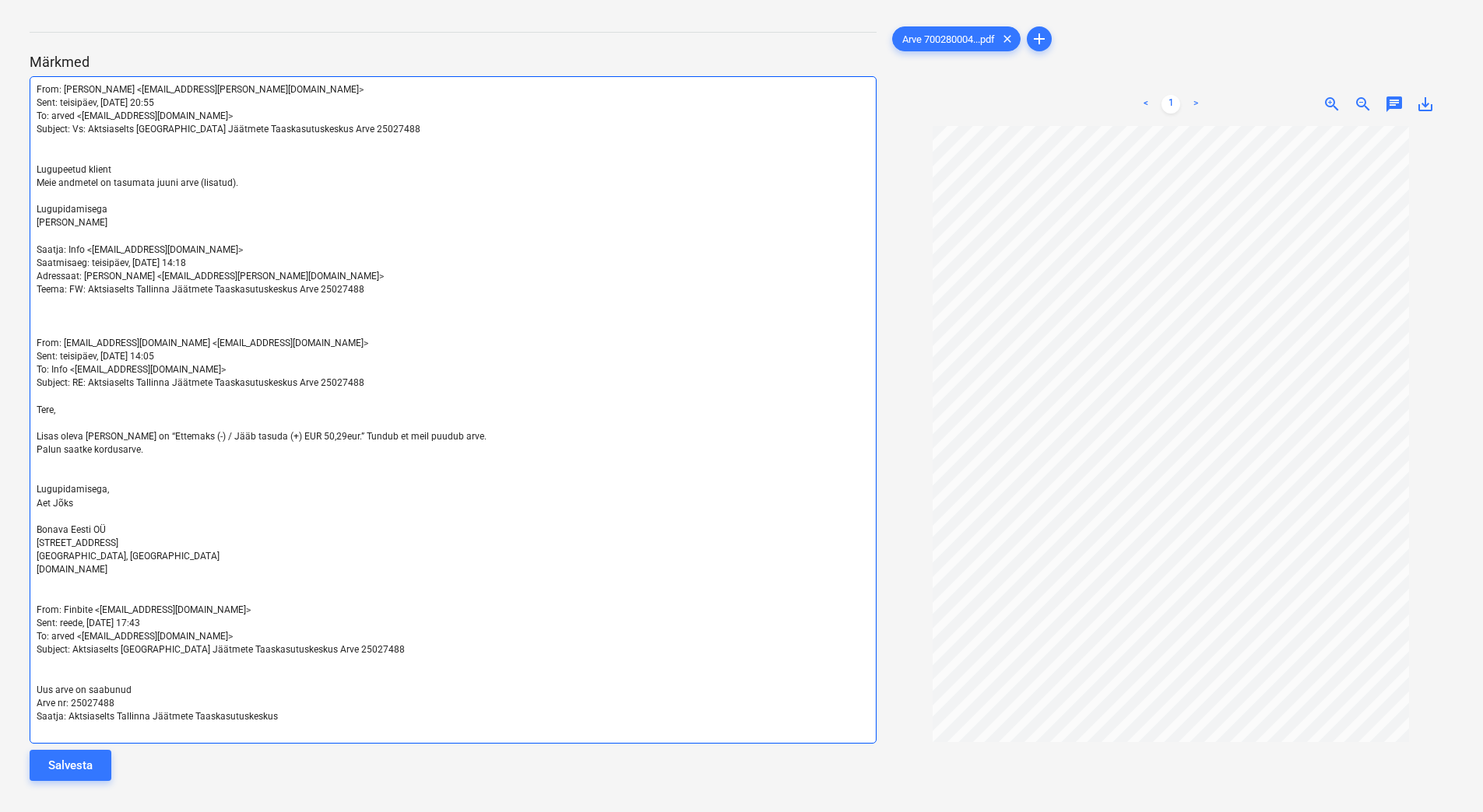
click at [56, 503] on span "Aet Jõks" at bounding box center [54, 503] width 36 height 10
click at [56, 321] on p at bounding box center [453, 317] width 833 height 13
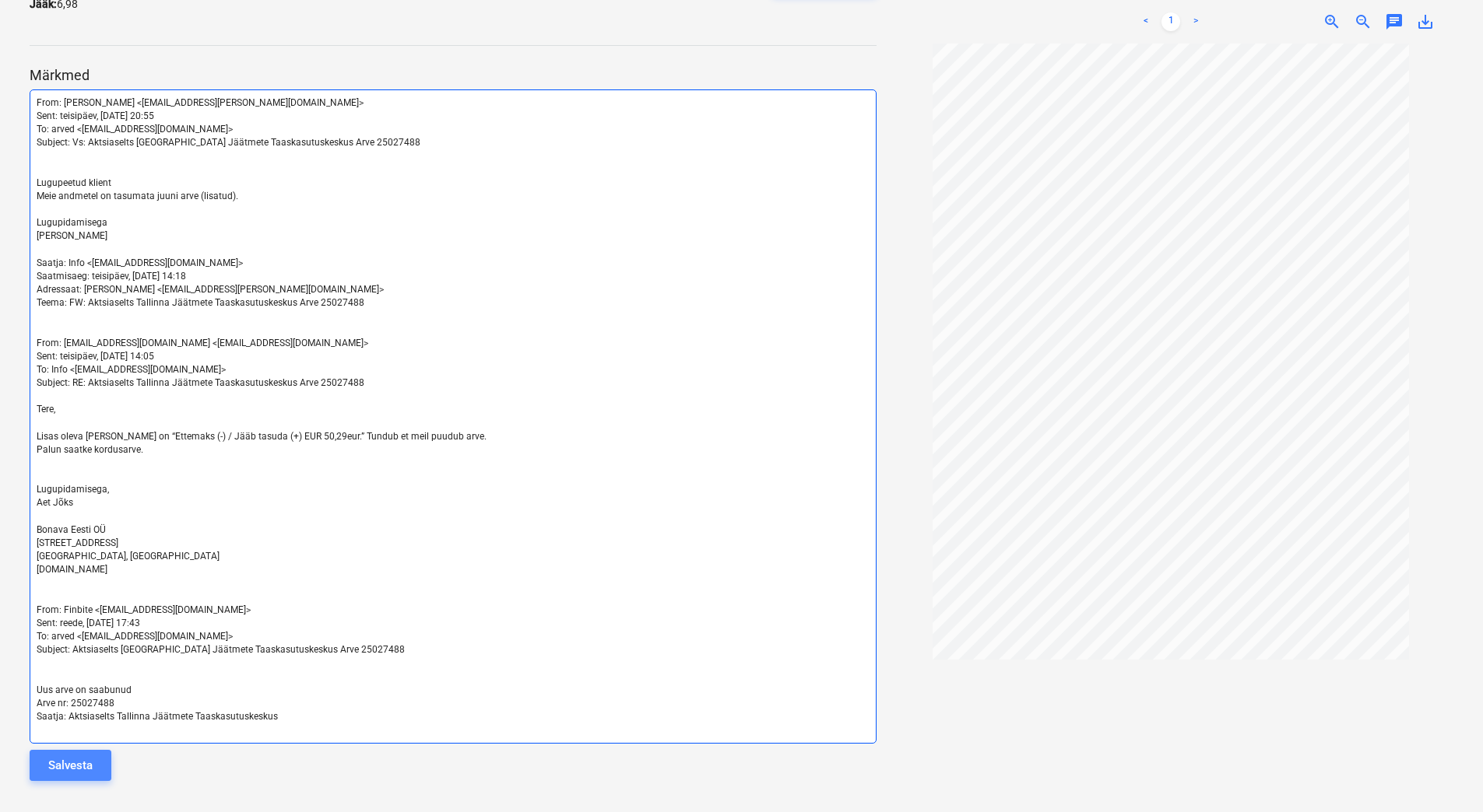
click at [94, 765] on button "Salvesta" at bounding box center [70, 765] width 82 height 31
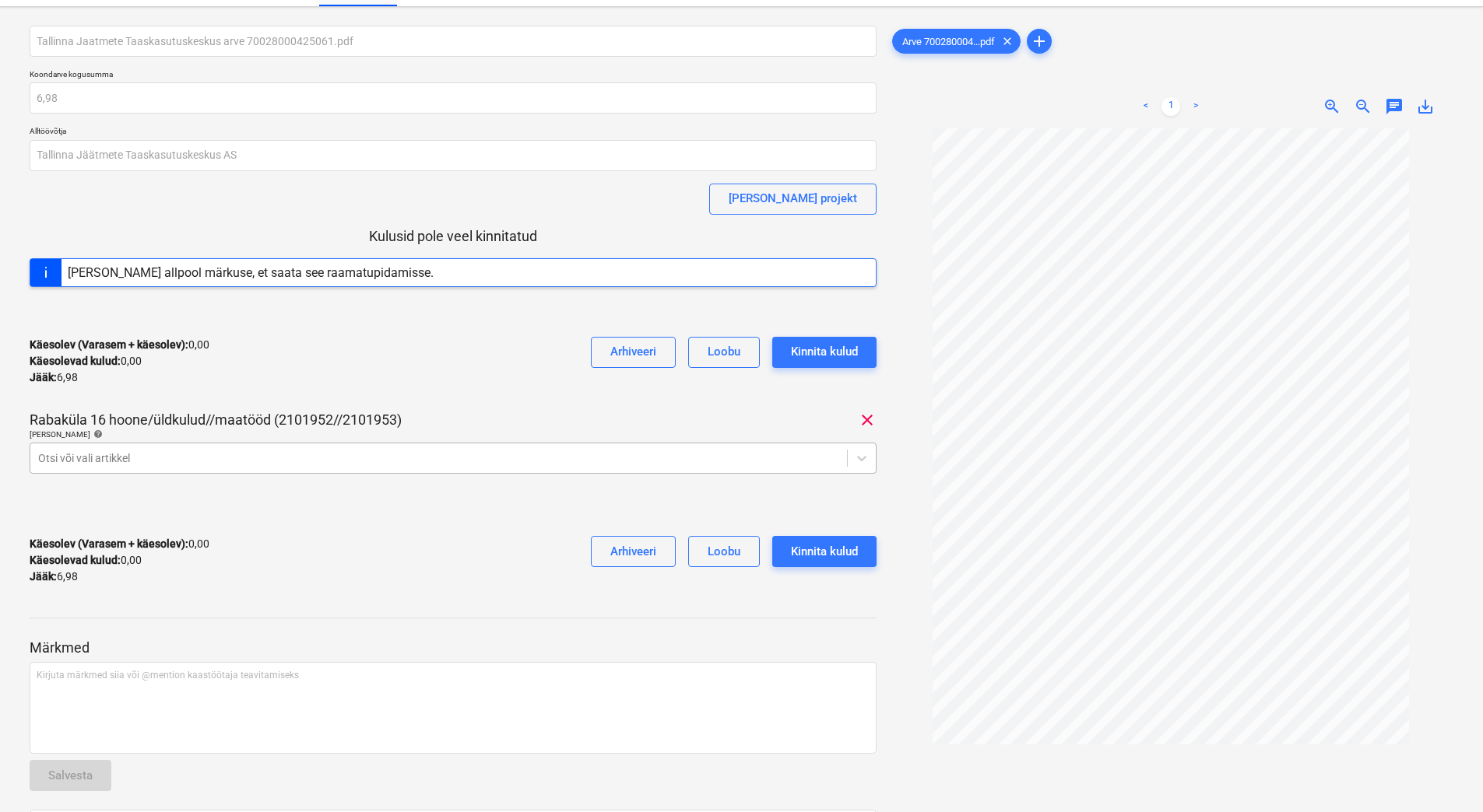
scroll to position [0, 0]
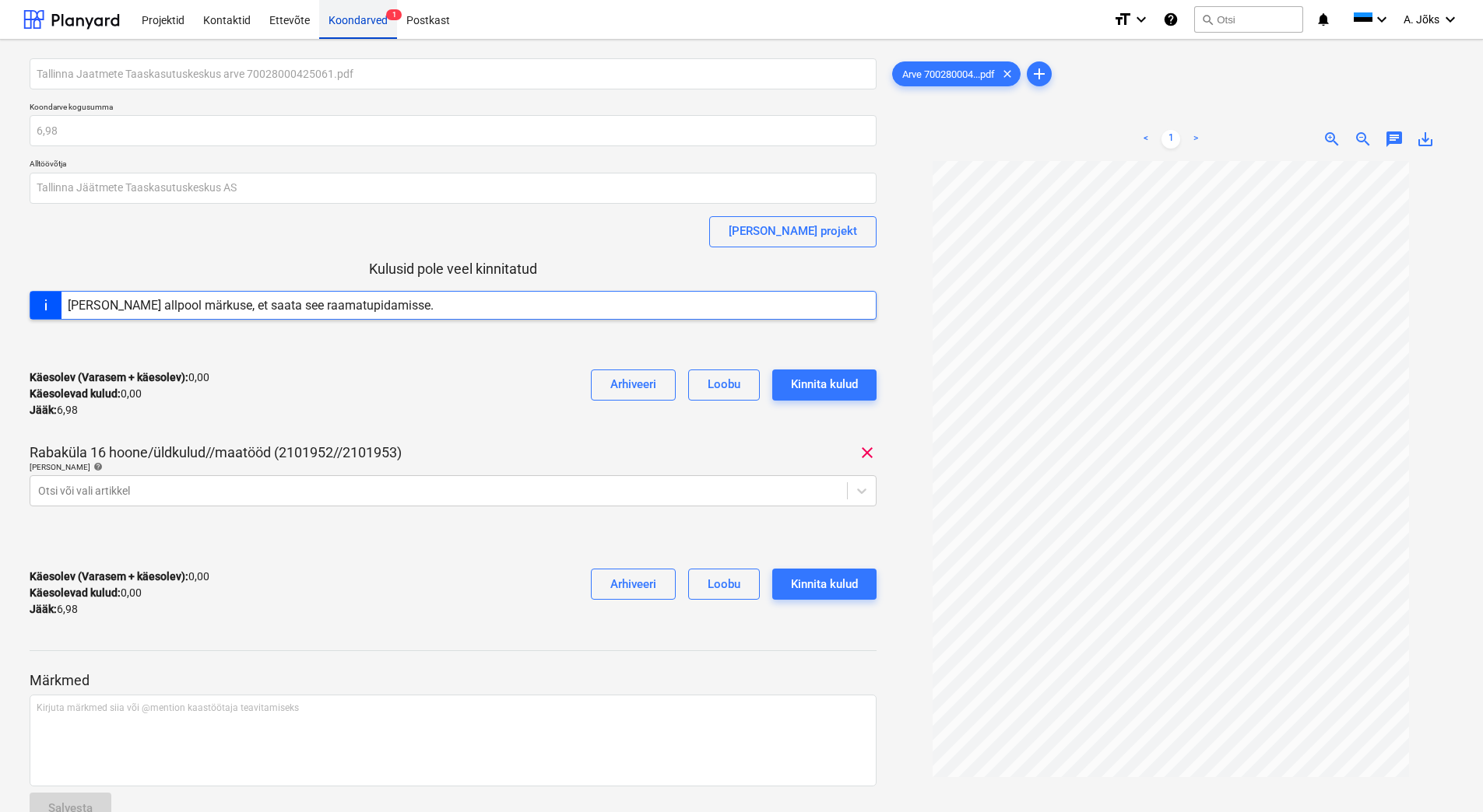
click at [360, 24] on div "Koondarved 1" at bounding box center [359, 19] width 78 height 40
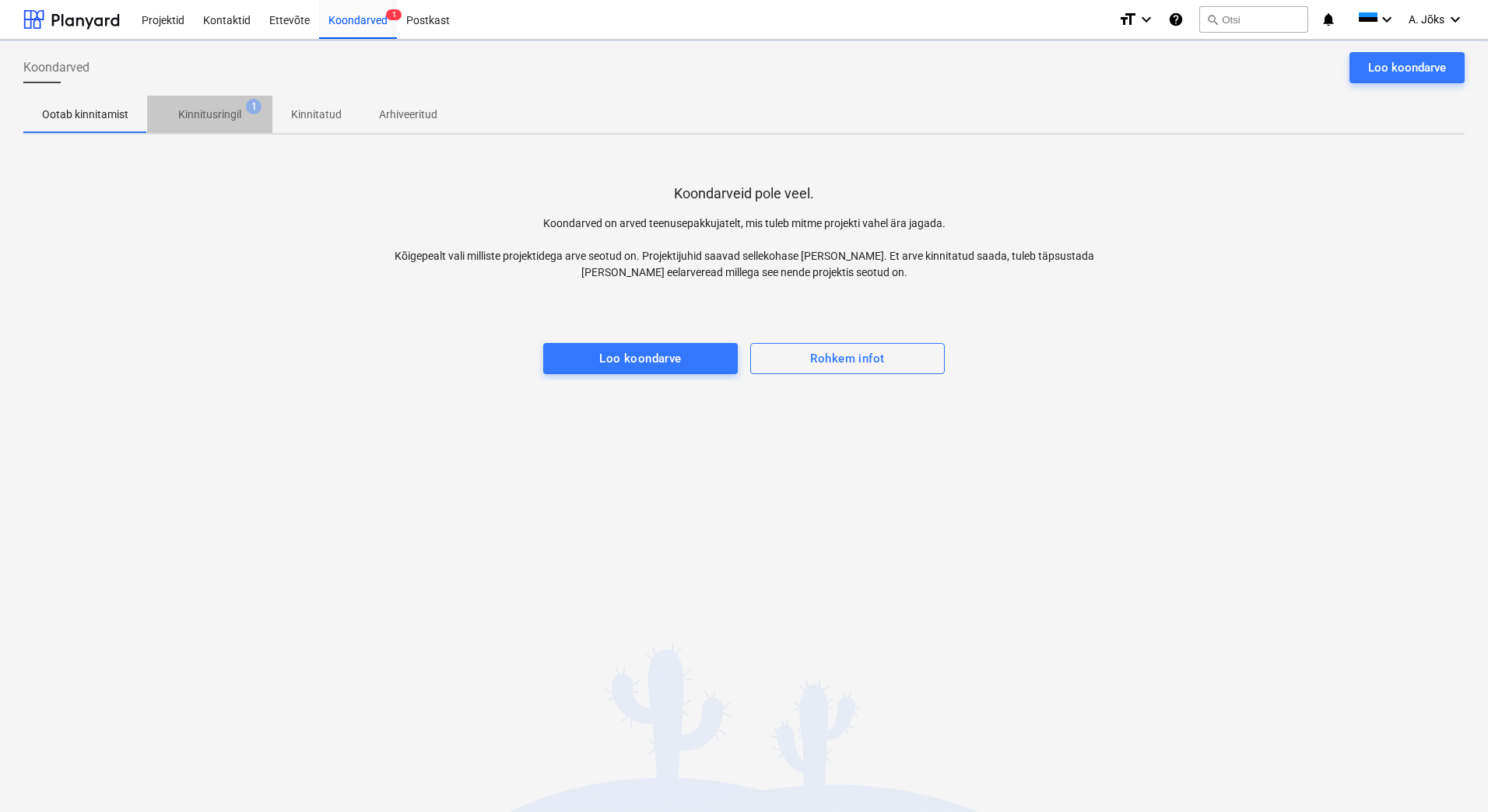
drag, startPoint x: 220, startPoint y: 113, endPoint x: 3, endPoint y: 111, distance: 217.0
click at [219, 113] on p "Kinnitusringil" at bounding box center [209, 114] width 63 height 16
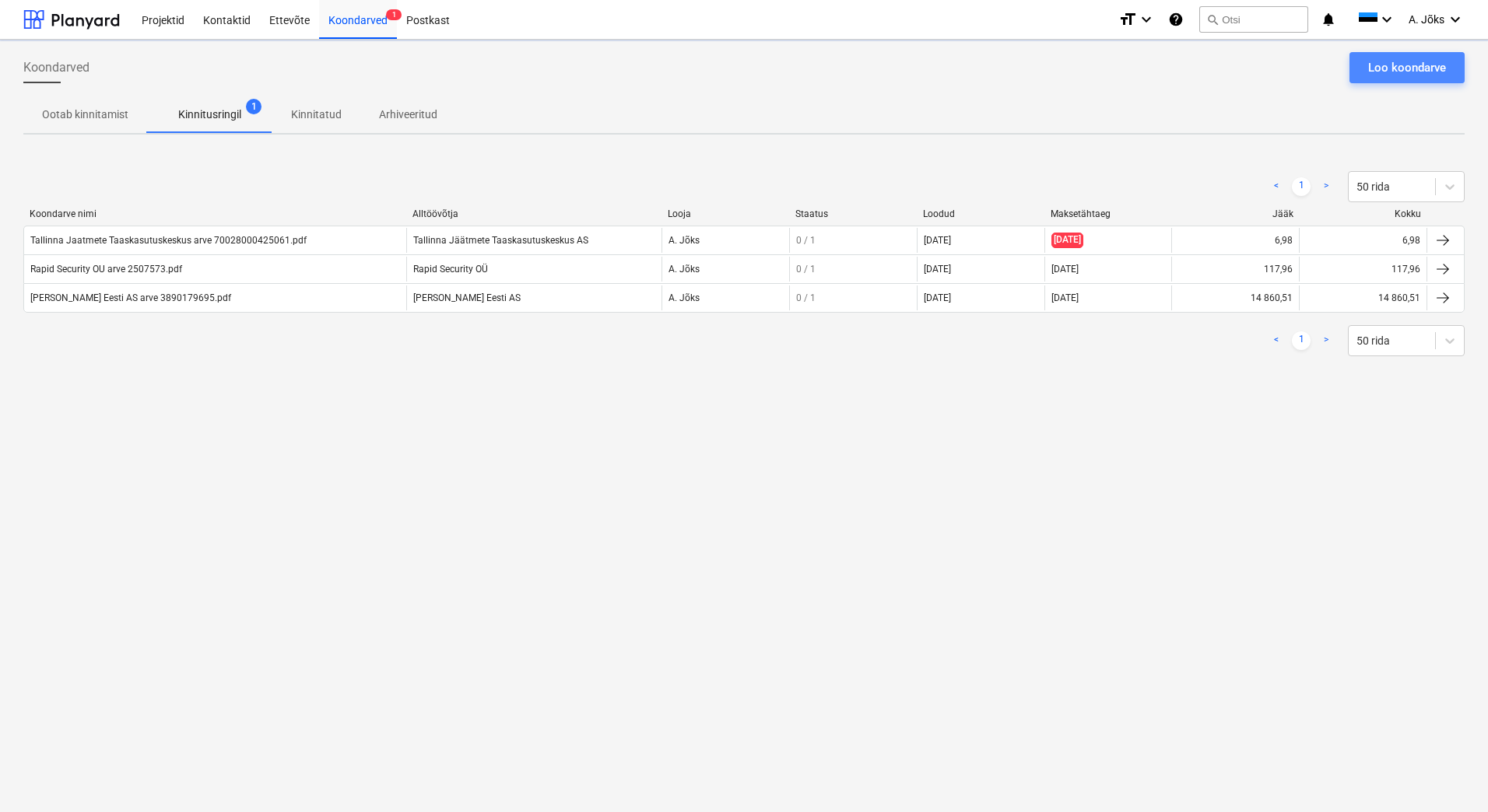
click at [1425, 69] on div "Loo koondarve" at bounding box center [1407, 68] width 78 height 20
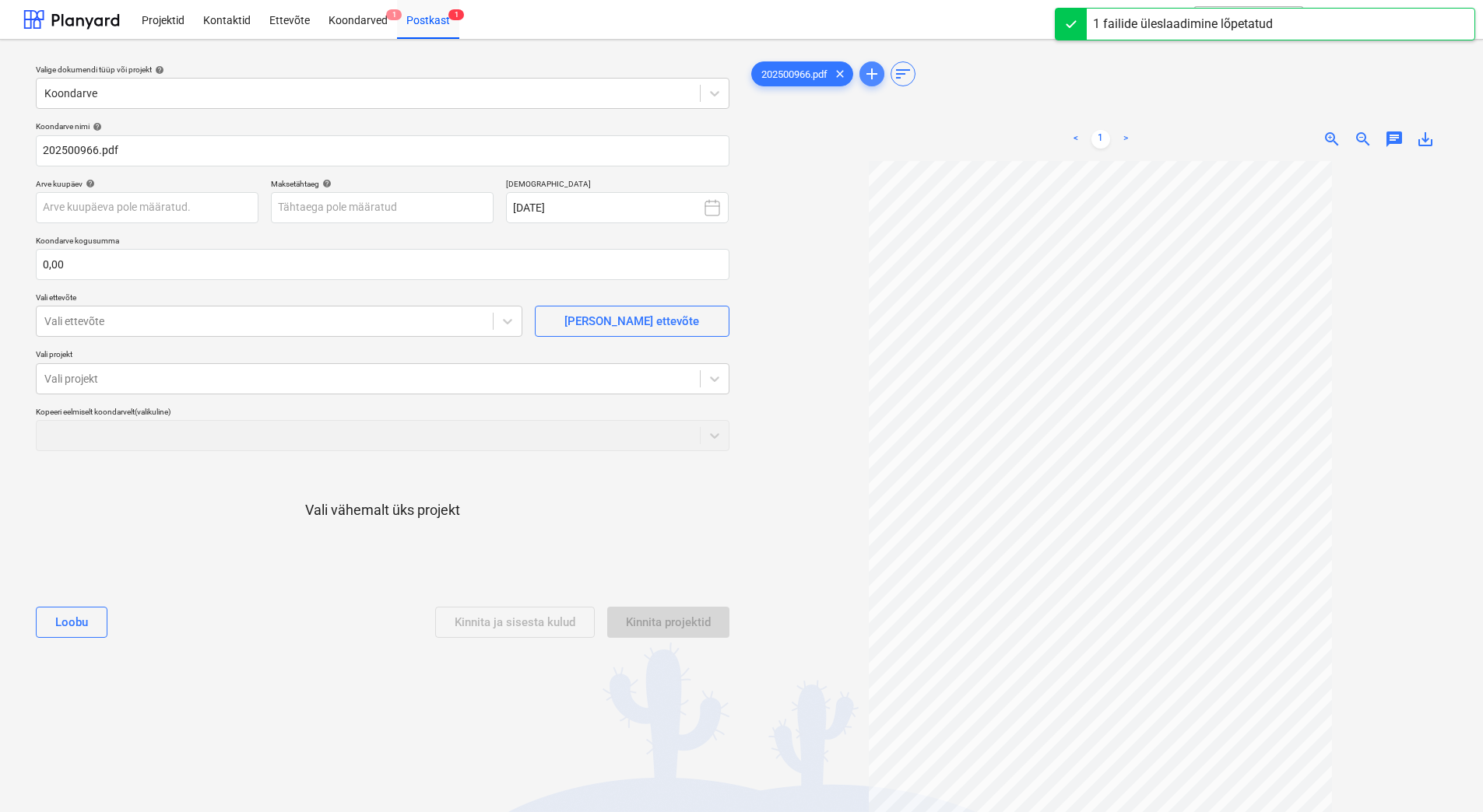
click at [871, 77] on span "add" at bounding box center [872, 74] width 19 height 19
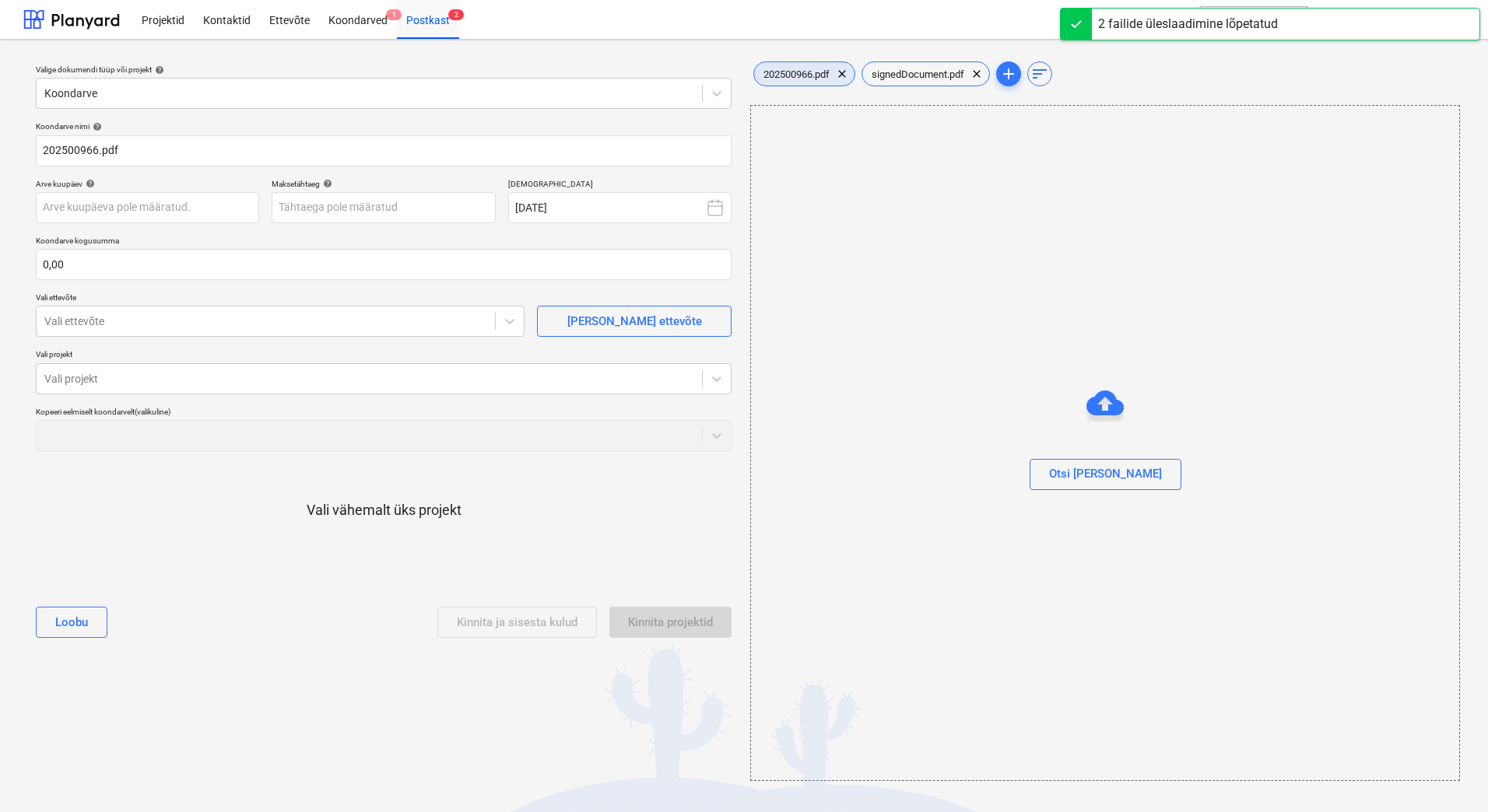
click at [790, 73] on span "202500966.pdf" at bounding box center [796, 74] width 85 height 11
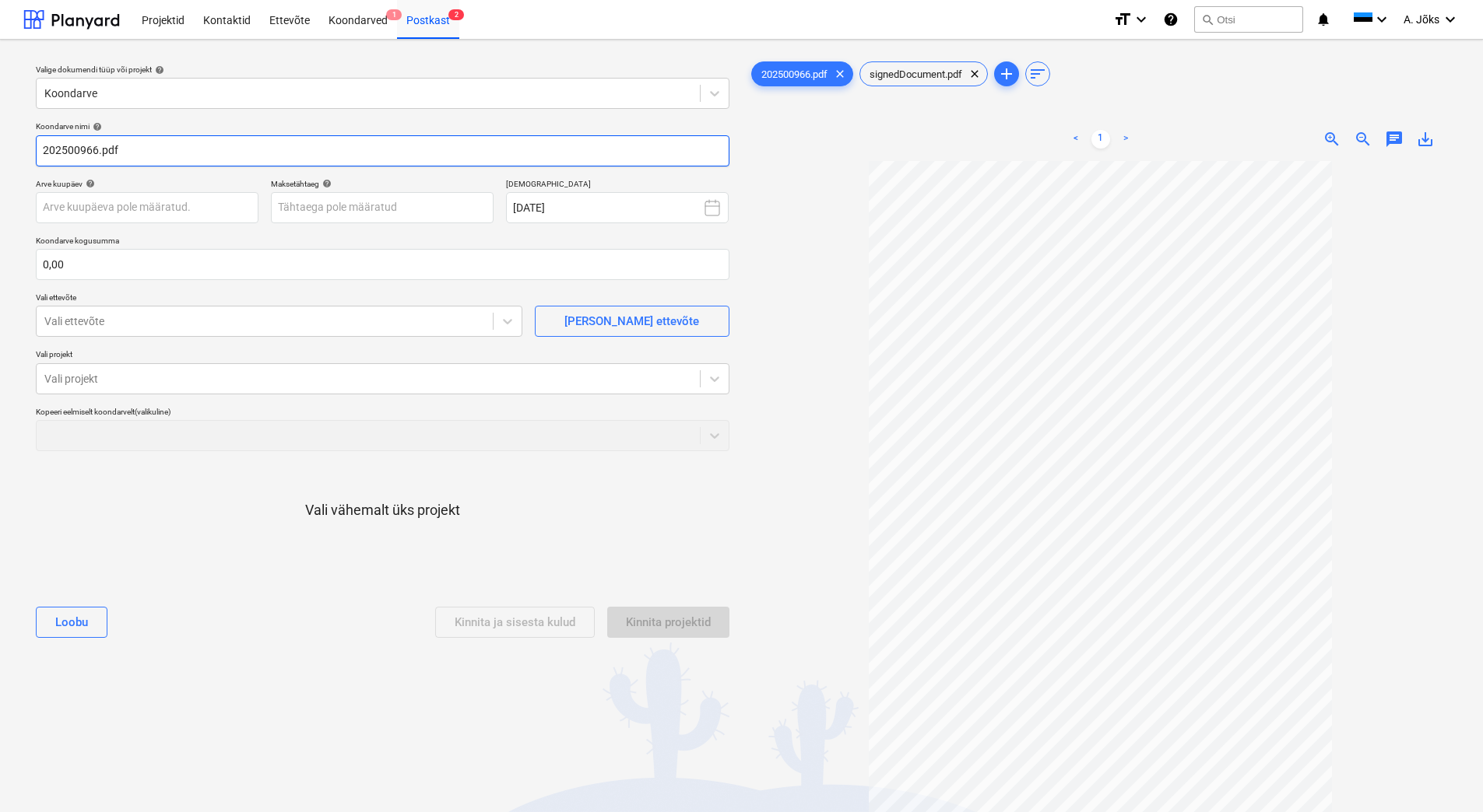
click at [44, 152] on input "202500966.pdf" at bounding box center [382, 150] width 693 height 31
paste input "[PERSON_NAME] OÜ"
type input "[PERSON_NAME] OU arve 202500966.pdf"
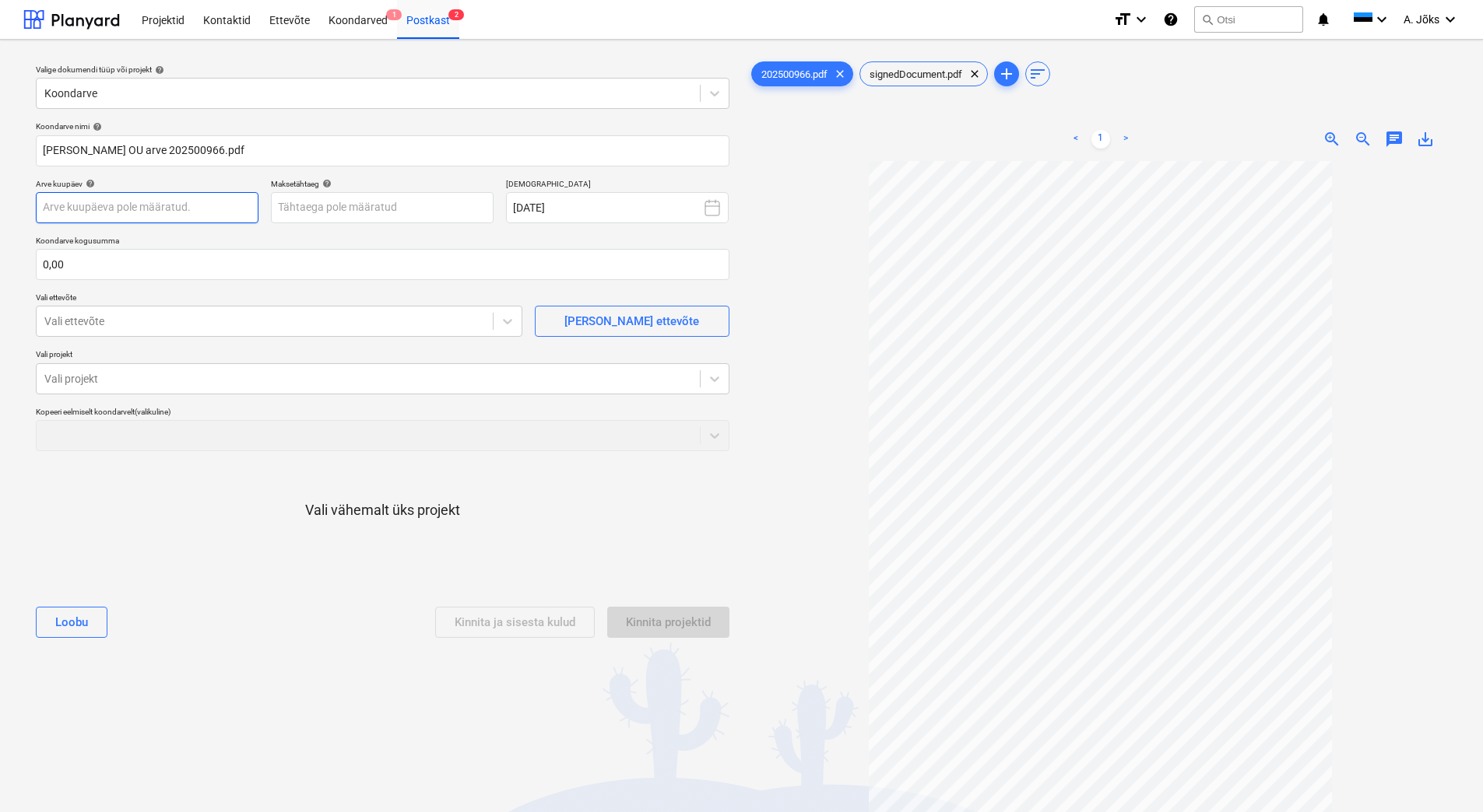
click at [223, 195] on body "Projektid Kontaktid Ettevõte Koondarved 1 Postkast 2 format_size keyboard_arrow…" at bounding box center [741, 406] width 1483 height 812
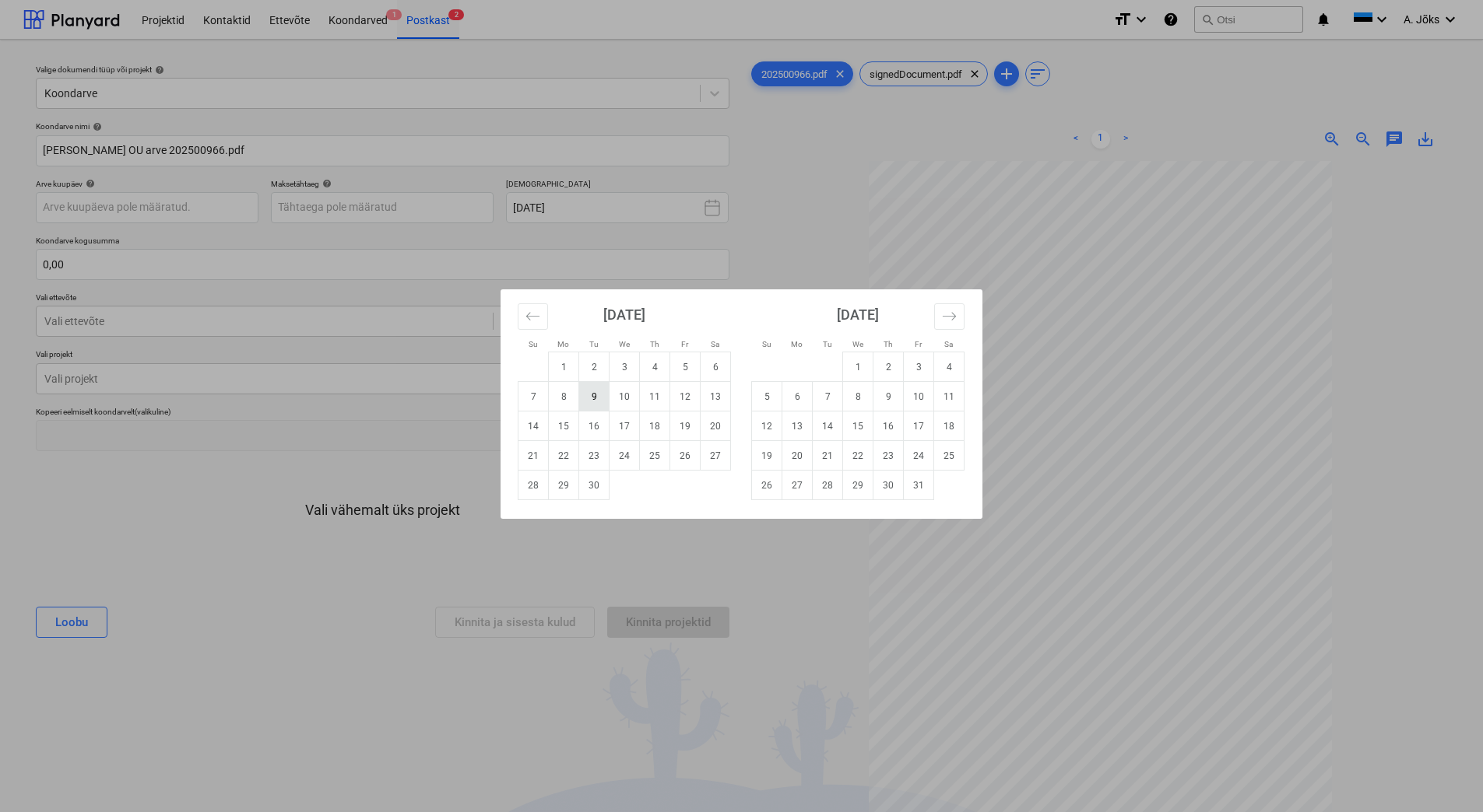
click at [589, 398] on td "9" at bounding box center [595, 396] width 30 height 29
type input "[DATE]"
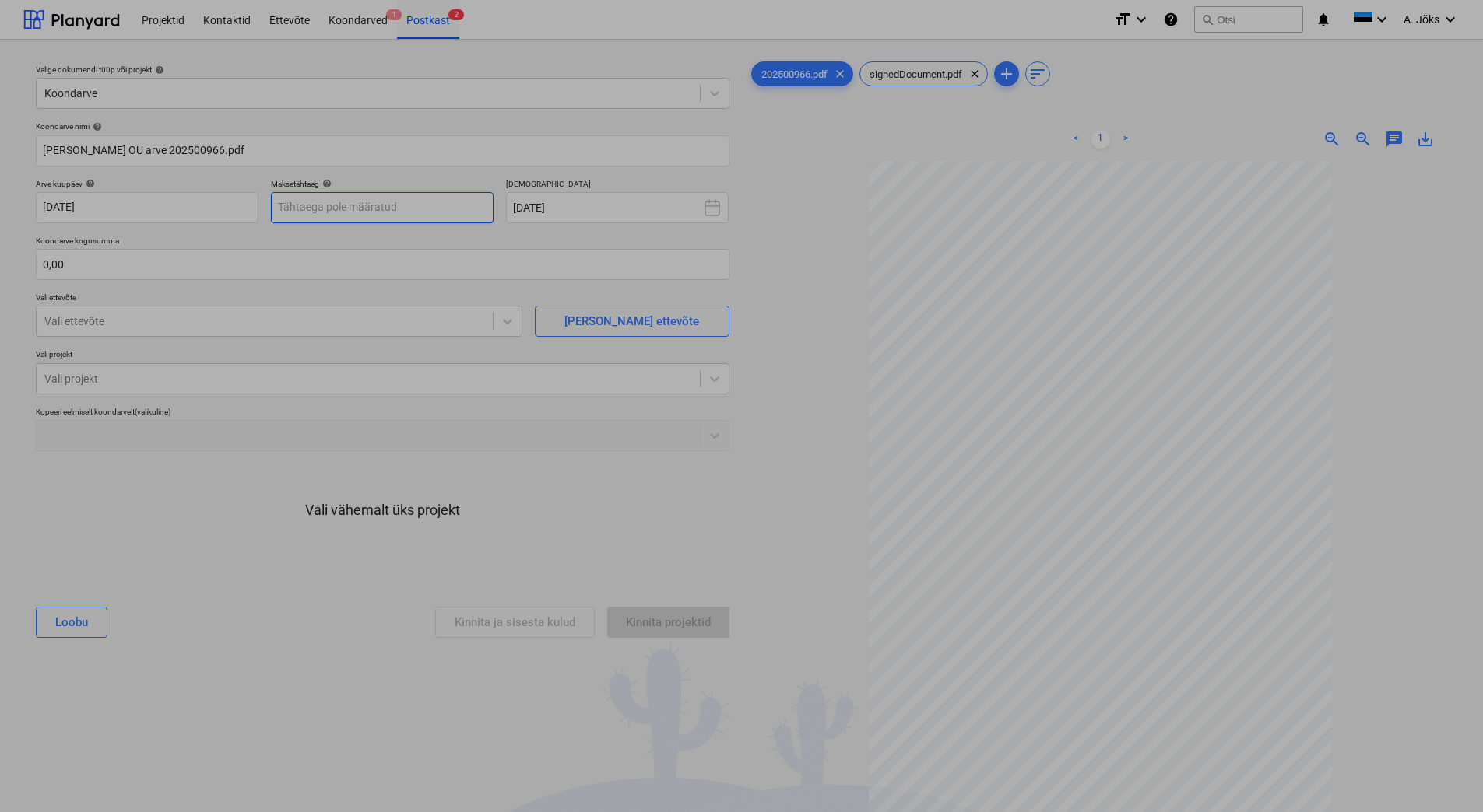
click at [360, 207] on body "Projektid Kontaktid Ettevõte Koondarved 1 Postkast 2 format_size keyboard_arrow…" at bounding box center [741, 406] width 1483 height 812
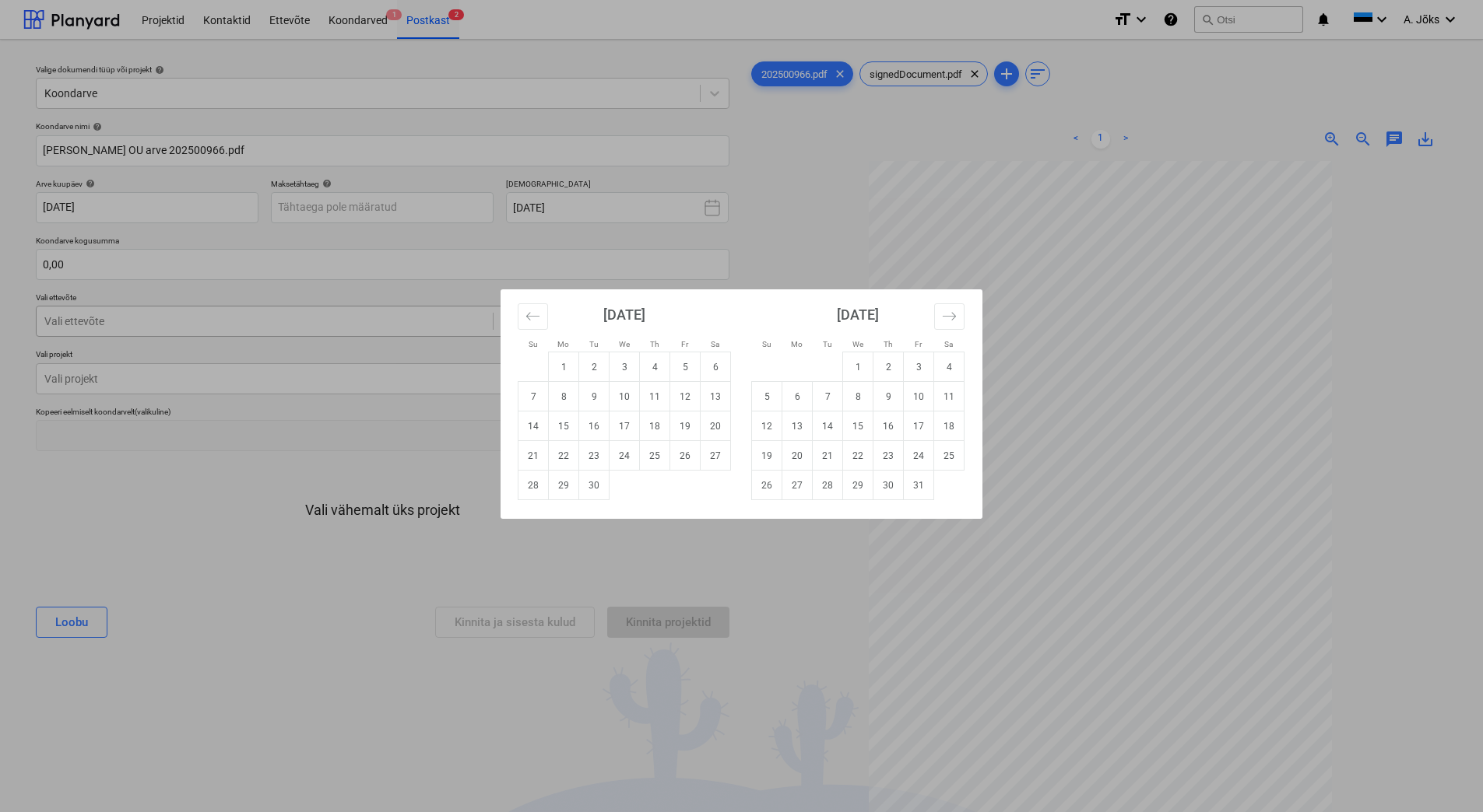
drag, startPoint x: 601, startPoint y: 429, endPoint x: 336, endPoint y: 337, distance: 280.5
click at [601, 428] on td "16" at bounding box center [595, 426] width 30 height 29
type input "[DATE]"
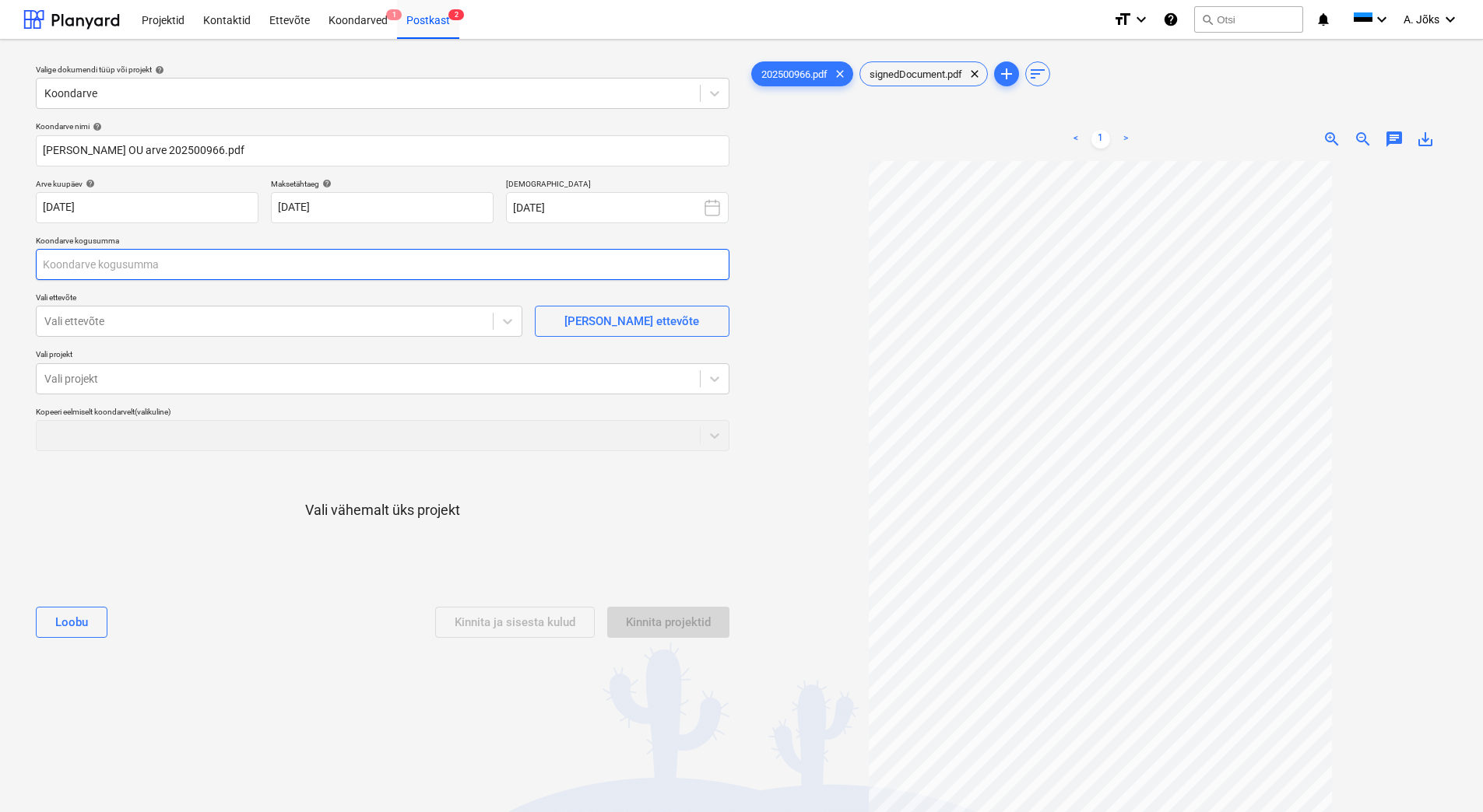
click at [186, 267] on input "text" at bounding box center [382, 264] width 693 height 31
type input "165,00"
click at [197, 319] on div at bounding box center [264, 321] width 440 height 15
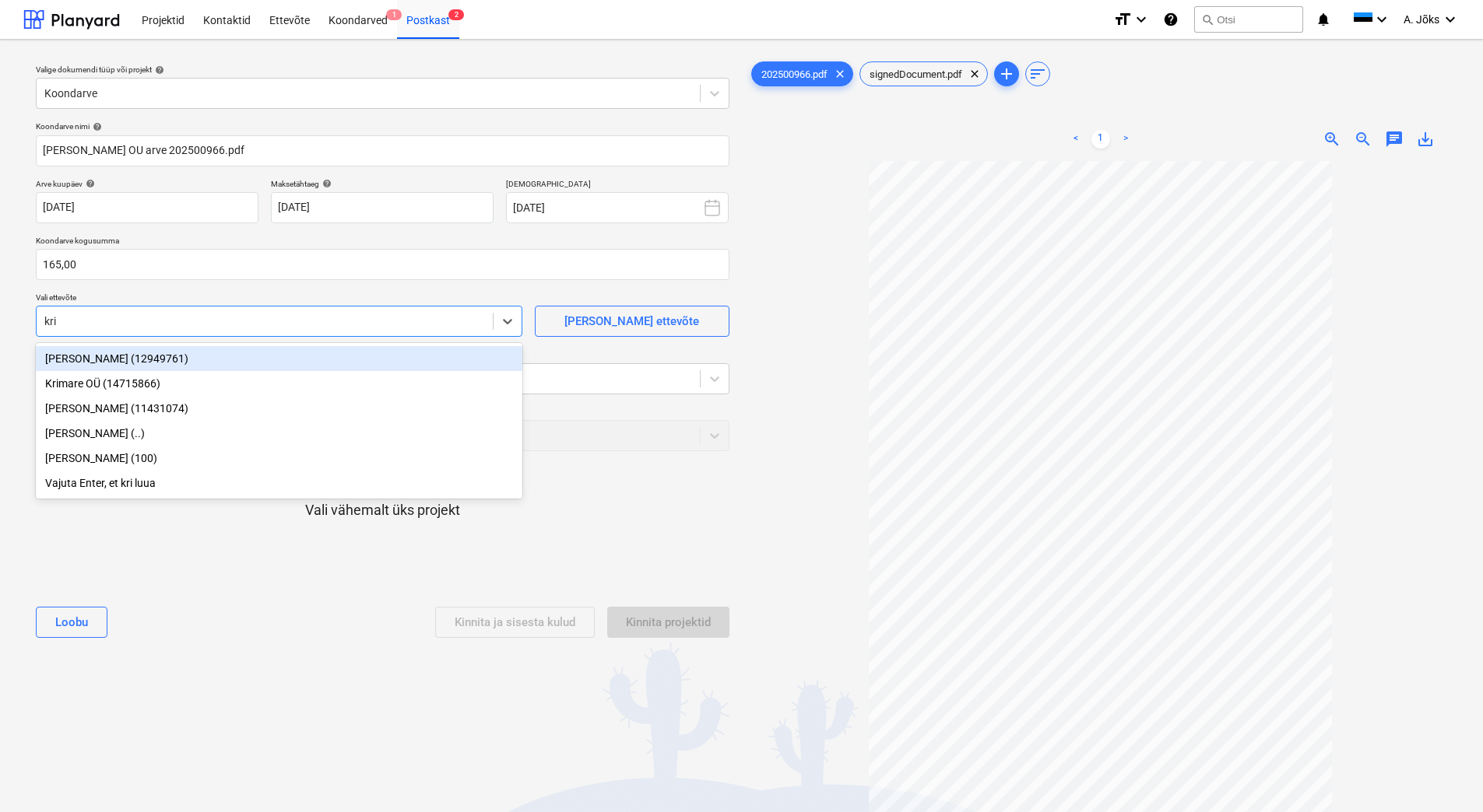
type input "[PERSON_NAME]"
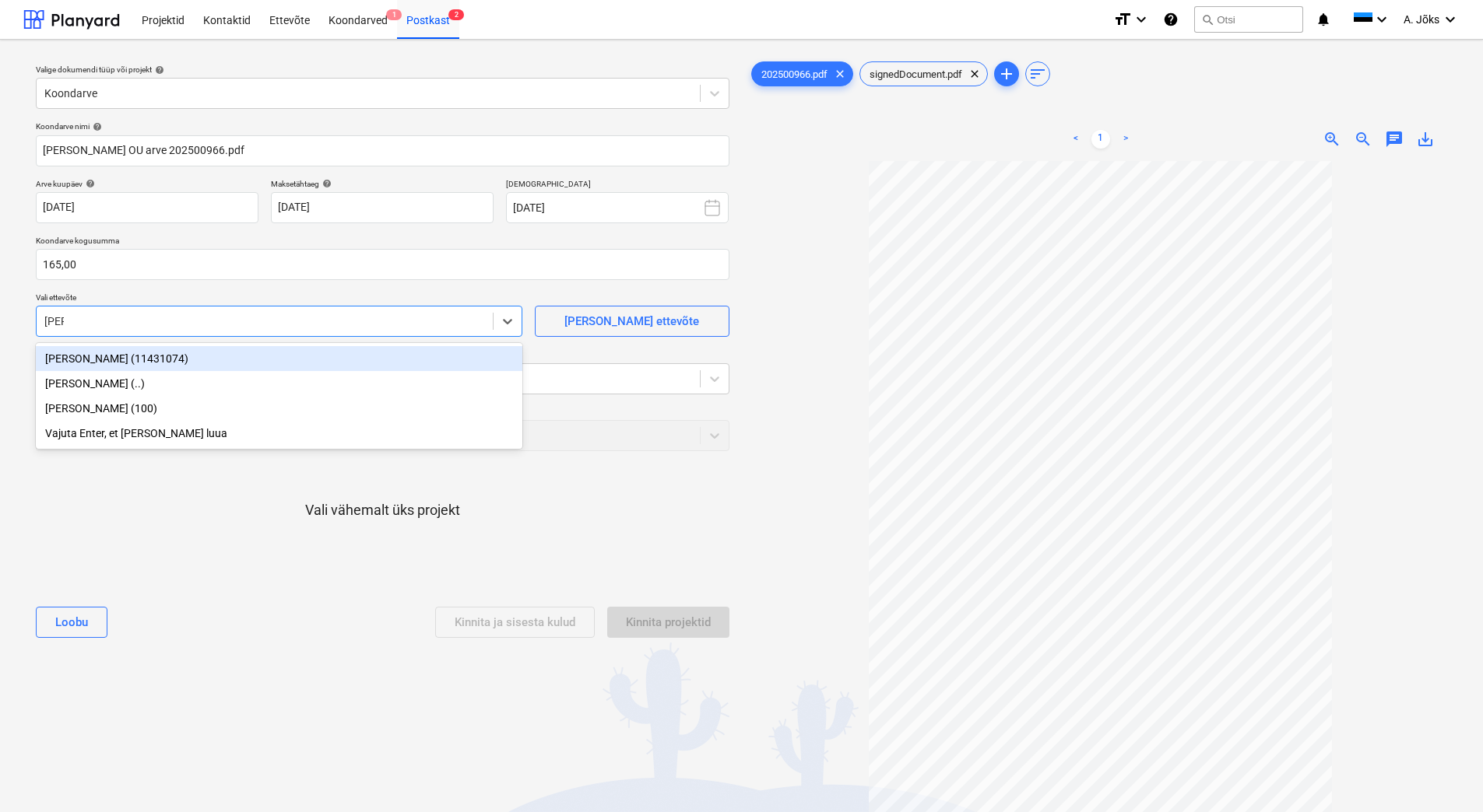
click at [154, 357] on div "[PERSON_NAME] (11431074)" at bounding box center [279, 358] width 486 height 25
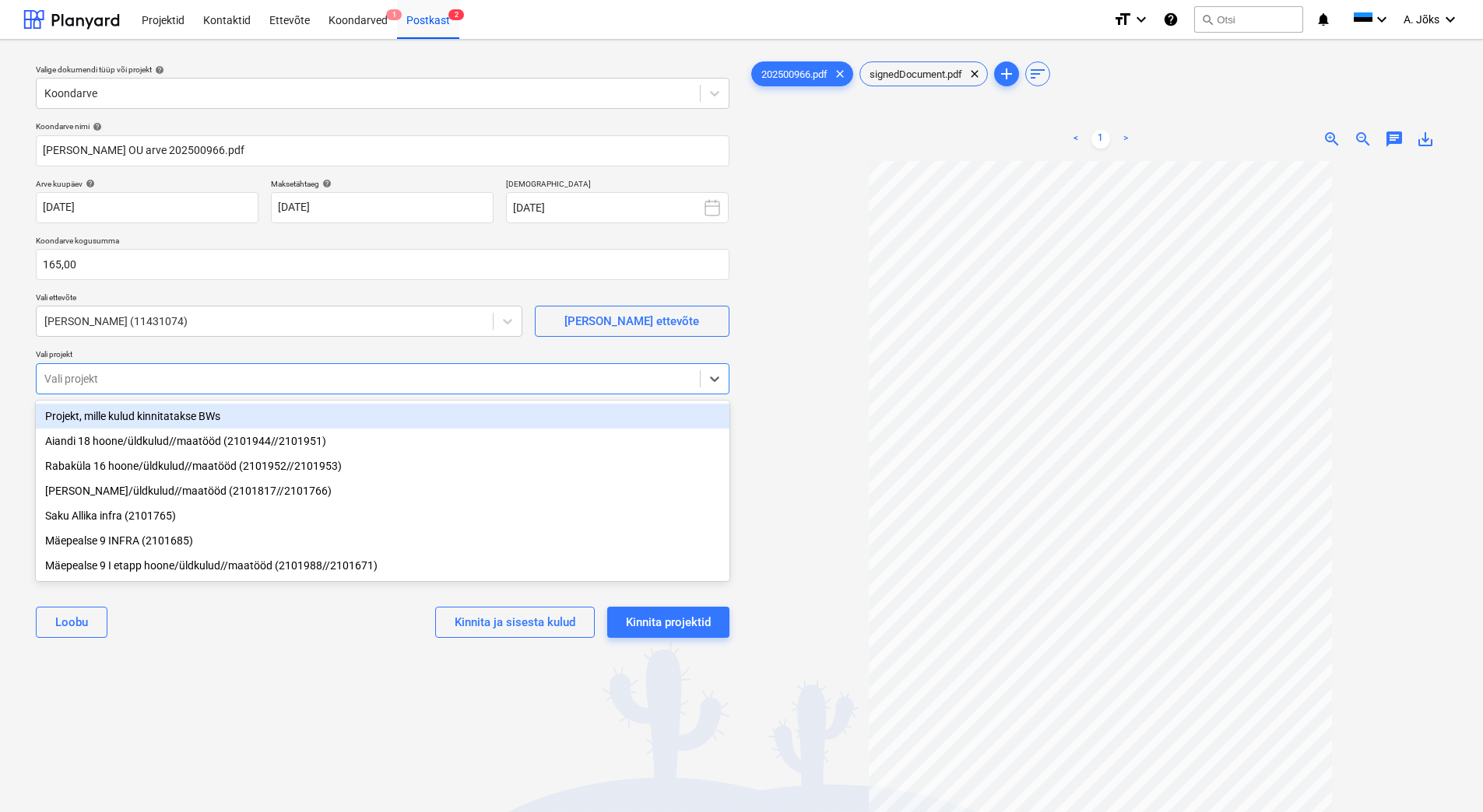
click at [144, 375] on div at bounding box center [368, 378] width 648 height 15
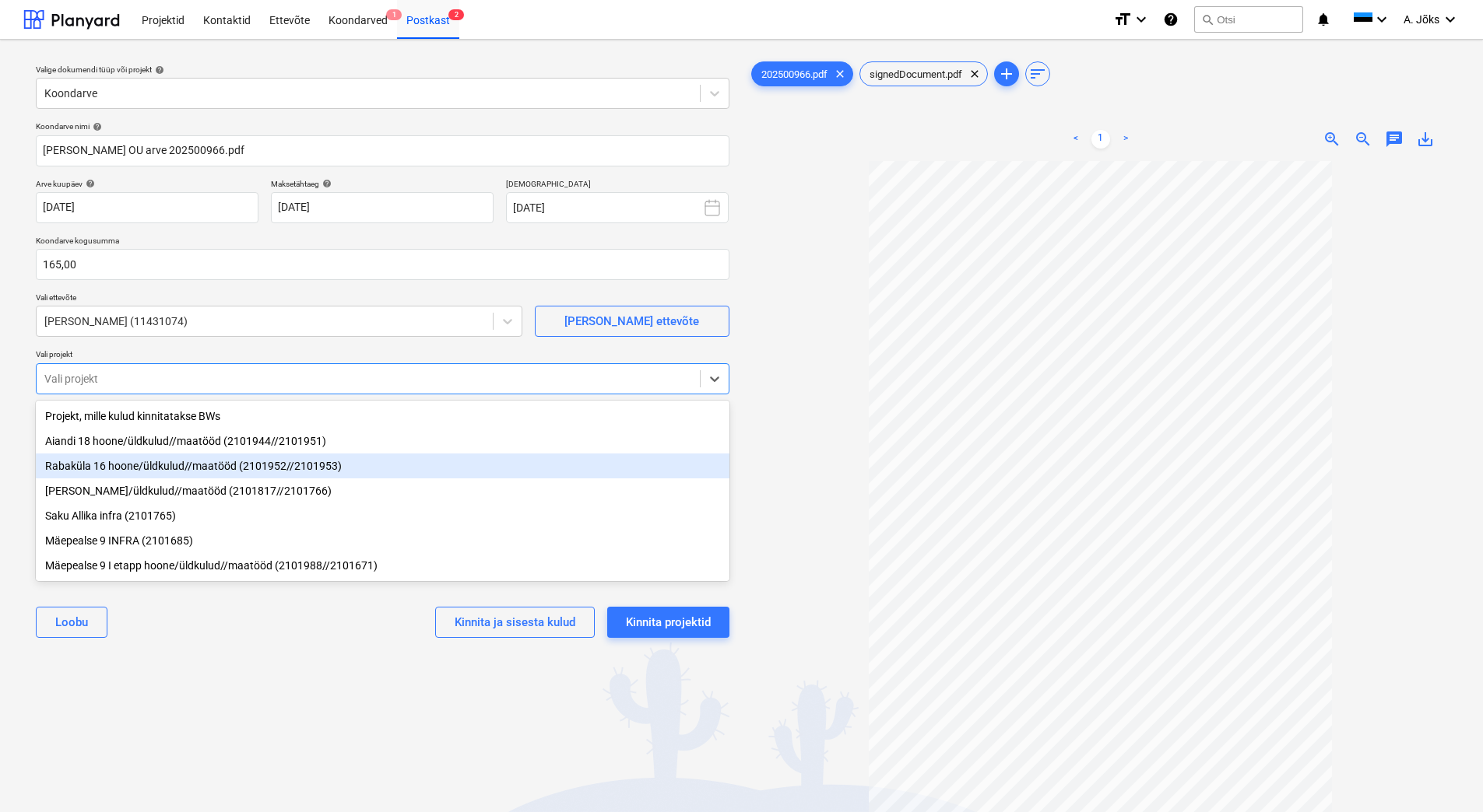
click at [188, 474] on div "Rabaküla 16 hoone/üldkulud//maatööd (2101952//2101953)" at bounding box center [382, 466] width 693 height 25
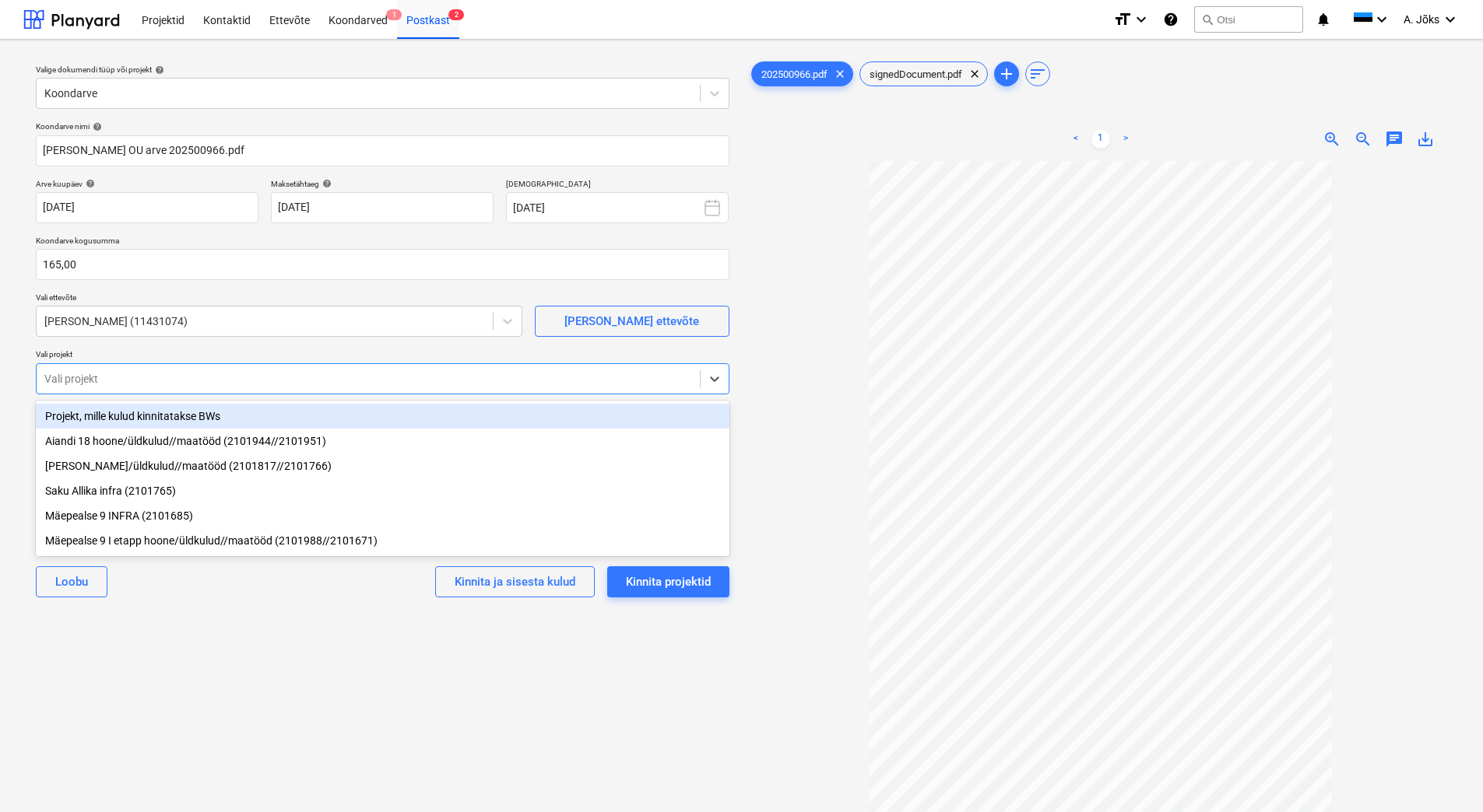
click at [759, 393] on div at bounding box center [1101, 545] width 706 height 768
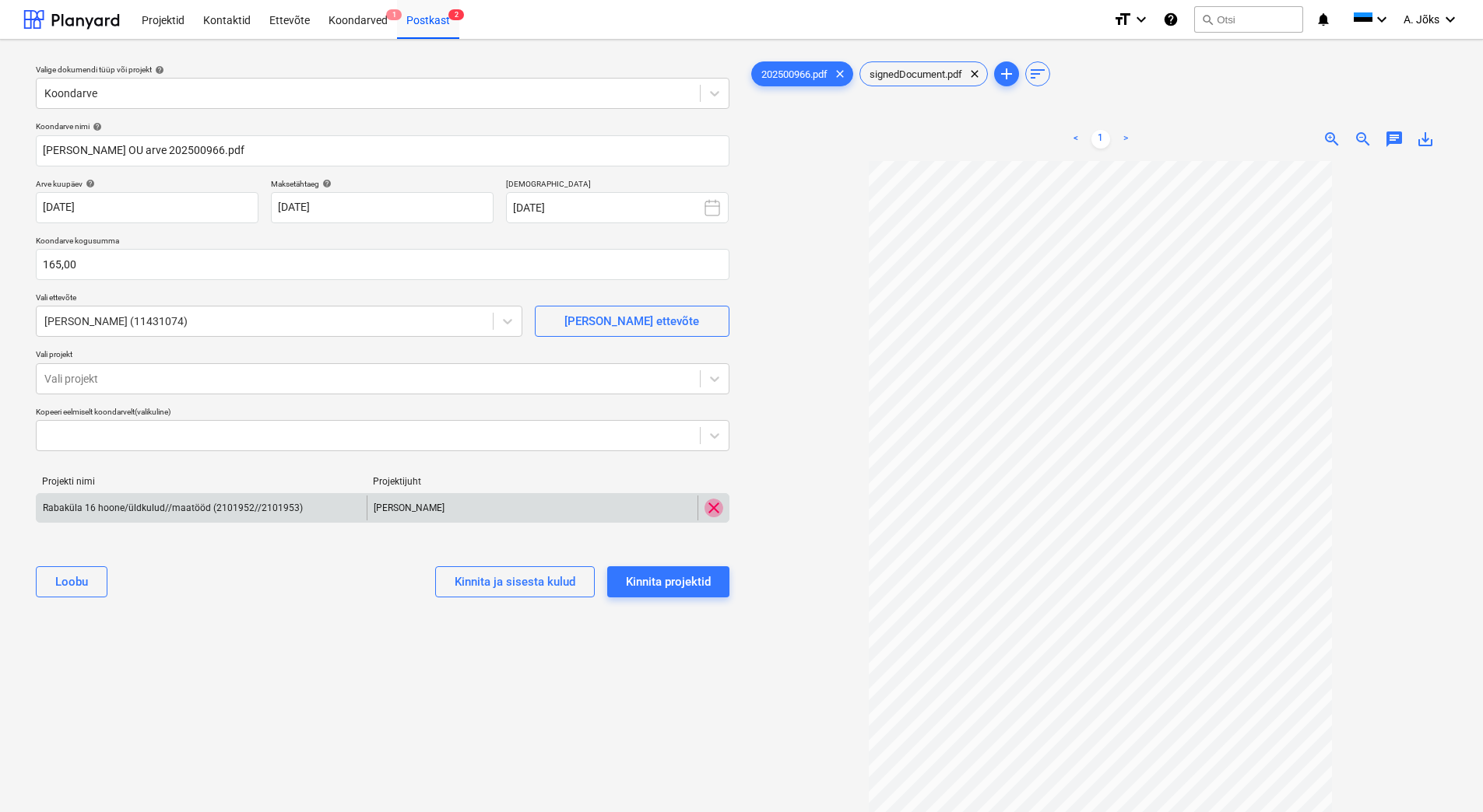
click at [713, 510] on span "clear" at bounding box center [714, 509] width 19 height 19
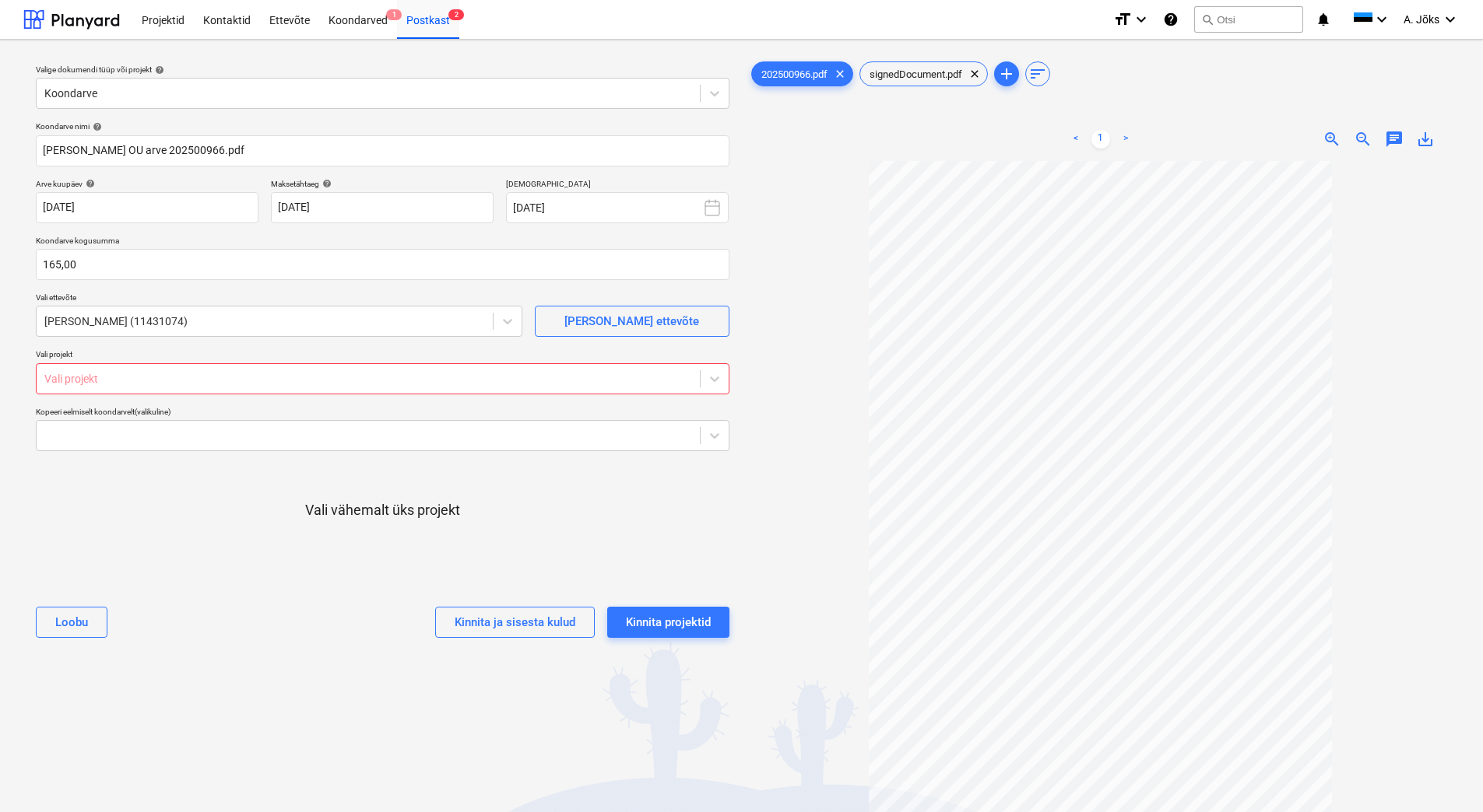
click at [174, 373] on div at bounding box center [368, 378] width 648 height 15
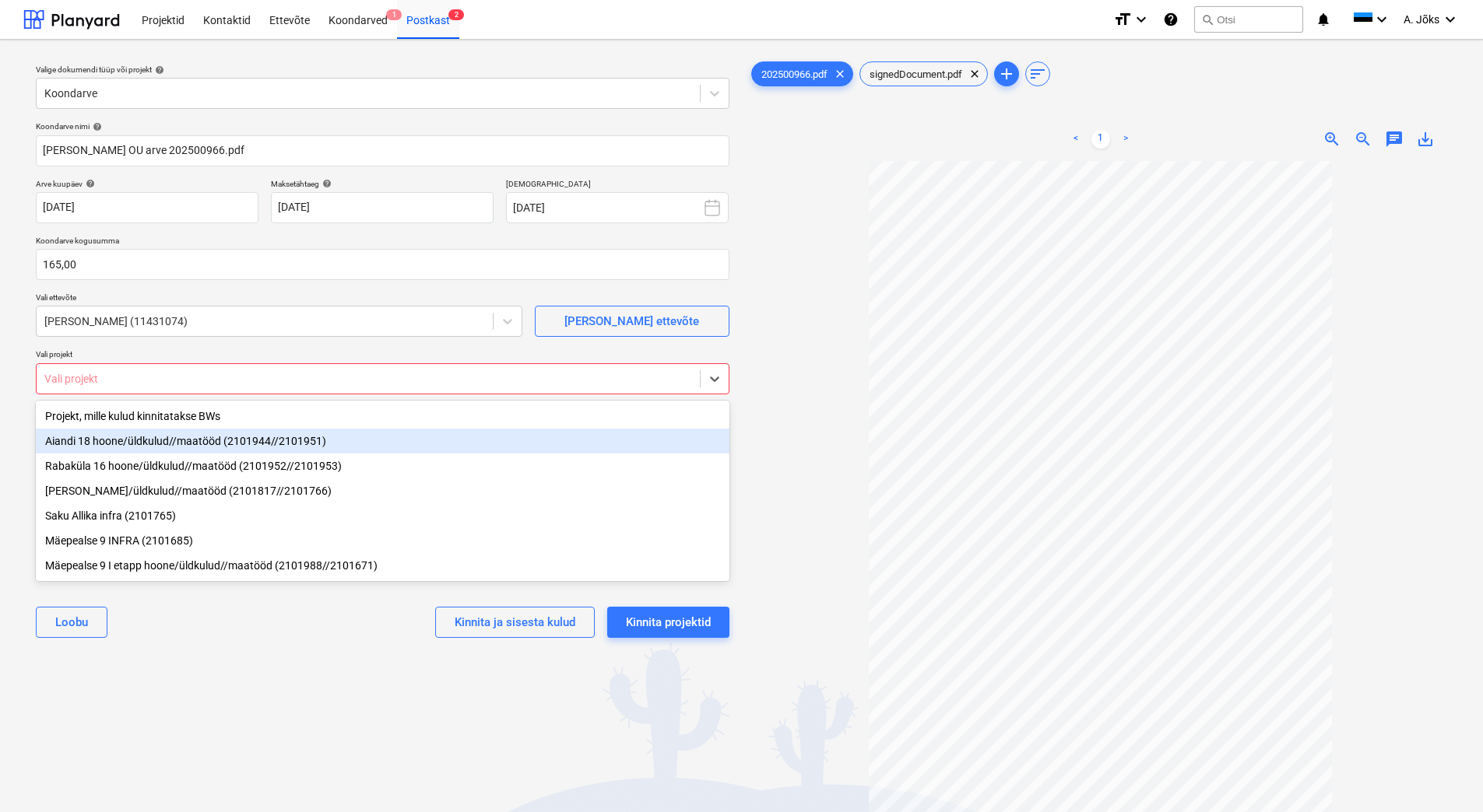
click at [167, 443] on div "Aiandi 18 hoone/üldkulud//maatööd (2101944//2101951)" at bounding box center [382, 441] width 693 height 25
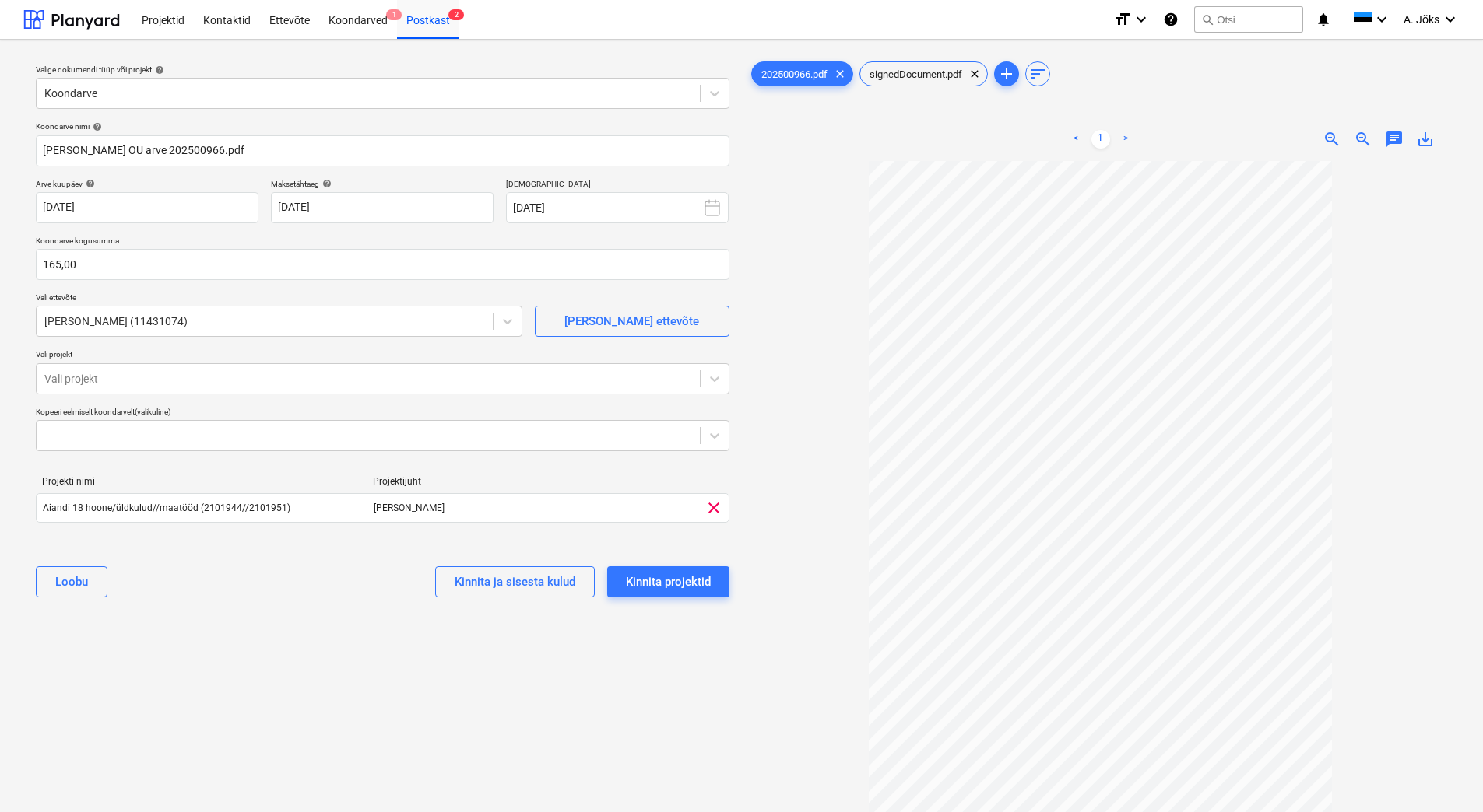
click at [224, 596] on div "[PERSON_NAME] ja sisesta kulud Kinnita projektid" at bounding box center [382, 582] width 693 height 56
click at [700, 579] on div "Kinnita projektid" at bounding box center [668, 581] width 85 height 20
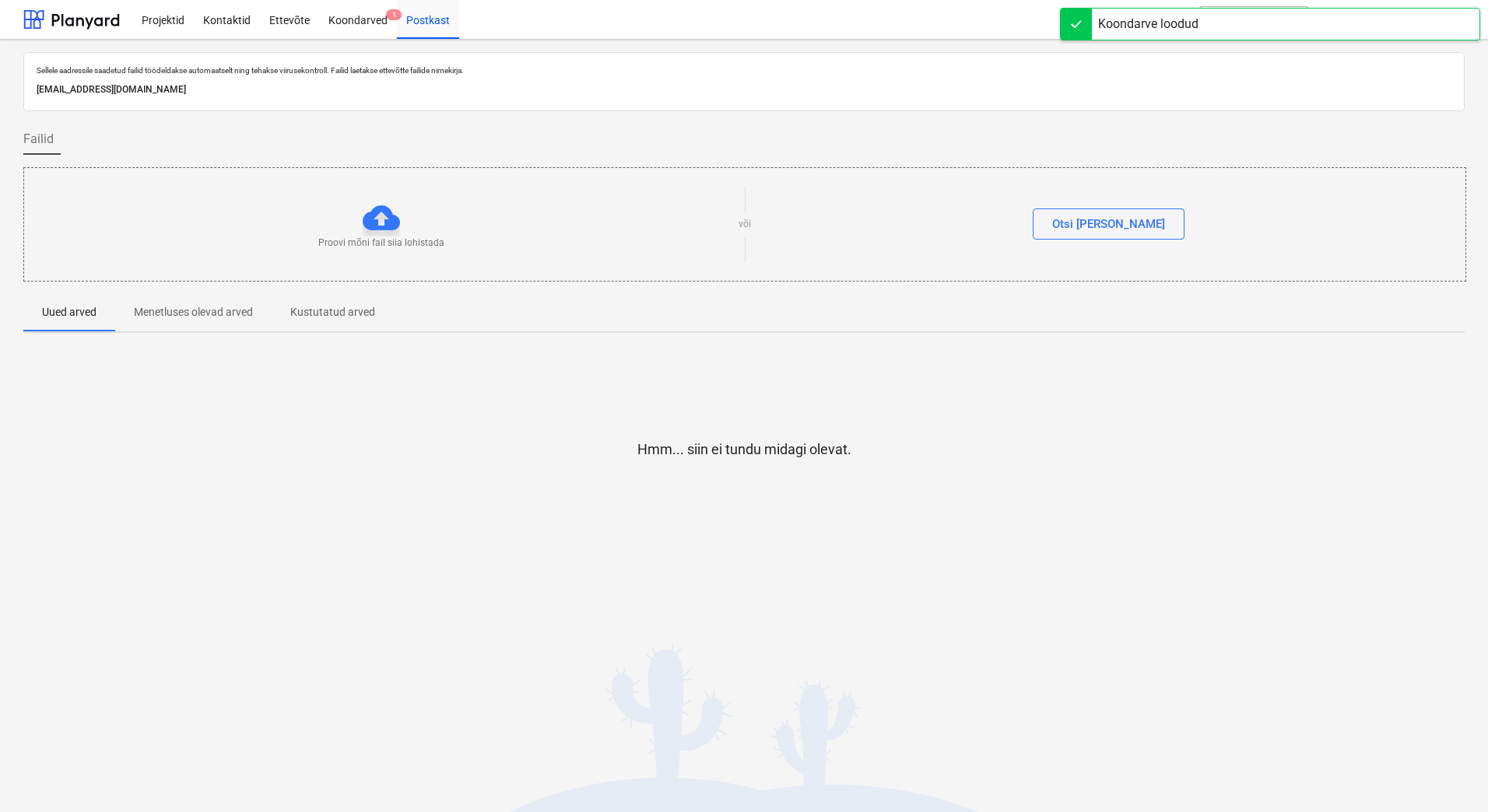
drag, startPoint x: 338, startPoint y: 14, endPoint x: 242, endPoint y: 39, distance: 99.2
click at [339, 14] on div "Koondarved 1" at bounding box center [358, 19] width 78 height 40
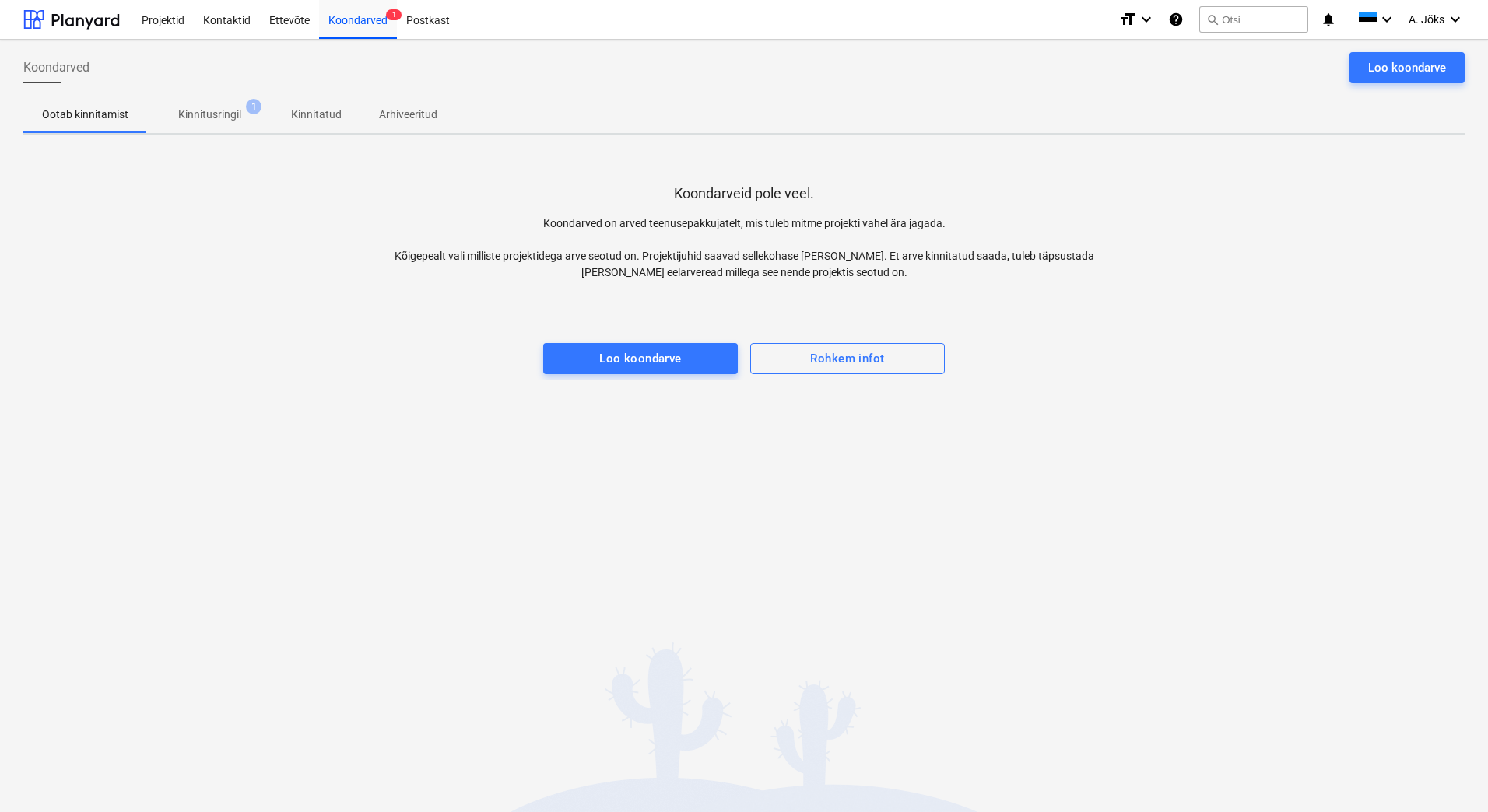
click at [229, 121] on p "Kinnitusringil" at bounding box center [209, 114] width 63 height 16
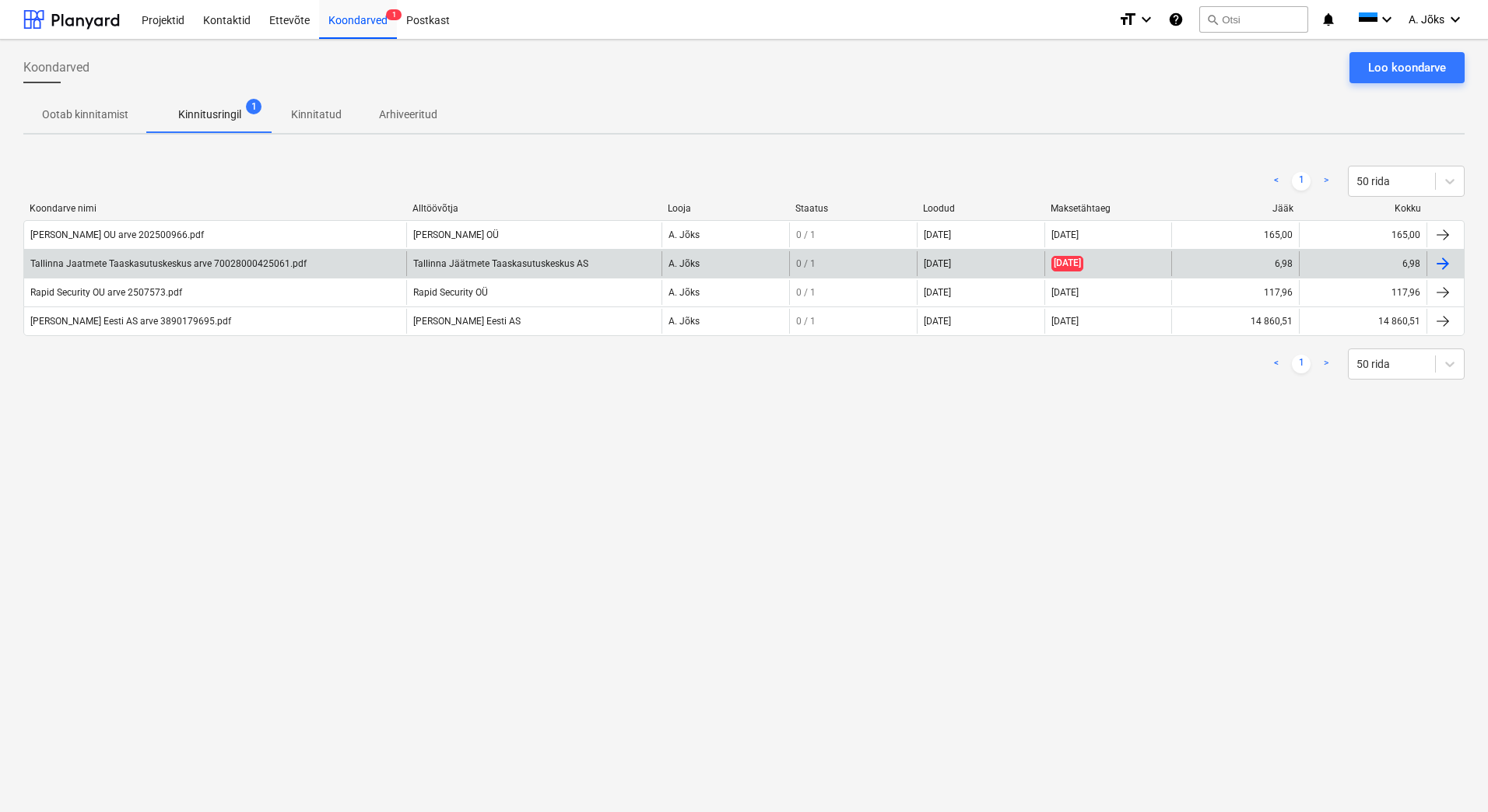
drag, startPoint x: 233, startPoint y: 475, endPoint x: 184, endPoint y: 262, distance: 218.6
click at [234, 474] on div "Koondarved Loo koondarve Ootab kinnitamist Kinnitusringil 1 Kinnitatud Arhiveer…" at bounding box center [744, 426] width 1488 height 773
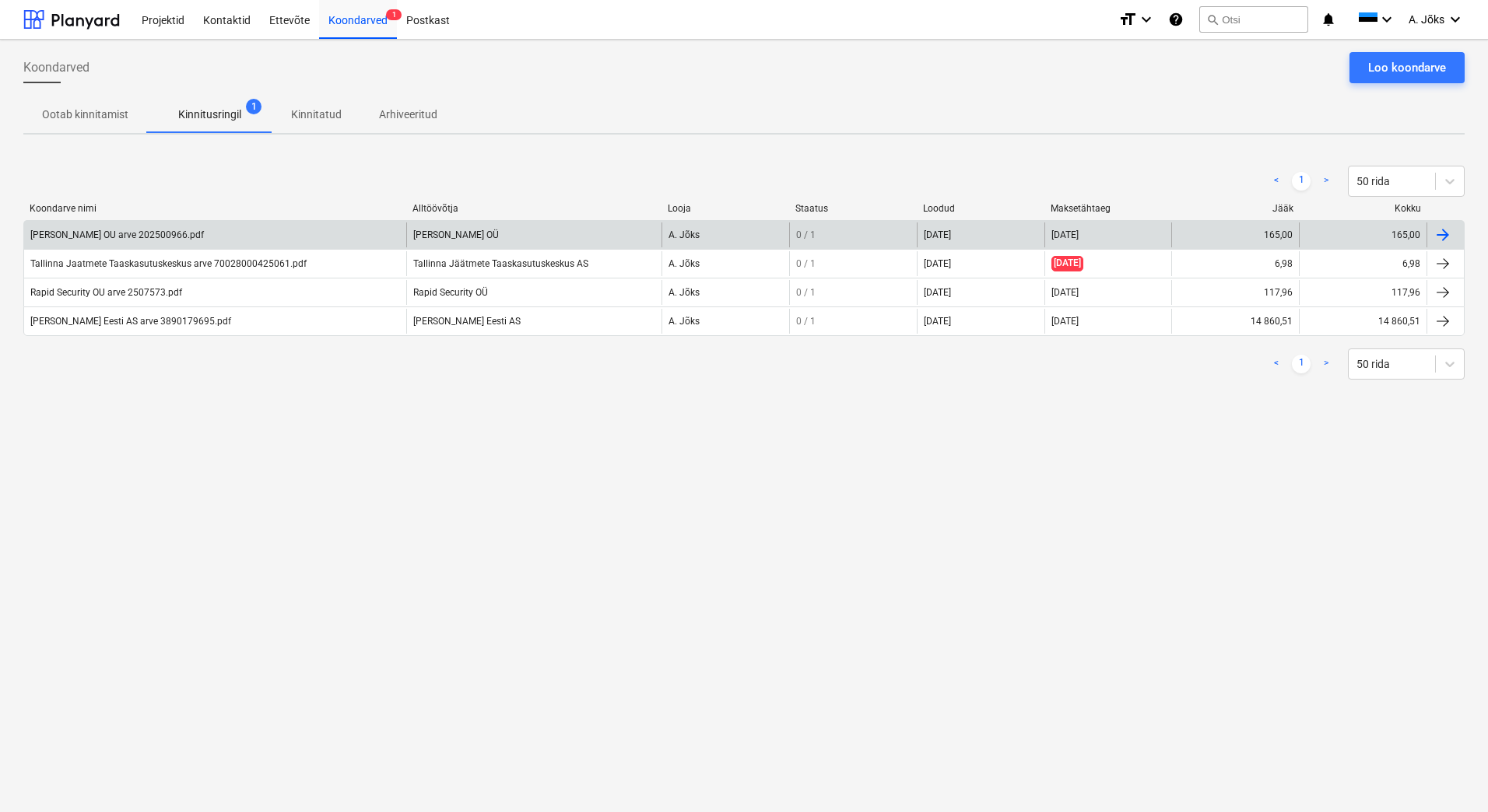
click at [152, 233] on div "[PERSON_NAME] OU arve 202500966.pdf" at bounding box center [117, 234] width 173 height 10
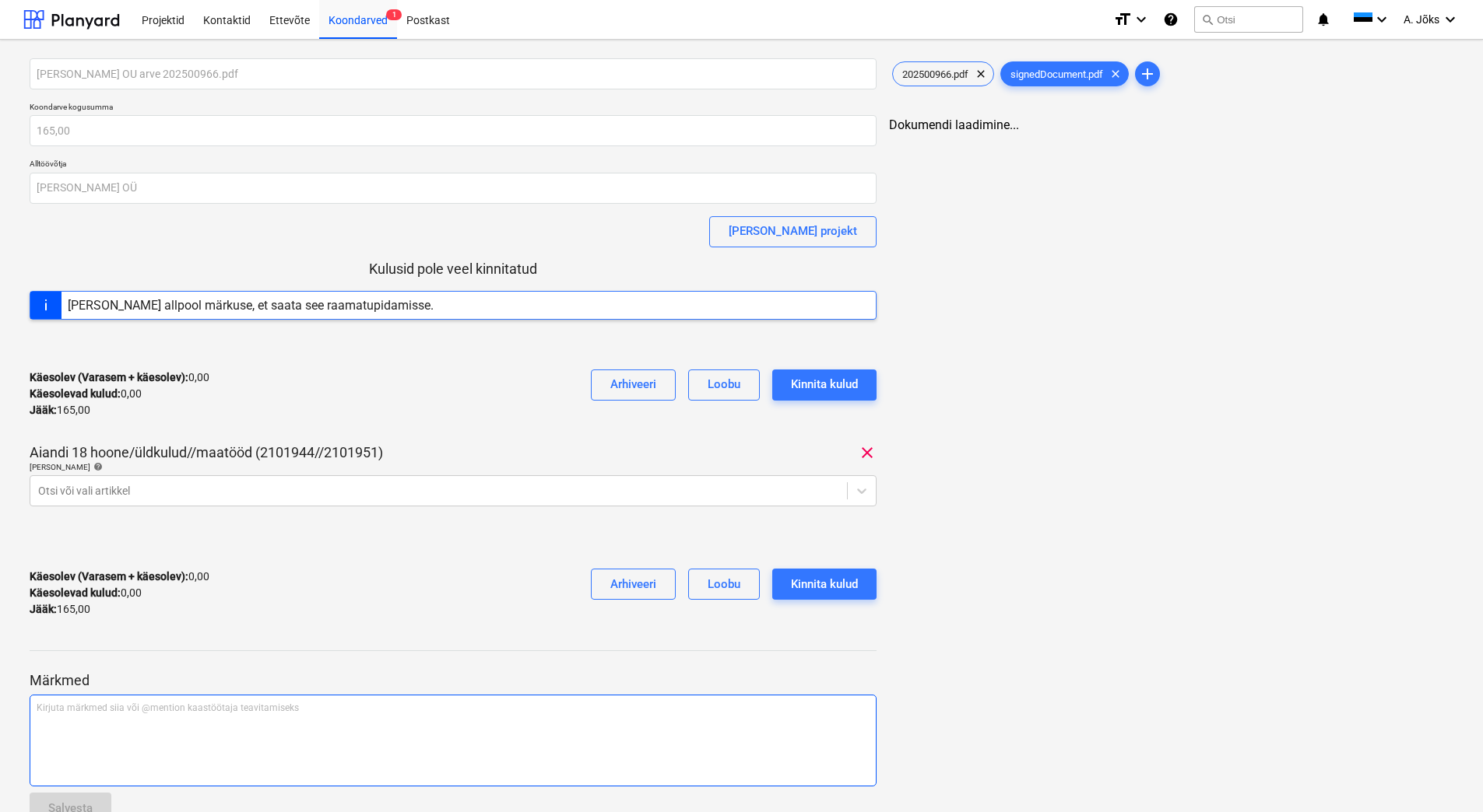
click at [121, 738] on div "Kirjuta märkmed siia või @mention kaastöötaja teavitamiseks ﻿" at bounding box center [453, 741] width 847 height 92
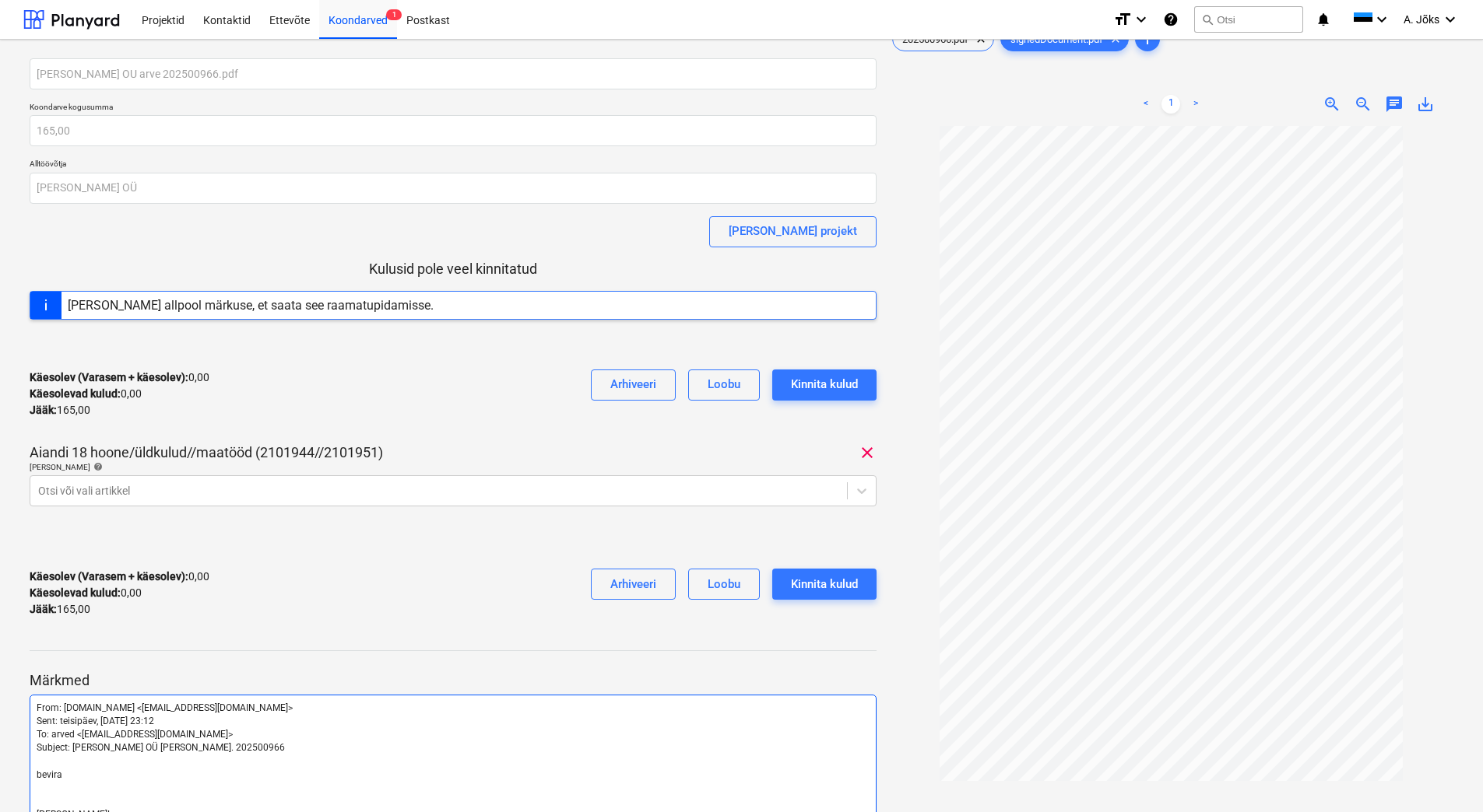
scroll to position [538, 0]
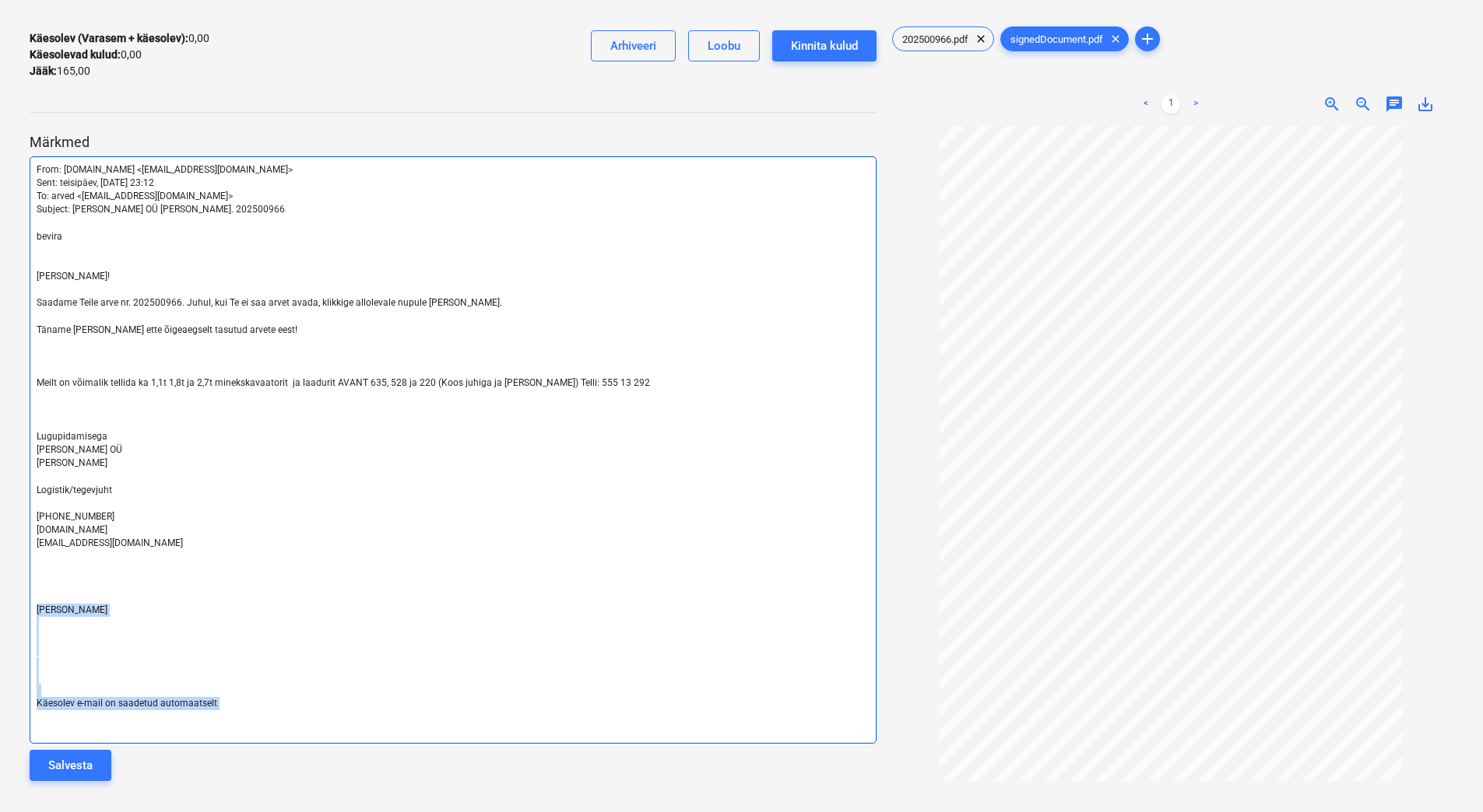
drag, startPoint x: 260, startPoint y: 714, endPoint x: 26, endPoint y: 606, distance: 257.7
click at [26, 606] on div "[PERSON_NAME] OU arve 202500966.pdf Koondarve kogusumma 165,00 Alltöövõtja [PER…" at bounding box center [453, 157] width 859 height 1286
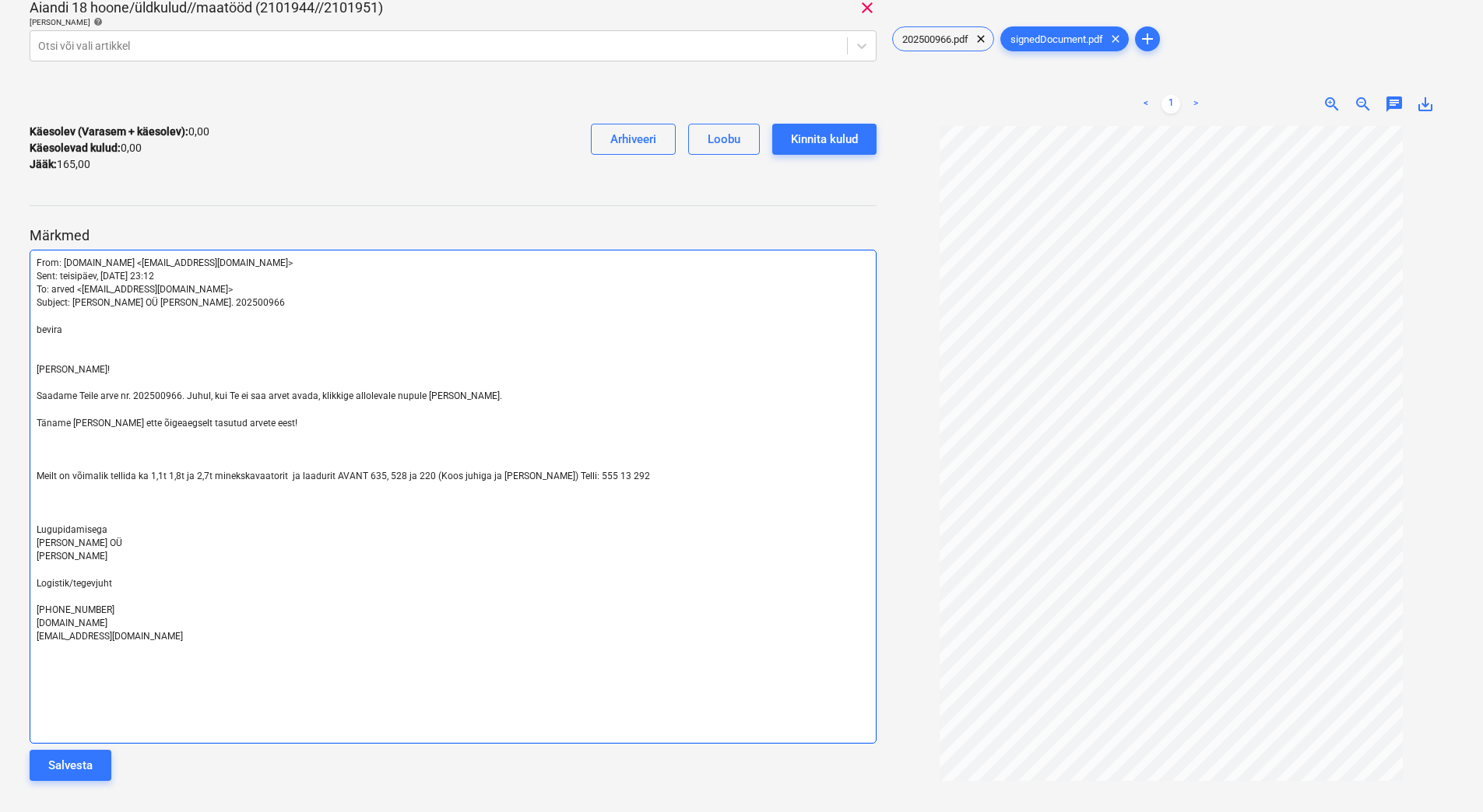
scroll to position [134, 0]
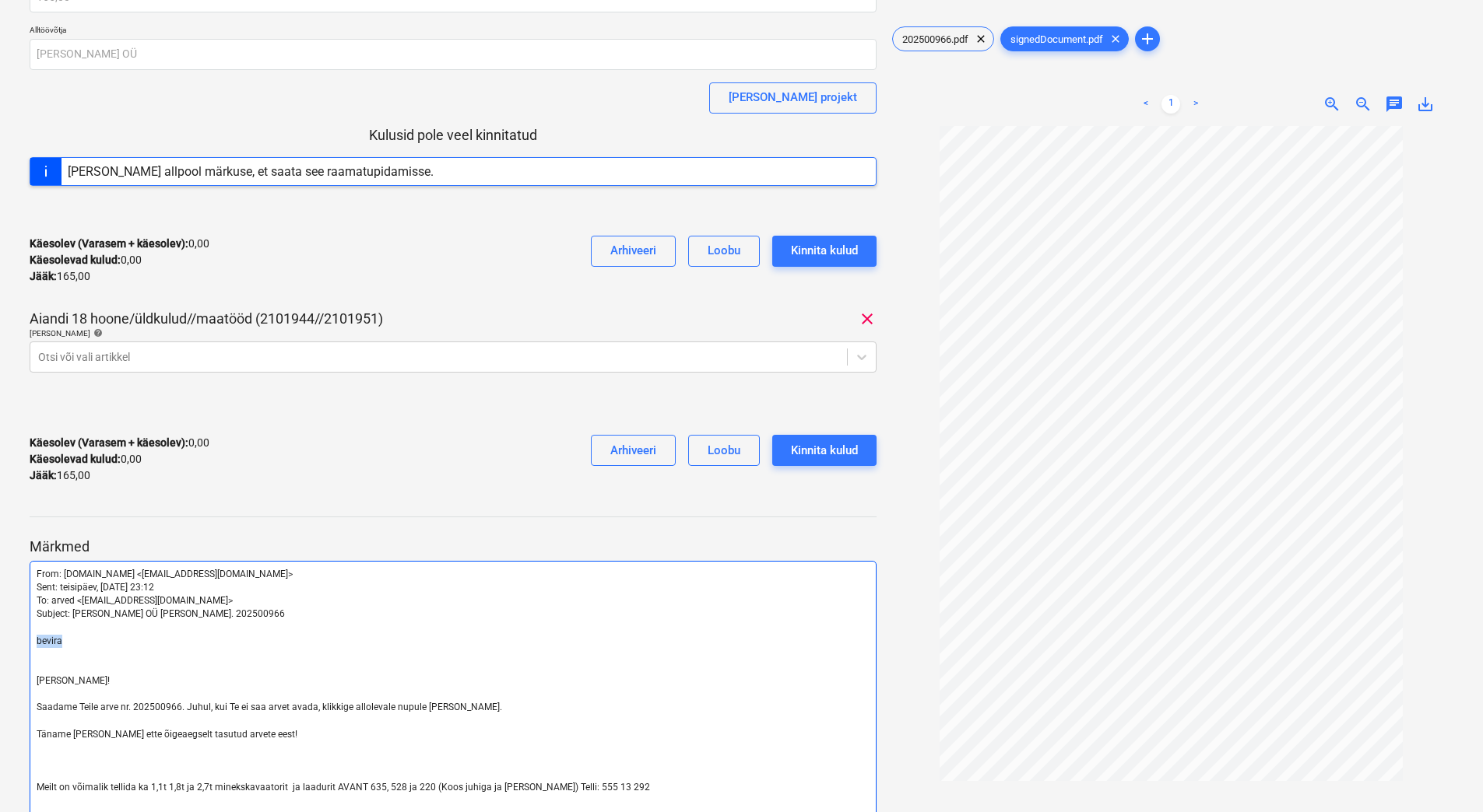
drag, startPoint x: 75, startPoint y: 637, endPoint x: 25, endPoint y: 635, distance: 50.0
click at [25, 635] on div "[PERSON_NAME] OU arve 202500966.pdf Koondarve kogusumma 165,00 Alltöövõtja [PER…" at bounding box center [453, 514] width 859 height 1192
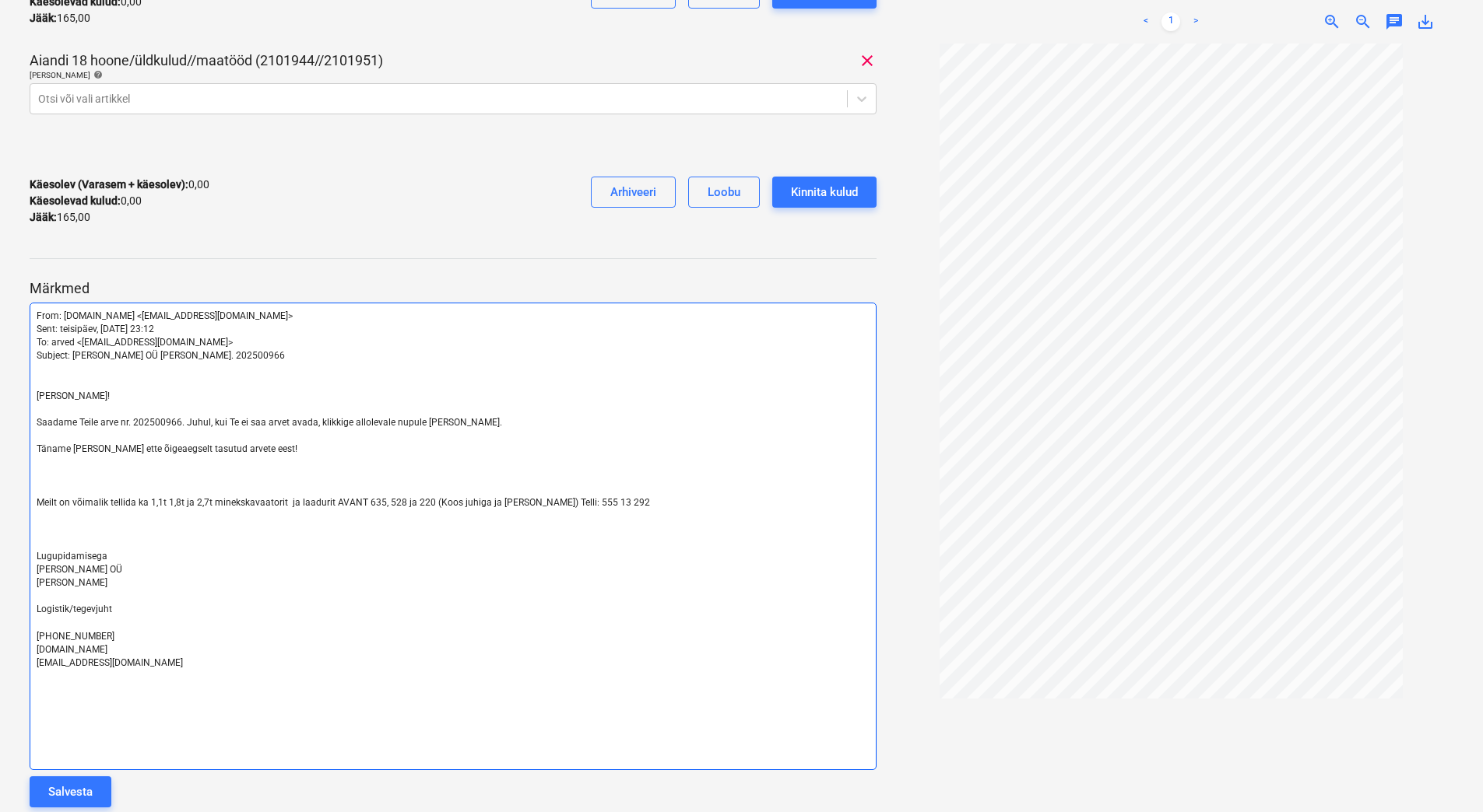
scroll to position [418, 0]
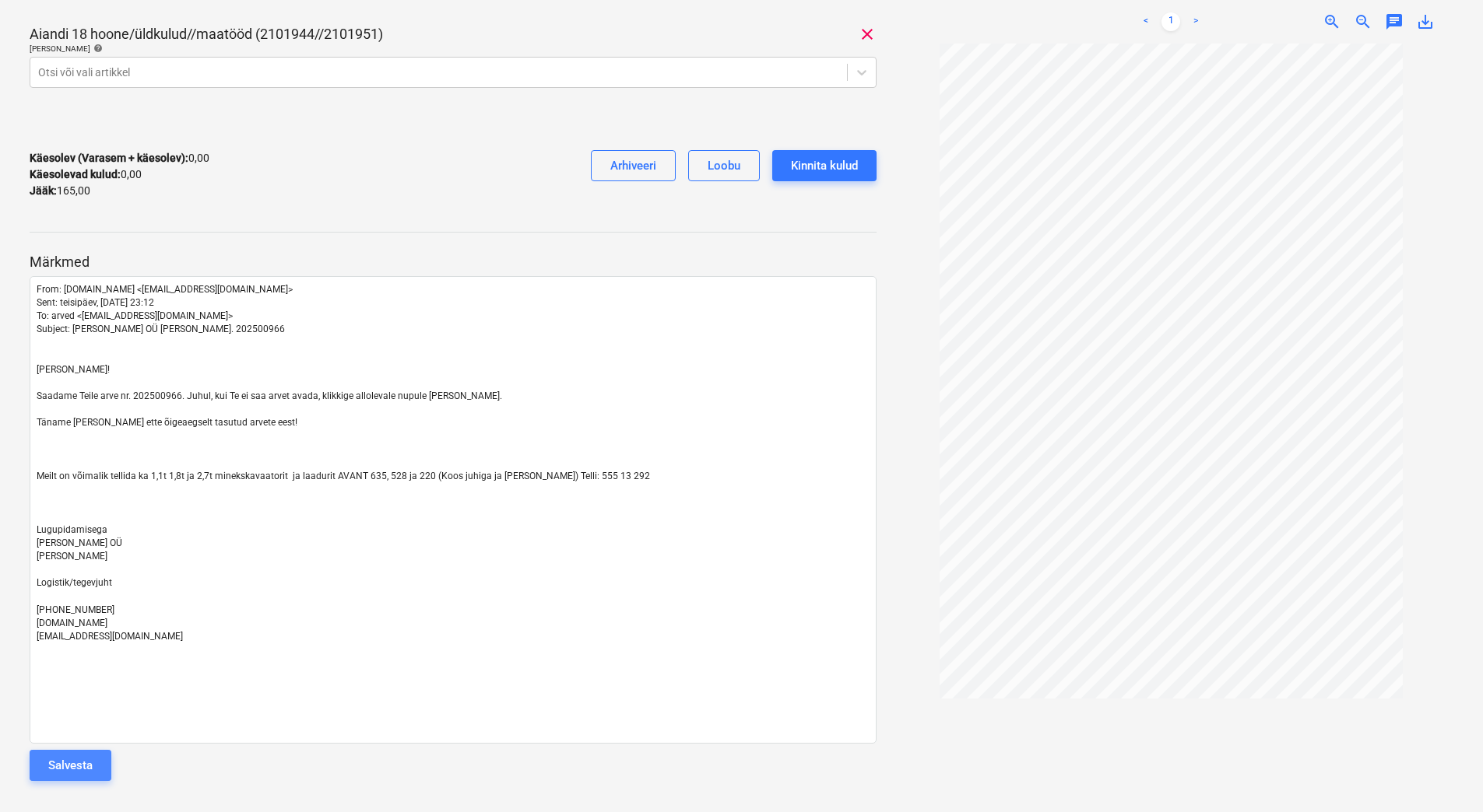
click at [82, 768] on div "Salvesta" at bounding box center [70, 765] width 45 height 20
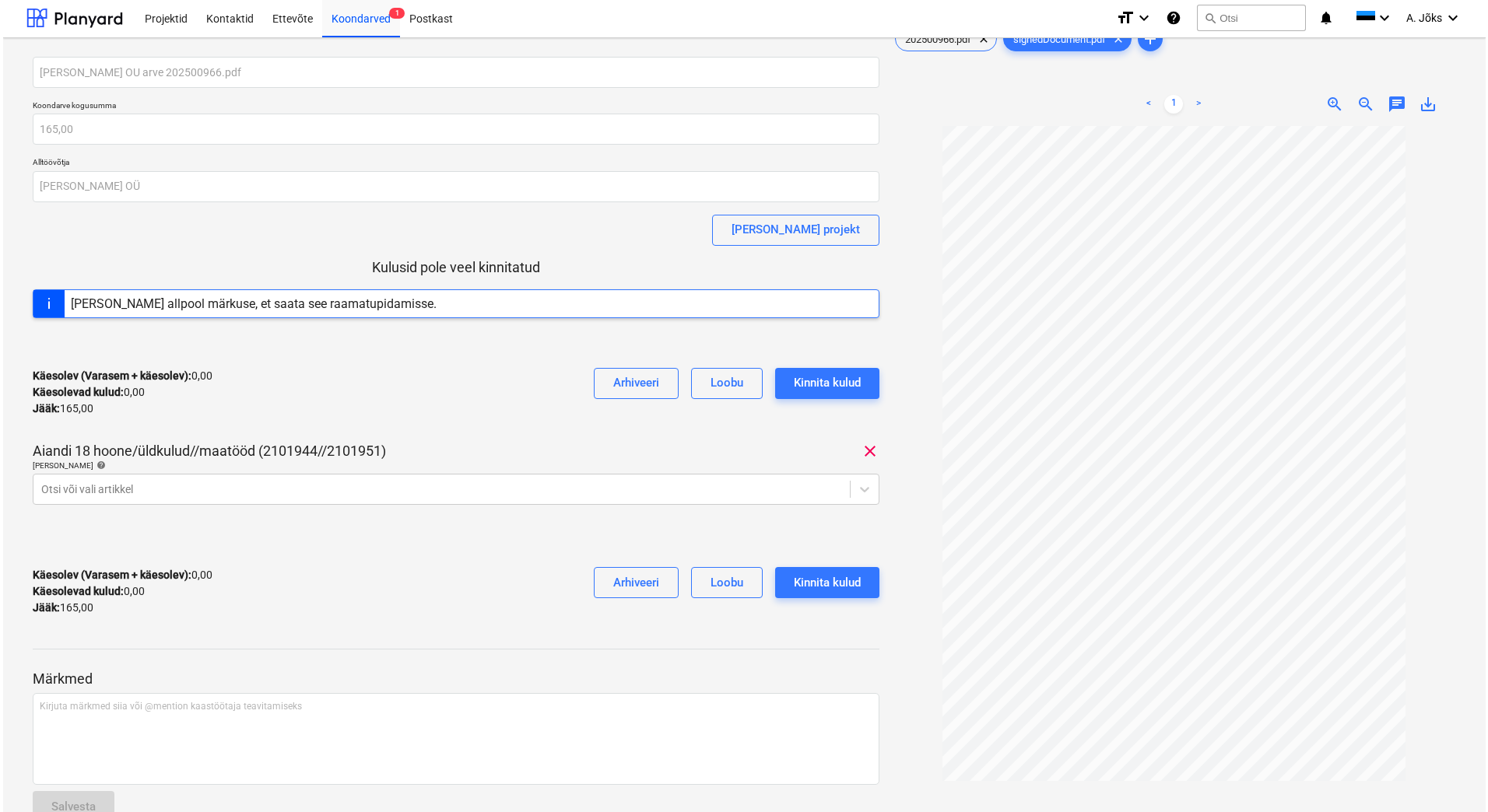
scroll to position [0, 0]
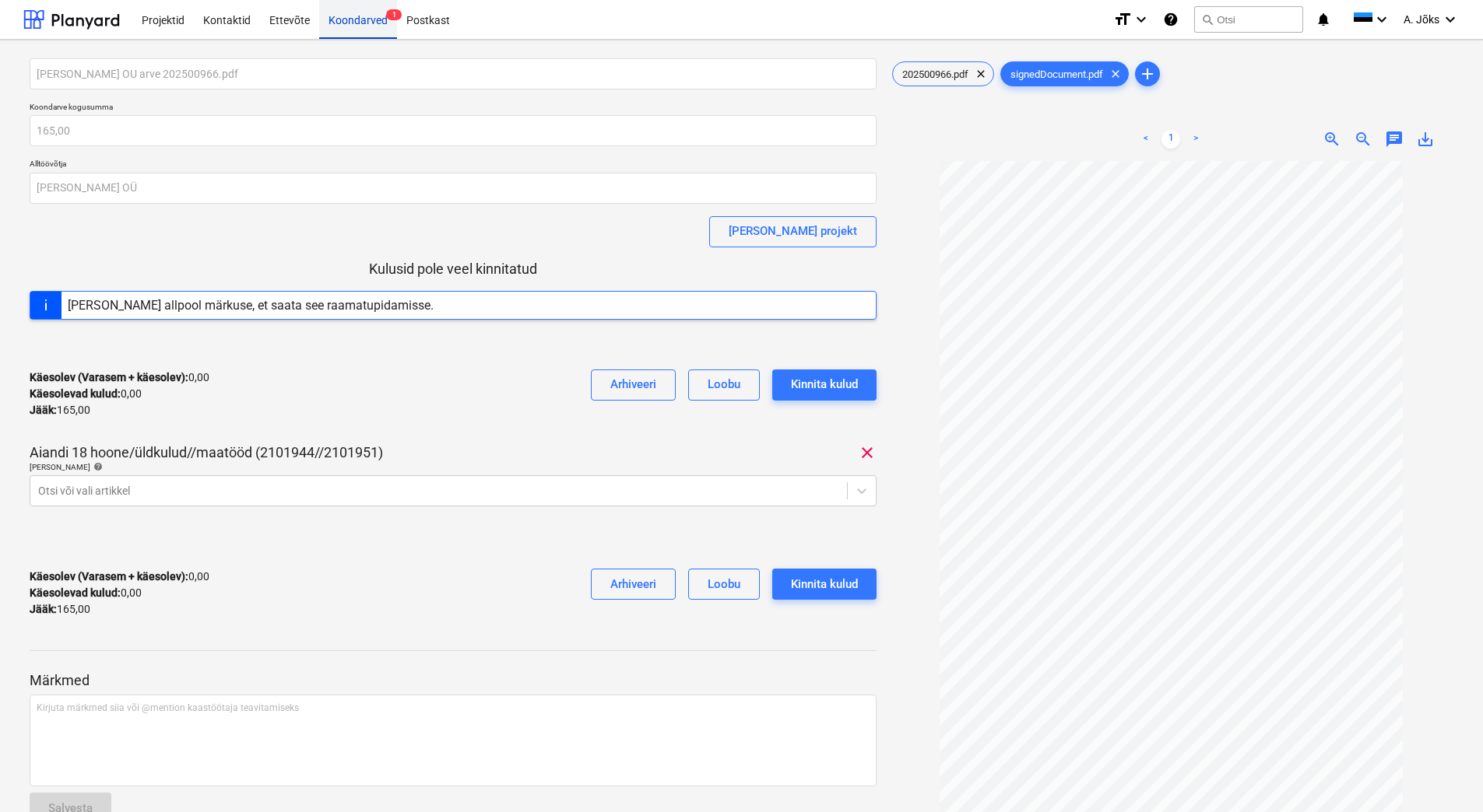
click at [362, 27] on div "Koondarved 1" at bounding box center [359, 19] width 78 height 40
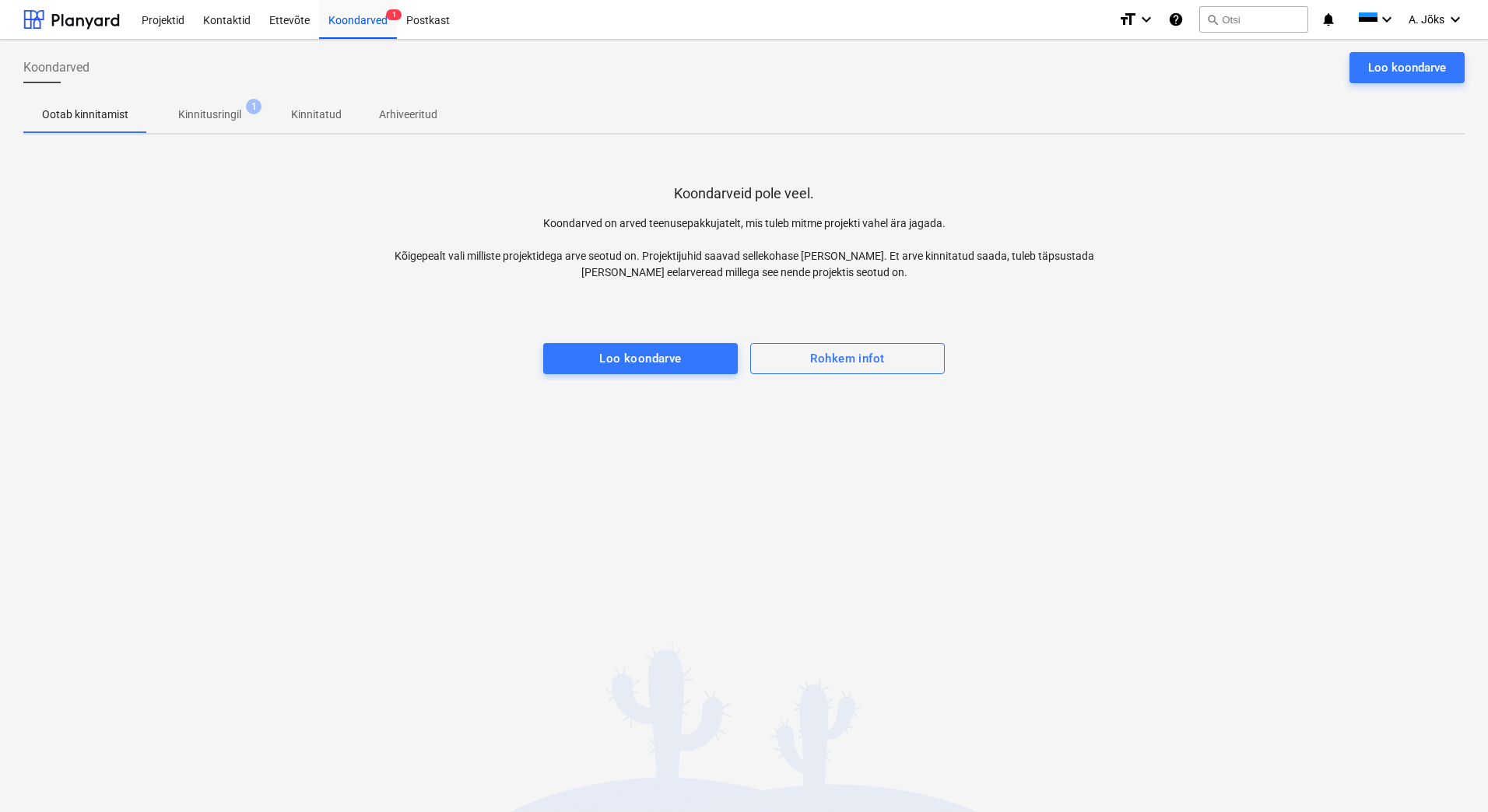
click at [282, 337] on div at bounding box center [744, 327] width 1441 height 31
click at [213, 116] on p "Kinnitusringil" at bounding box center [209, 114] width 63 height 16
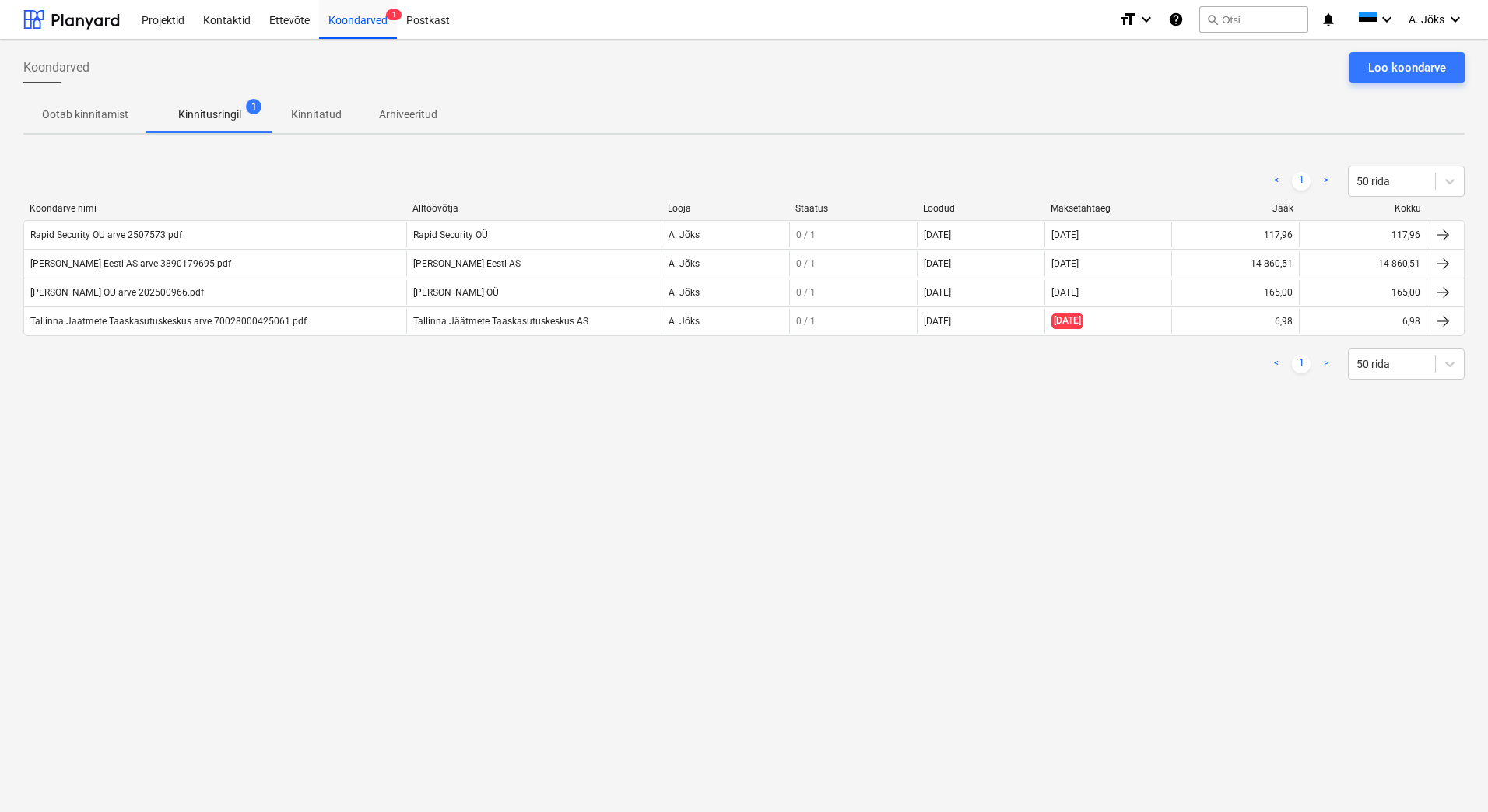
click at [1235, 532] on div "Koondarved Loo koondarve Ootab kinnitamist Kinnitusringil 1 Kinnitatud Arhiveer…" at bounding box center [744, 426] width 1488 height 773
click at [1422, 22] on span "A. Jõks" at bounding box center [1426, 19] width 36 height 12
click at [1389, 90] on div "Logi välja" at bounding box center [1418, 86] width 93 height 25
